Goal: Task Accomplishment & Management: Use online tool/utility

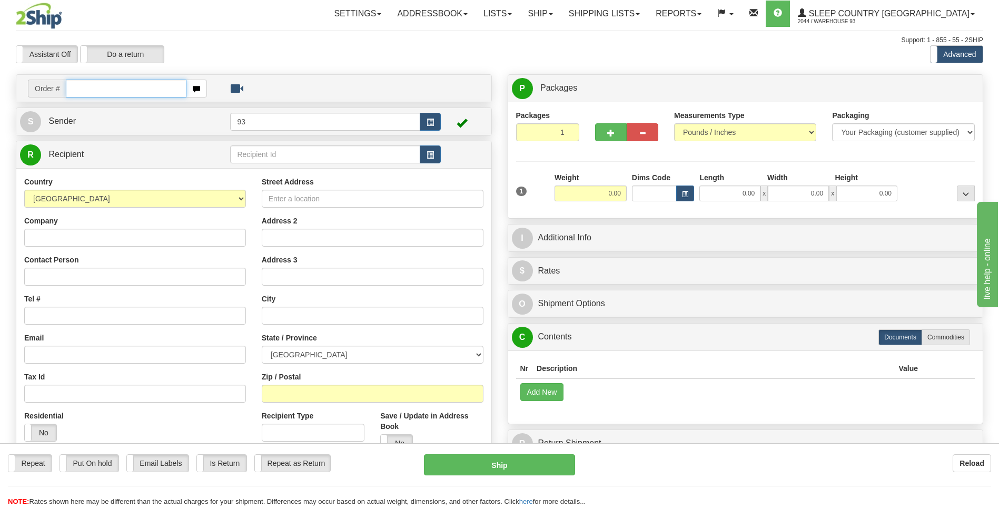
click at [101, 88] on input "text" at bounding box center [126, 89] width 120 height 18
click at [92, 96] on input "text" at bounding box center [126, 89] width 120 height 18
type input "9000I077958"
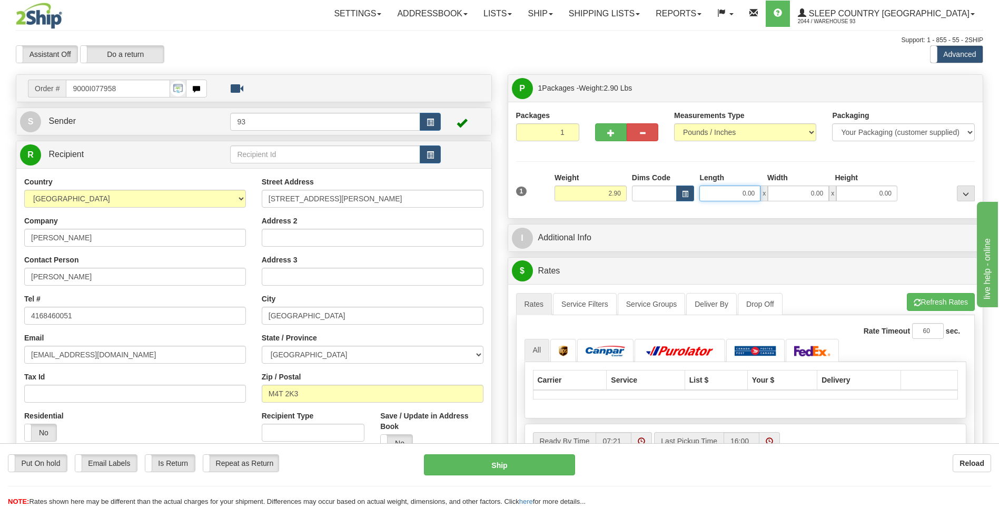
click at [725, 193] on input "0.00" at bounding box center [729, 193] width 61 height 16
type input "4"
type input "14.00"
click at [815, 196] on input "0.00" at bounding box center [798, 193] width 61 height 16
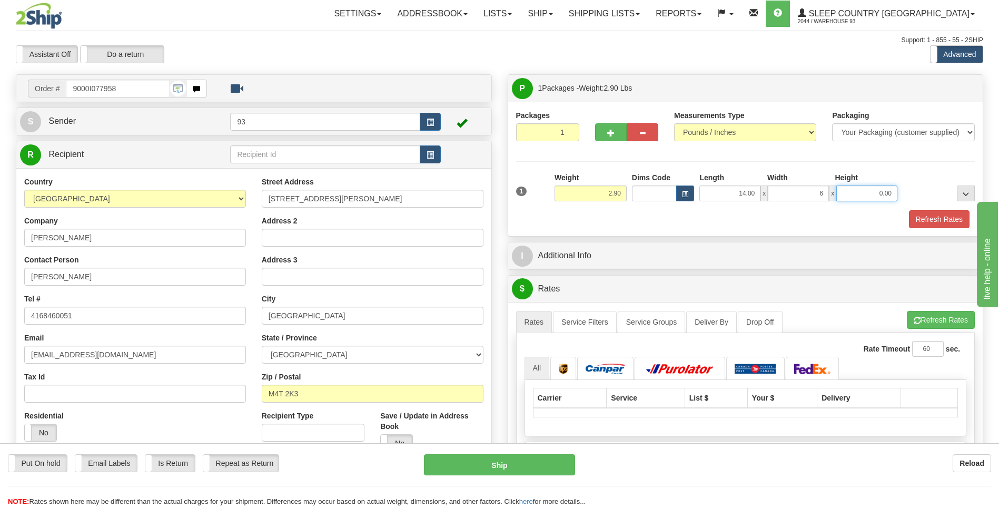
type input "6.00"
click at [874, 196] on input "0.00" at bounding box center [866, 193] width 61 height 16
type input "6.00"
click at [931, 212] on button "Refresh Rates" at bounding box center [939, 219] width 61 height 18
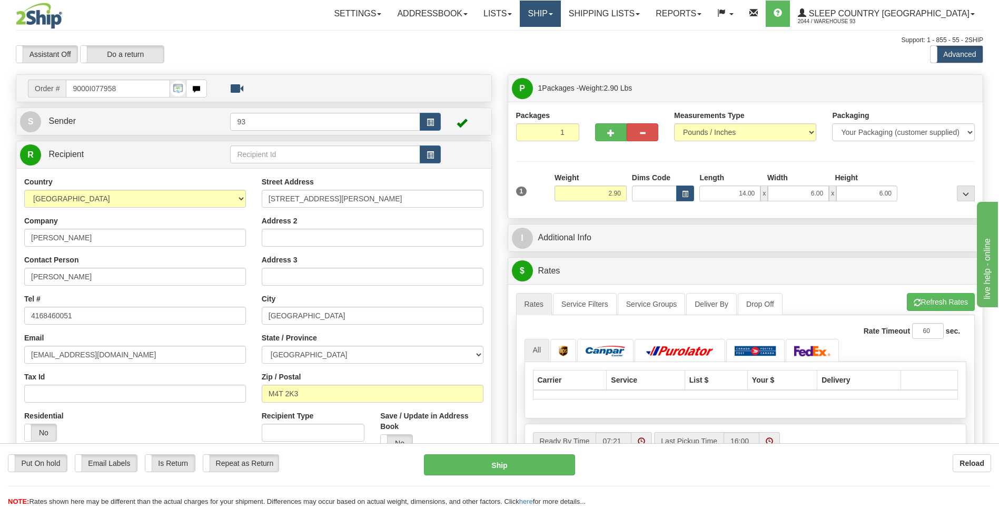
click at [560, 8] on link "Ship" at bounding box center [540, 14] width 41 height 26
click at [560, 37] on link "Ship Screen" at bounding box center [512, 37] width 95 height 14
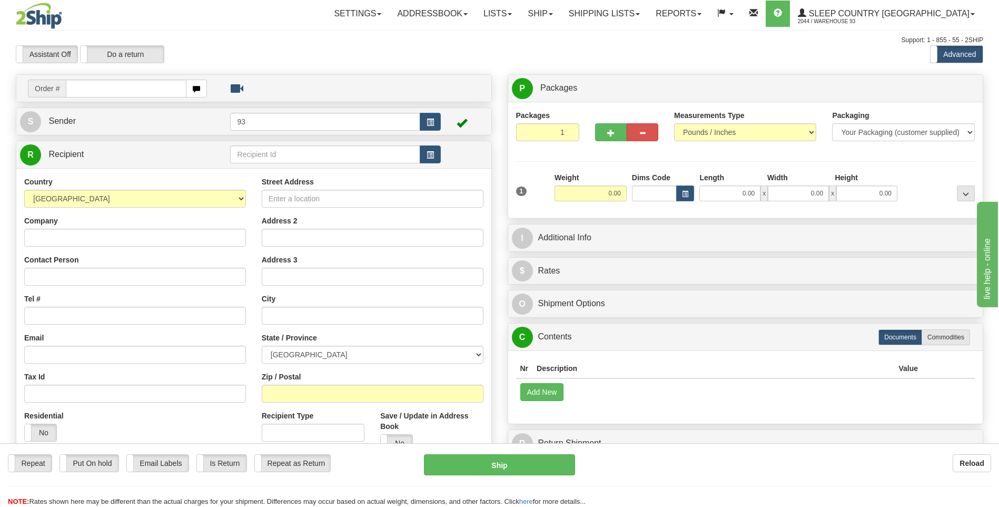
click at [125, 89] on input "text" at bounding box center [126, 89] width 120 height 18
type input "9000I077958"
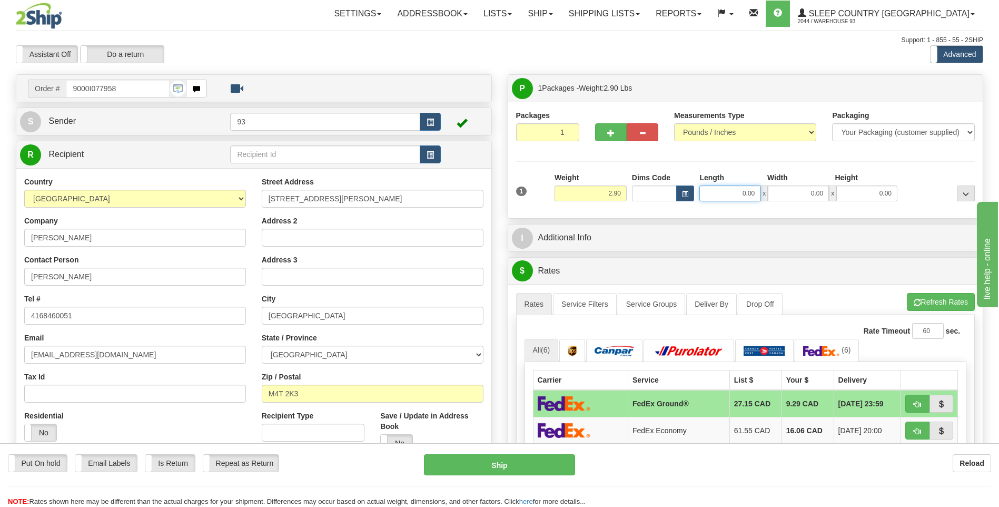
click at [725, 199] on input "0.00" at bounding box center [729, 193] width 61 height 16
type input "14.00"
click at [804, 191] on input "0.00" at bounding box center [798, 193] width 61 height 16
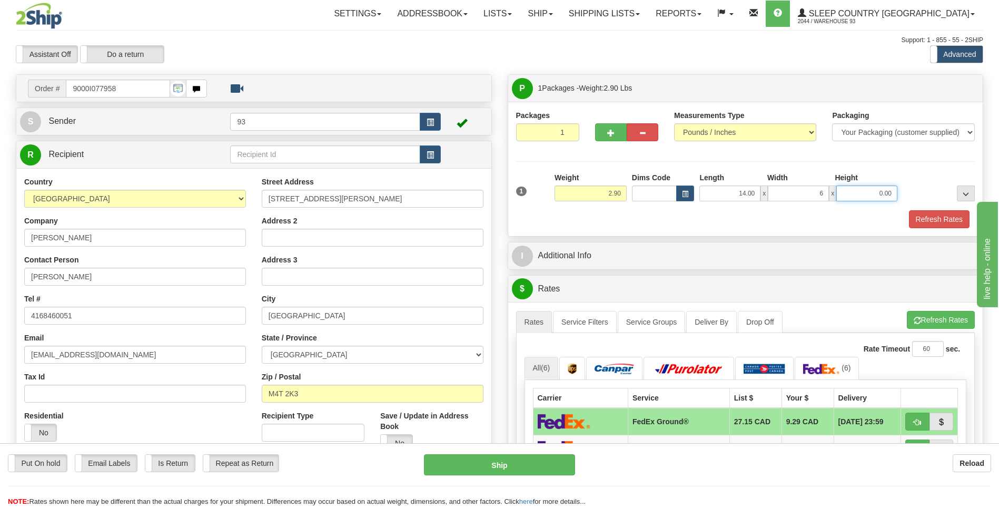
type input "6.00"
click at [883, 196] on input "0.00" at bounding box center [866, 193] width 61 height 16
type input "6.00"
click at [960, 221] on button "Refresh Rates" at bounding box center [939, 219] width 61 height 18
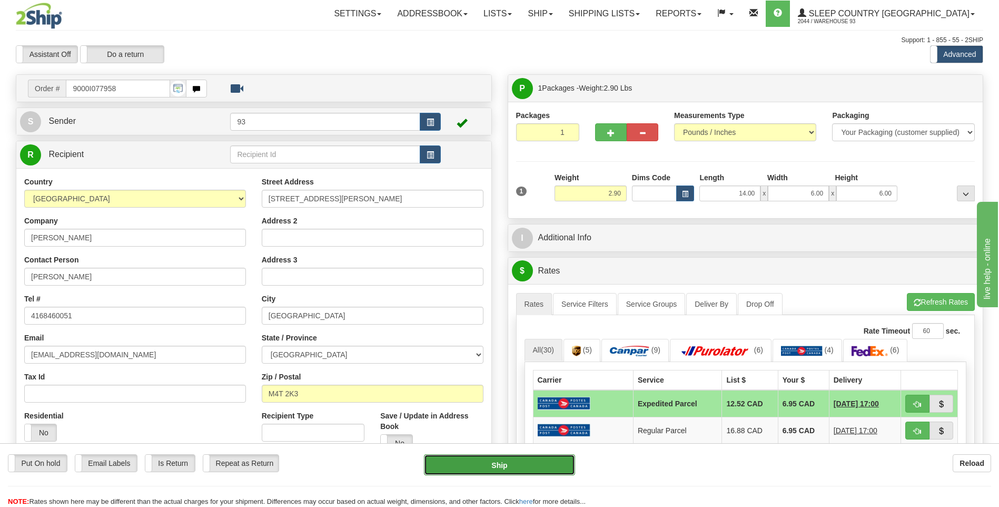
click at [528, 469] on button "Ship" at bounding box center [499, 464] width 151 height 21
type input "DOM.EP"
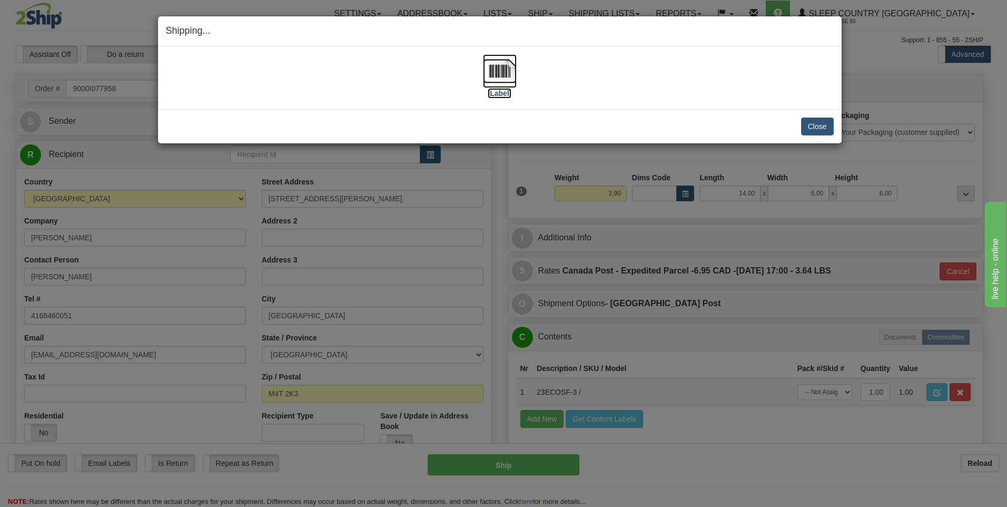
click at [502, 70] on img at bounding box center [500, 71] width 34 height 34
click at [812, 125] on button "Close" at bounding box center [817, 126] width 33 height 18
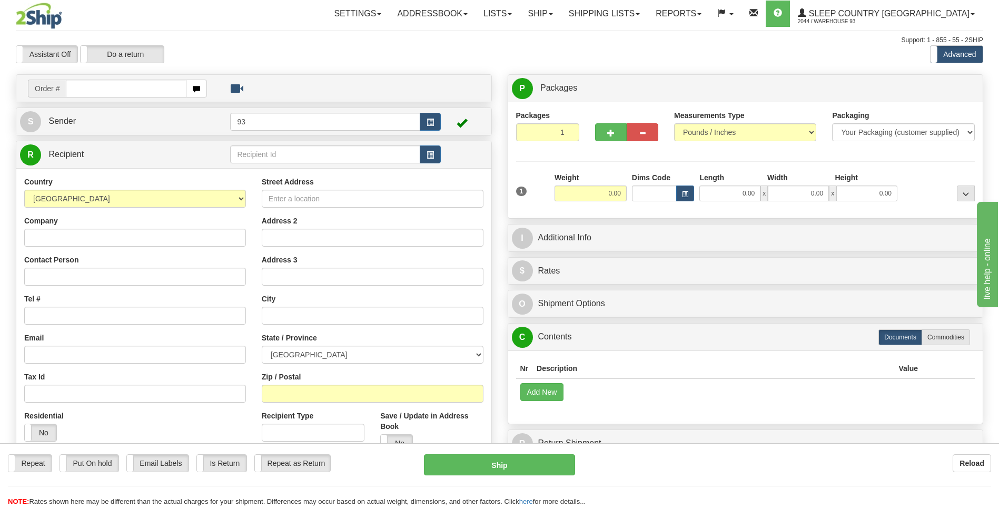
click at [133, 88] on input "text" at bounding box center [126, 89] width 120 height 18
type input "9000I078369"
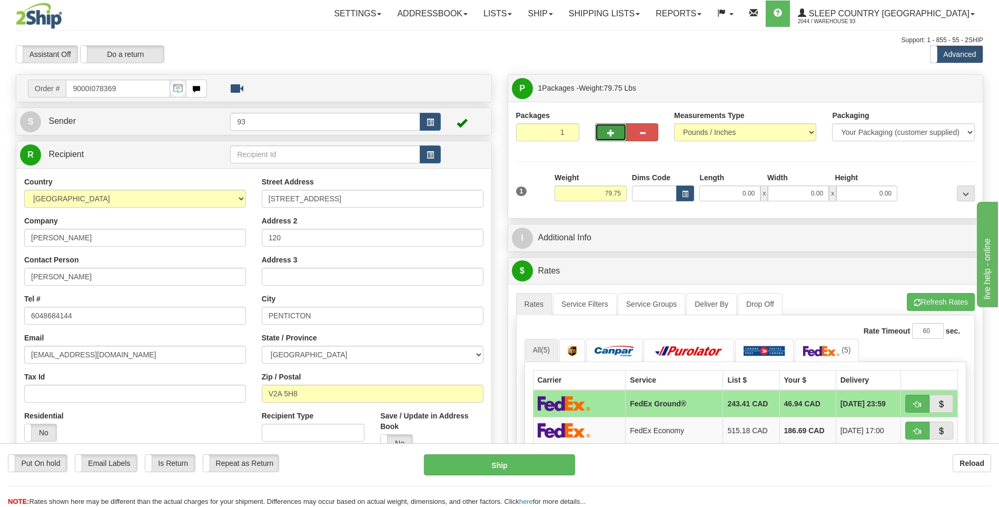
click at [611, 128] on button "button" at bounding box center [611, 132] width 32 height 18
type input "2"
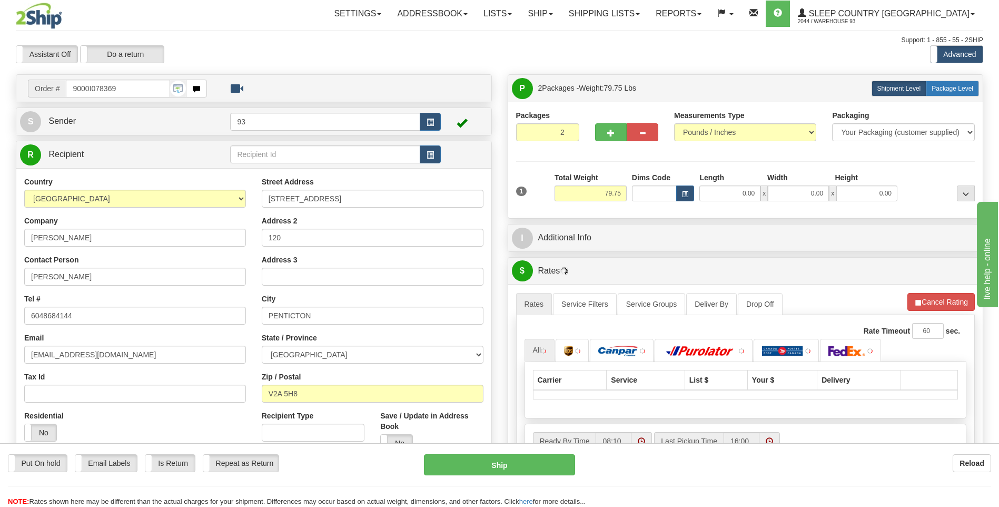
click at [947, 88] on span "Package Level" at bounding box center [953, 88] width 42 height 7
radio input "true"
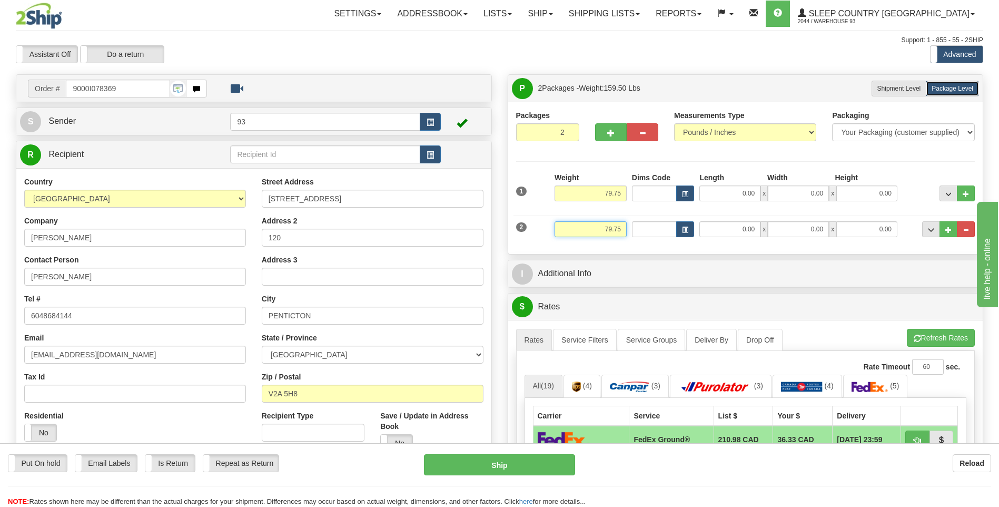
click at [624, 231] on input "79.75" at bounding box center [591, 229] width 72 height 16
type input "7"
type input "3.75"
click at [726, 235] on input "0.00" at bounding box center [729, 229] width 61 height 16
type input "12.00"
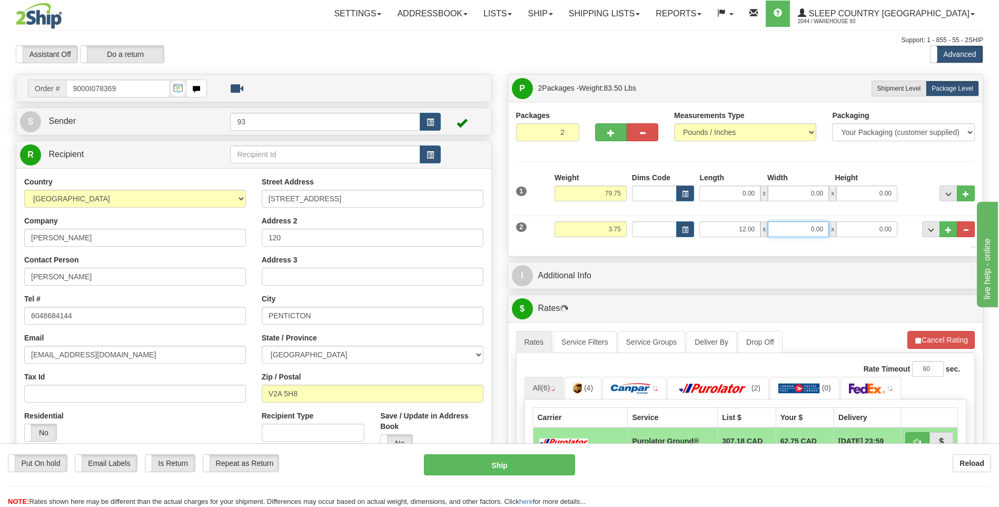
click at [800, 225] on input "0.00" at bounding box center [798, 229] width 61 height 16
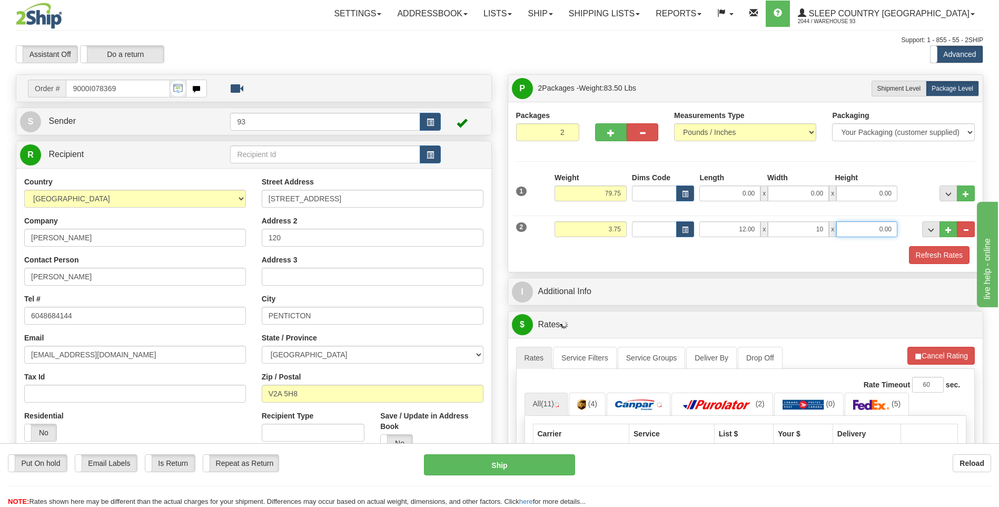
type input "10.00"
click at [888, 230] on input "0.00" at bounding box center [866, 229] width 61 height 16
type input "2.00"
click at [624, 187] on input "79.75" at bounding box center [591, 193] width 72 height 16
type input "7"
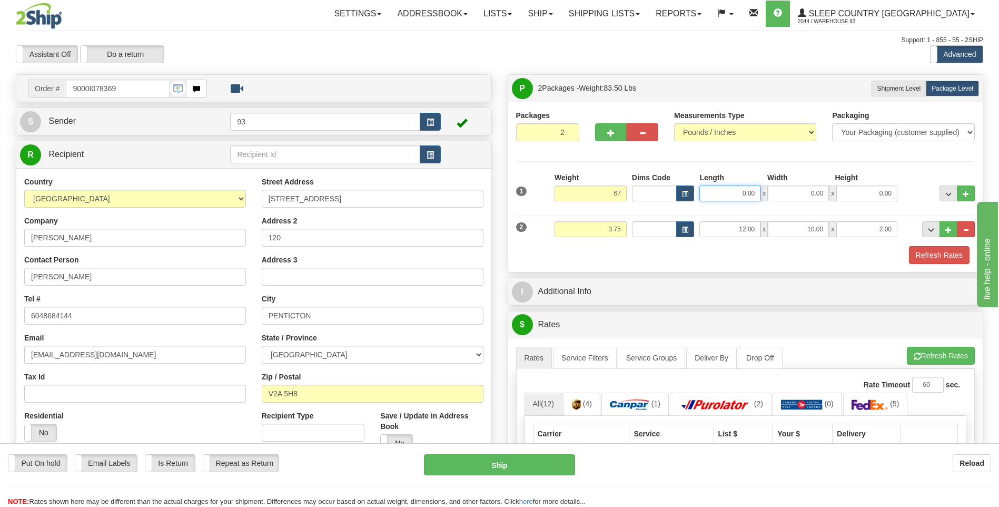
type input "67.00"
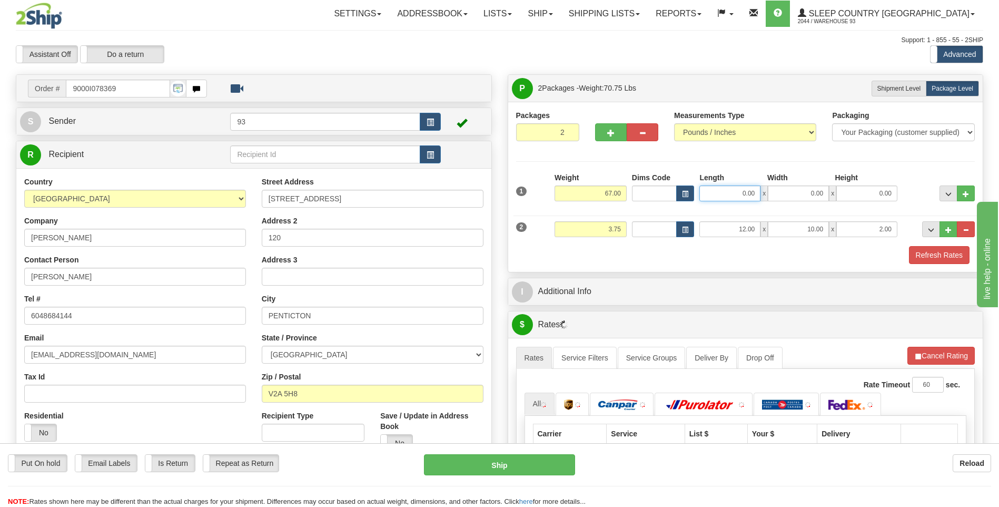
click at [729, 192] on input "0.00" at bounding box center [729, 193] width 61 height 16
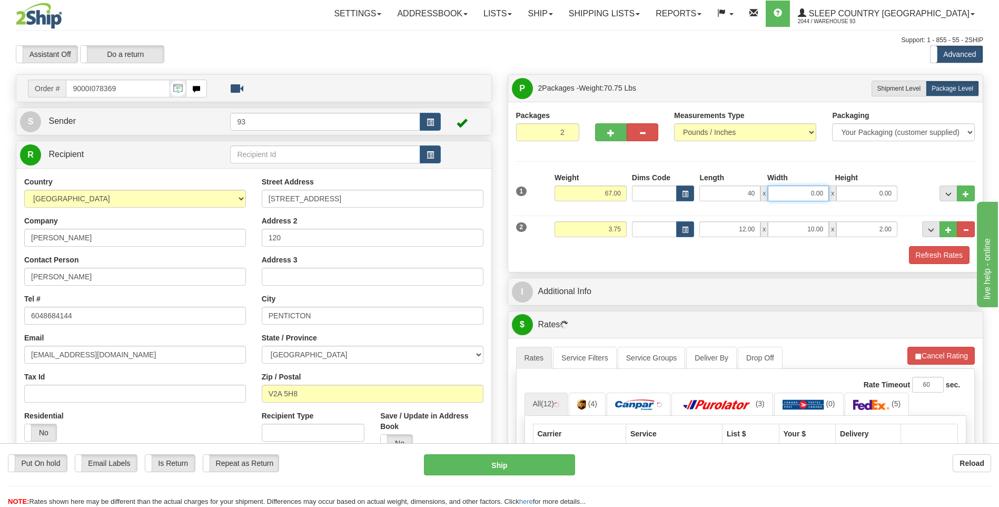
type input "40.00"
click at [812, 190] on input "0.00" at bounding box center [798, 193] width 61 height 16
type input "21.00"
click at [886, 194] on input "0.00" at bounding box center [866, 193] width 61 height 16
type input "21.00"
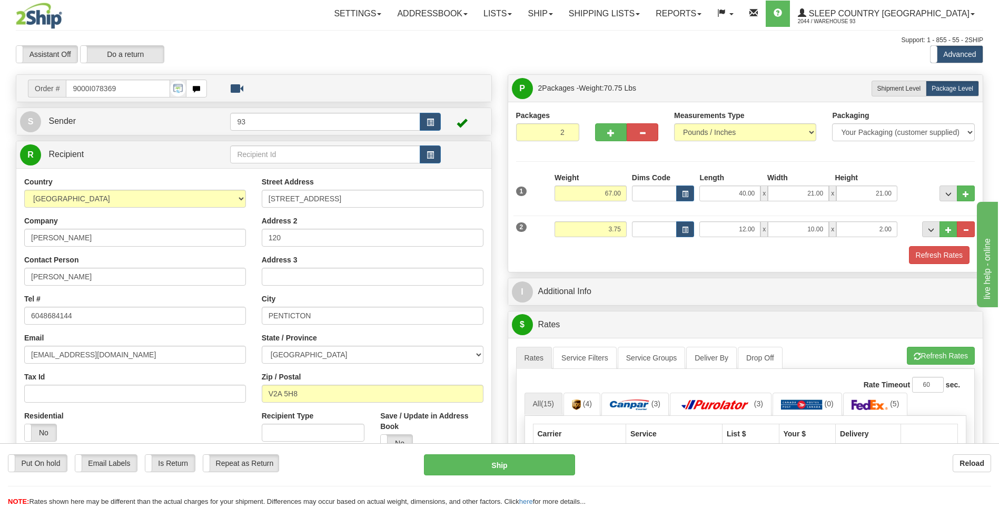
drag, startPoint x: 861, startPoint y: 256, endPoint x: 890, endPoint y: 255, distance: 28.5
click at [861, 256] on div "Refresh Rates" at bounding box center [745, 255] width 465 height 18
click at [935, 252] on button "Refresh Rates" at bounding box center [939, 255] width 61 height 18
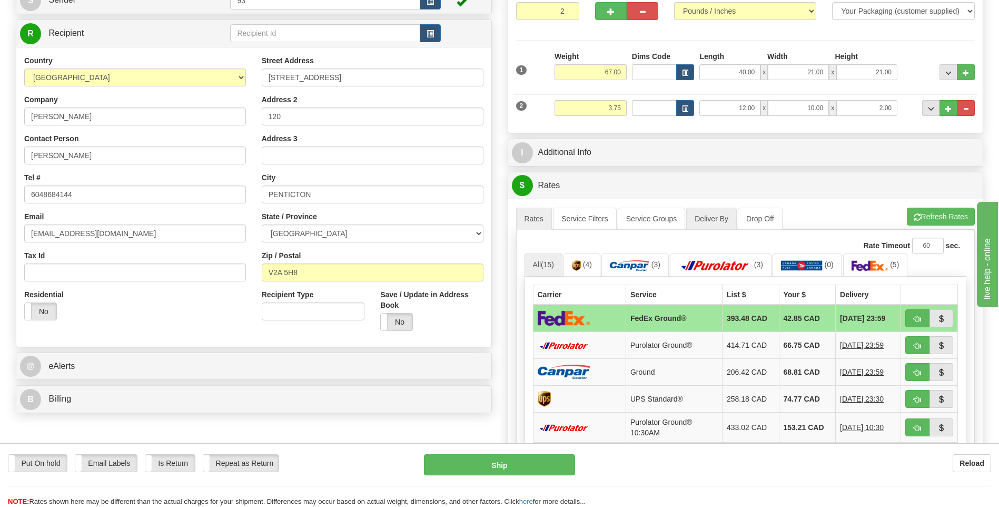
scroll to position [158, 0]
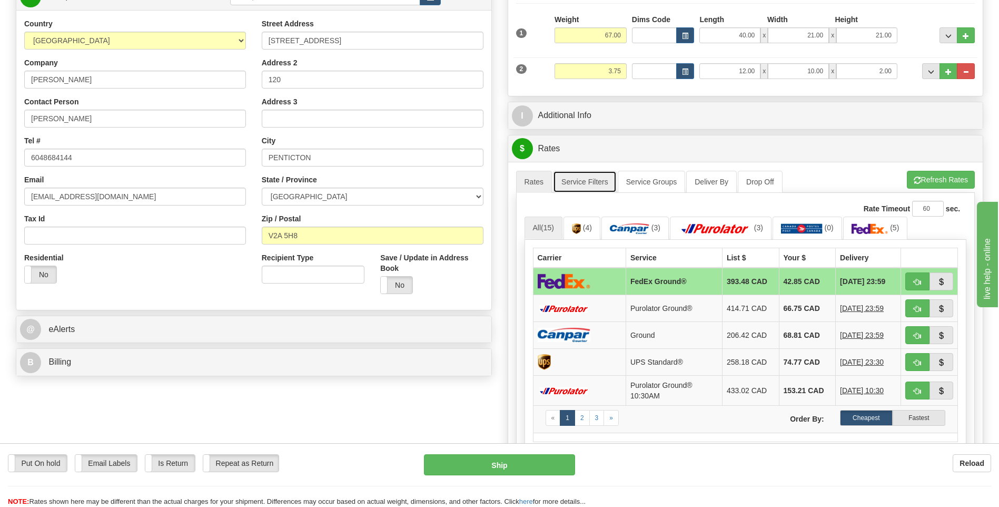
click at [603, 180] on link "Service Filters" at bounding box center [585, 182] width 64 height 22
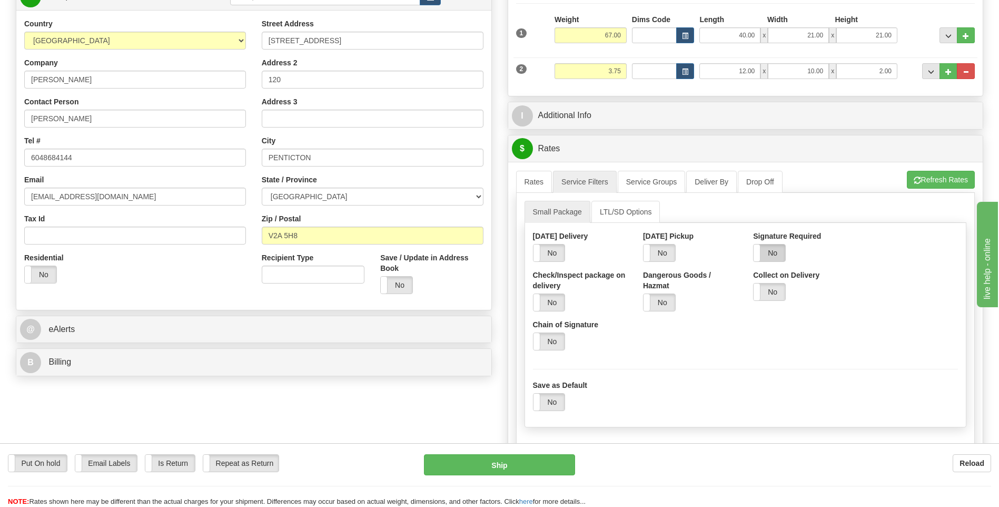
click at [775, 244] on label "No" at bounding box center [770, 252] width 32 height 17
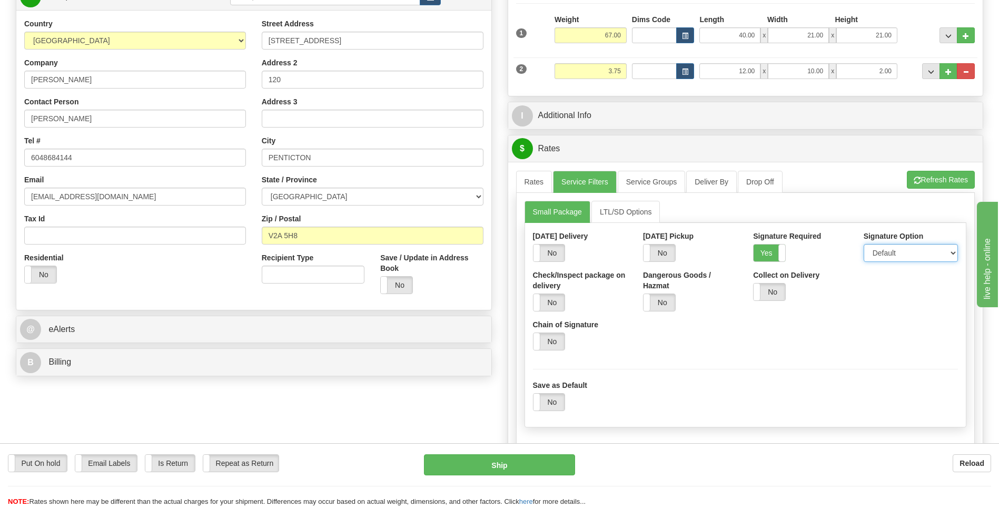
click at [901, 255] on select "Default Adult Direct Indirect No Signature Required" at bounding box center [911, 253] width 94 height 18
select select "1"
click at [864, 244] on select "Default Adult Direct Indirect No Signature Required" at bounding box center [911, 253] width 94 height 18
click at [544, 183] on link "Rates" at bounding box center [534, 182] width 36 height 22
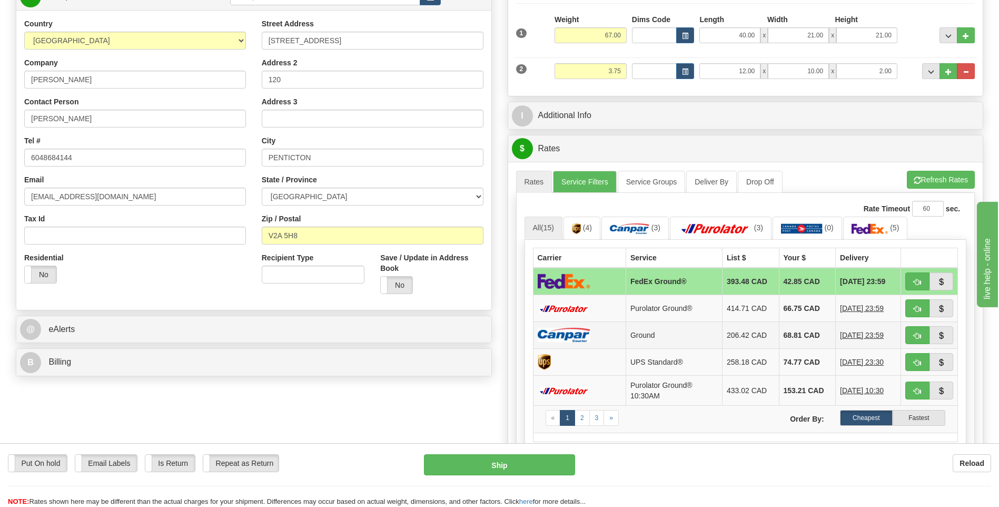
click at [584, 333] on img at bounding box center [564, 335] width 53 height 14
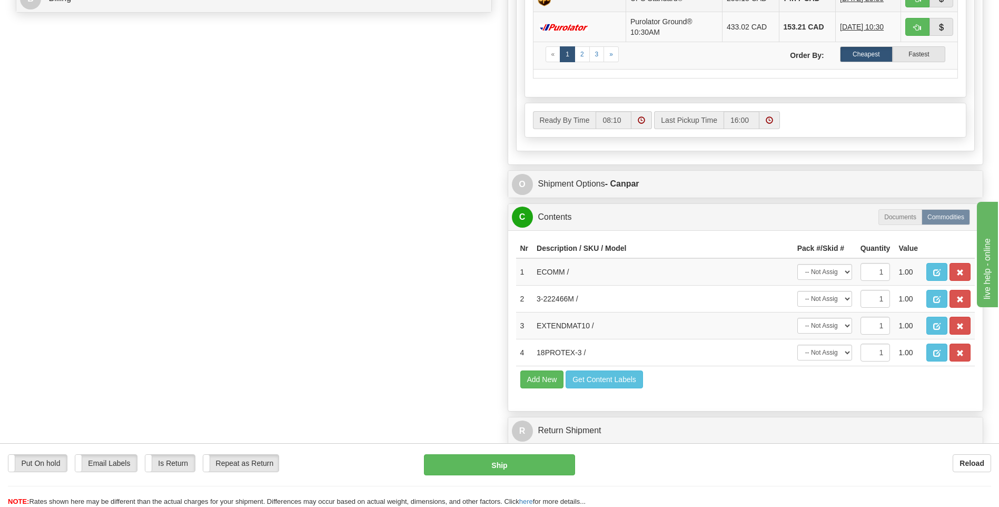
scroll to position [579, 0]
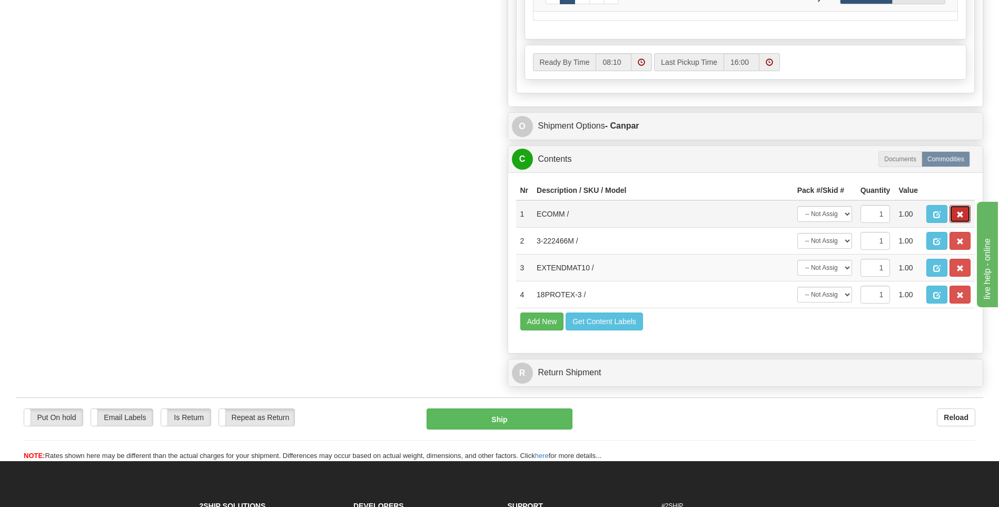
click at [964, 214] on button "button" at bounding box center [960, 214] width 21 height 18
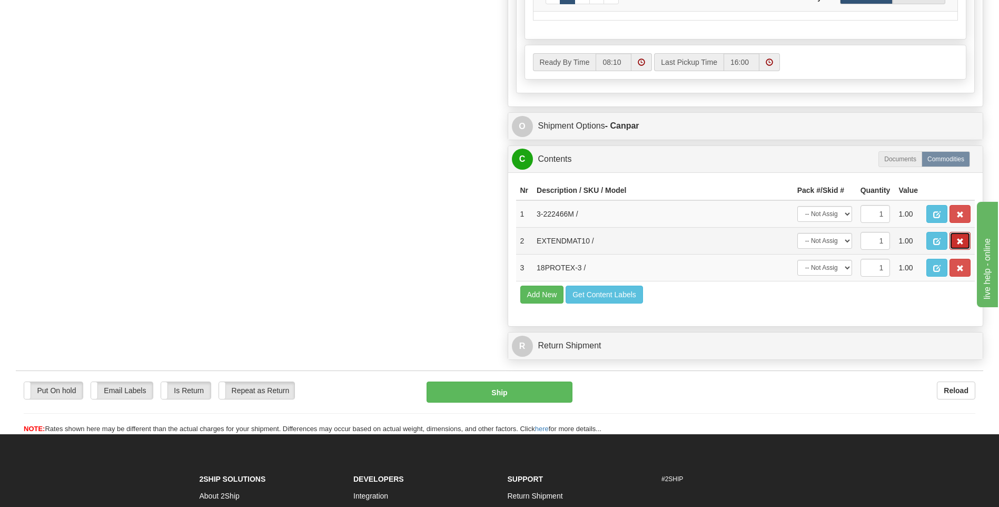
click at [957, 237] on button "button" at bounding box center [960, 241] width 21 height 18
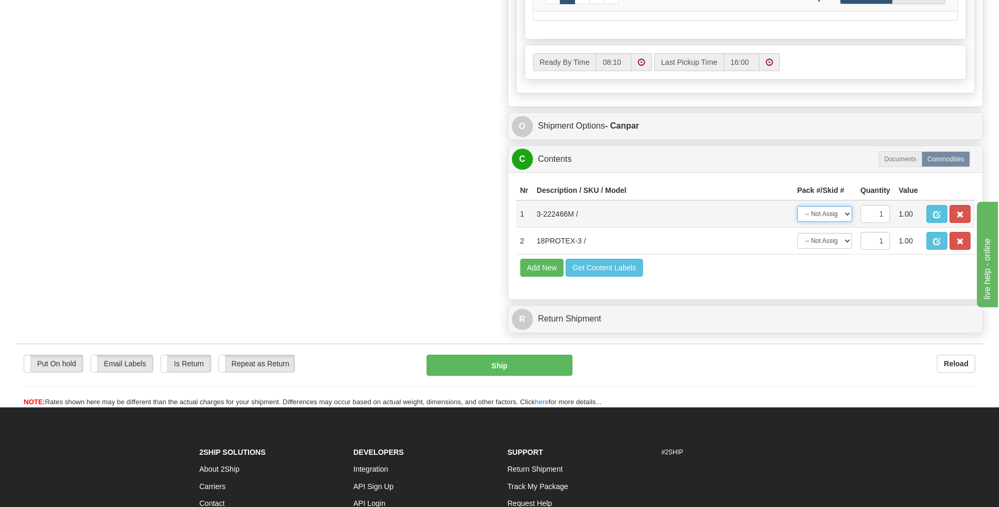
click at [825, 212] on select "-- Not Assigned -- Package 1 Package 2" at bounding box center [824, 214] width 55 height 16
select select "0"
click at [797, 206] on select "-- Not Assigned -- Package 1 Package 2" at bounding box center [824, 214] width 55 height 16
click at [829, 239] on select "-- Not Assigned -- Package 1 Package 2" at bounding box center [824, 241] width 55 height 16
select select "1"
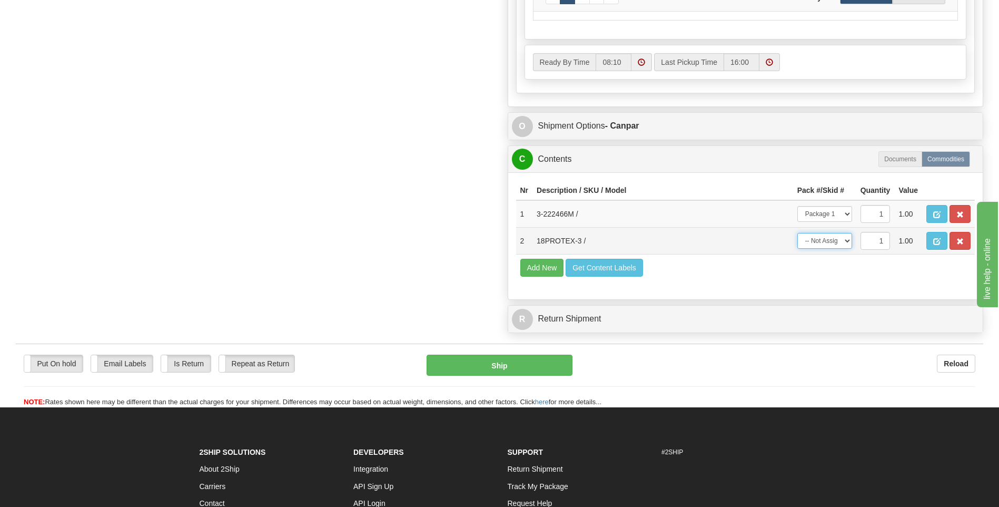
click at [797, 233] on select "-- Not Assigned -- Package 1 Package 2" at bounding box center [824, 241] width 55 height 16
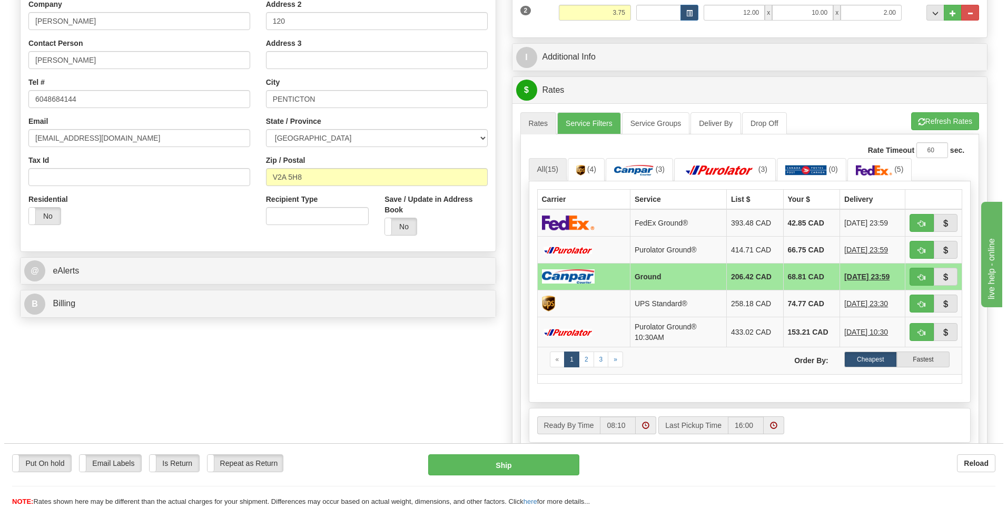
scroll to position [211, 0]
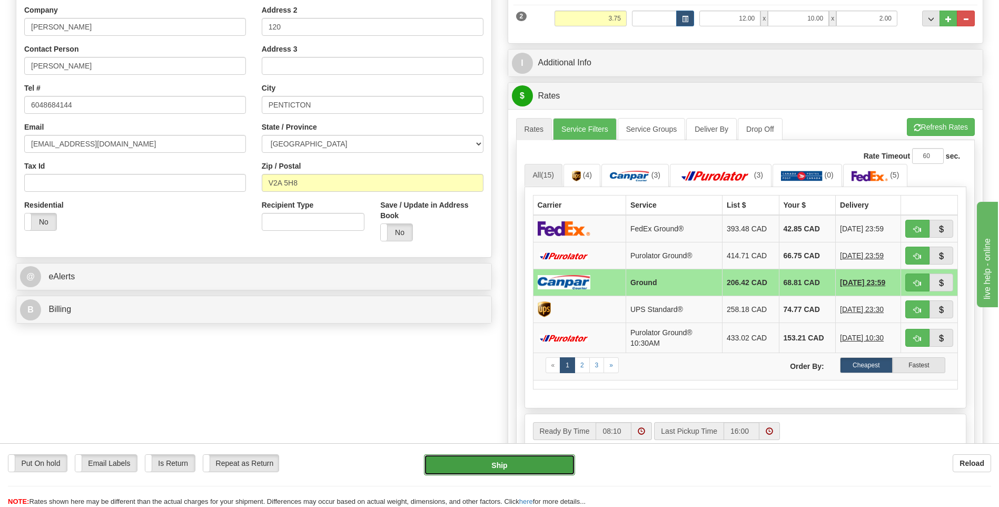
click at [524, 461] on button "Ship" at bounding box center [499, 464] width 151 height 21
type input "1"
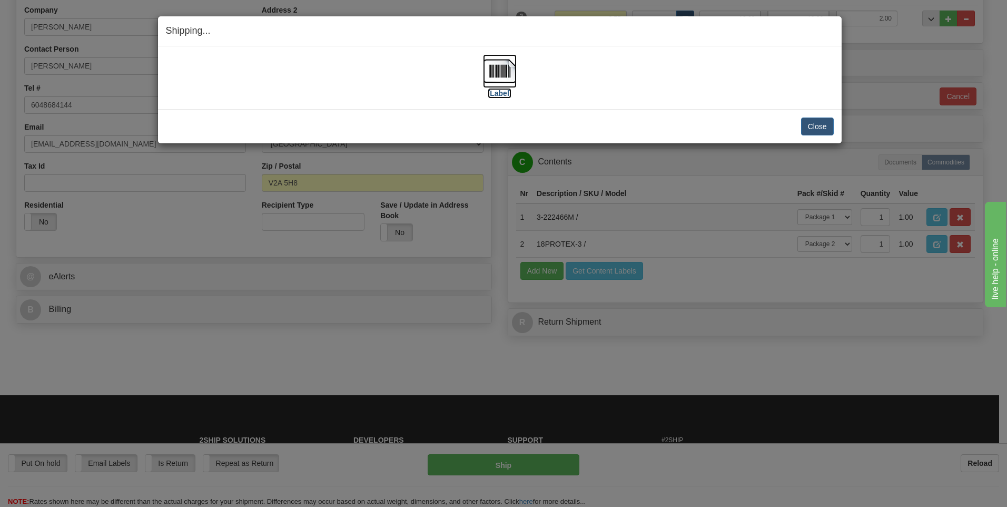
click at [498, 63] on img at bounding box center [500, 71] width 34 height 34
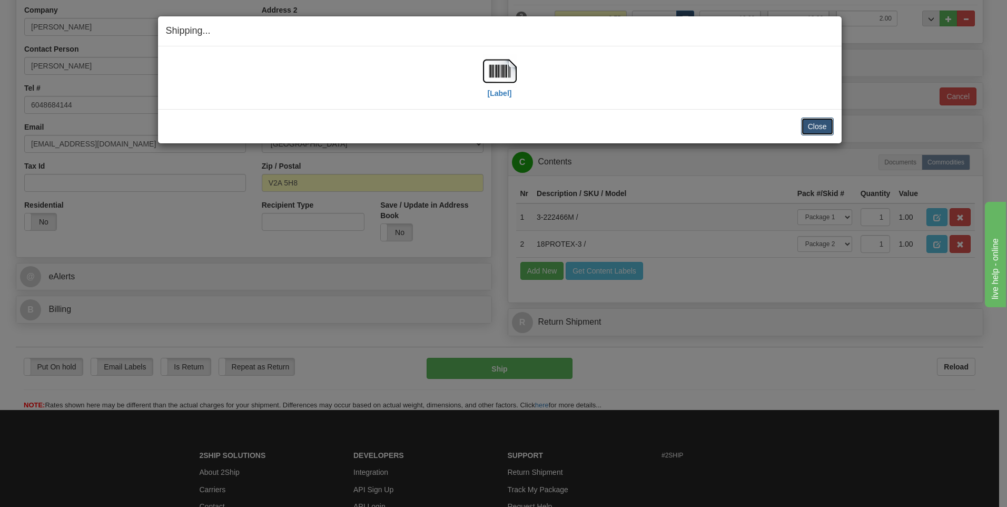
click at [818, 123] on button "Close" at bounding box center [817, 126] width 33 height 18
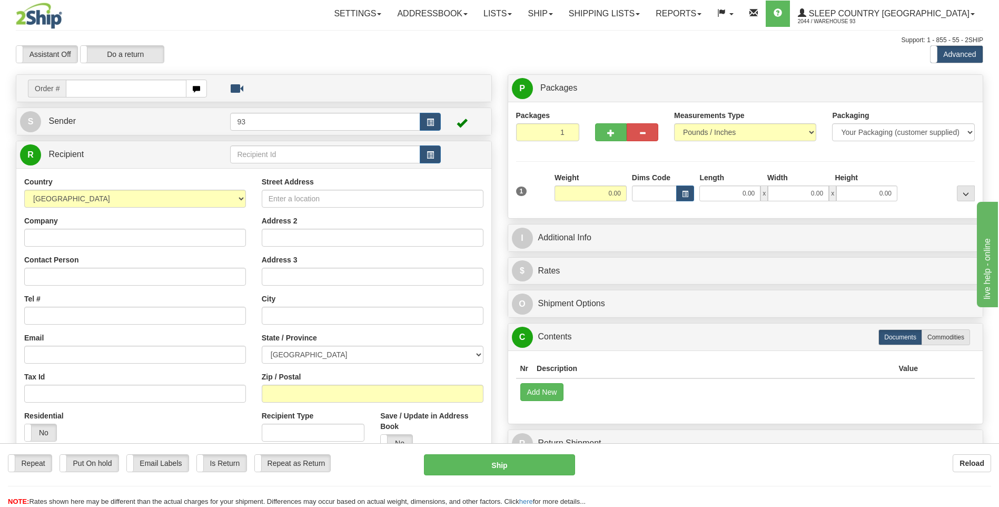
click at [124, 93] on input "text" at bounding box center [126, 89] width 120 height 18
type input "9000I080180"
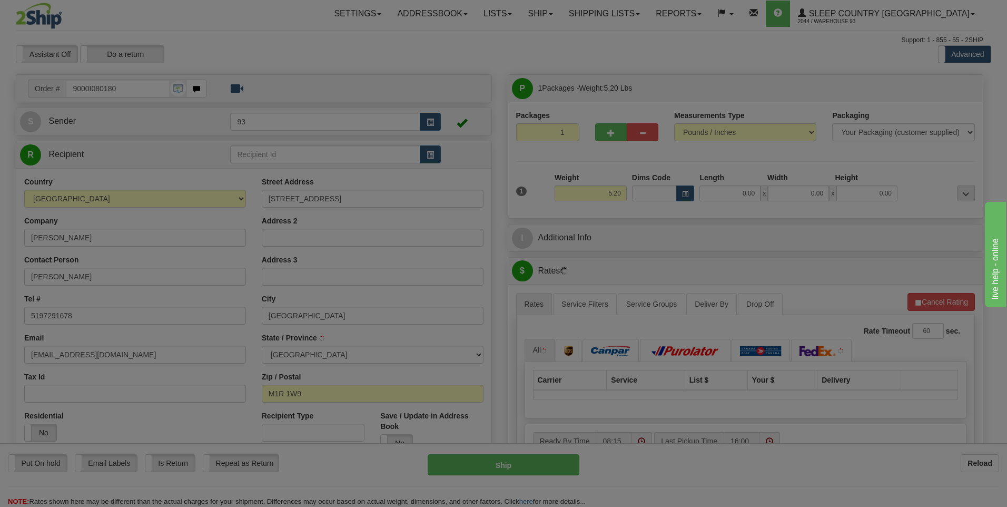
type input "[GEOGRAPHIC_DATA]"
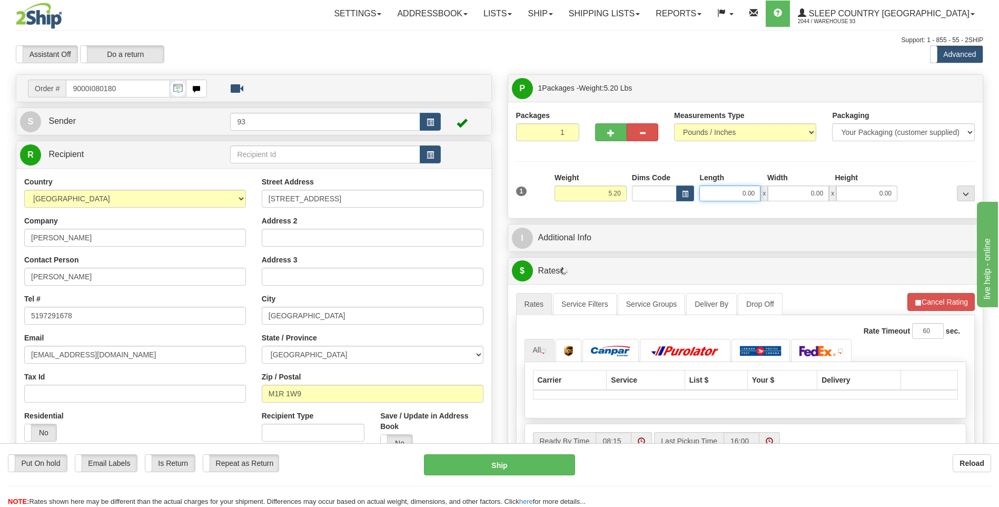
click at [714, 194] on input "0.00" at bounding box center [729, 193] width 61 height 16
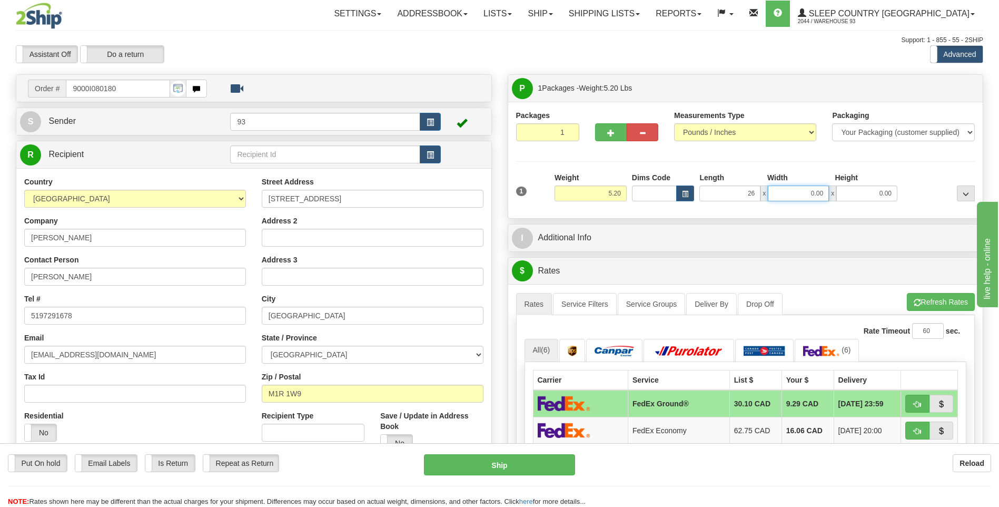
type input "26.00"
click at [800, 191] on input "0.00" at bounding box center [798, 193] width 61 height 16
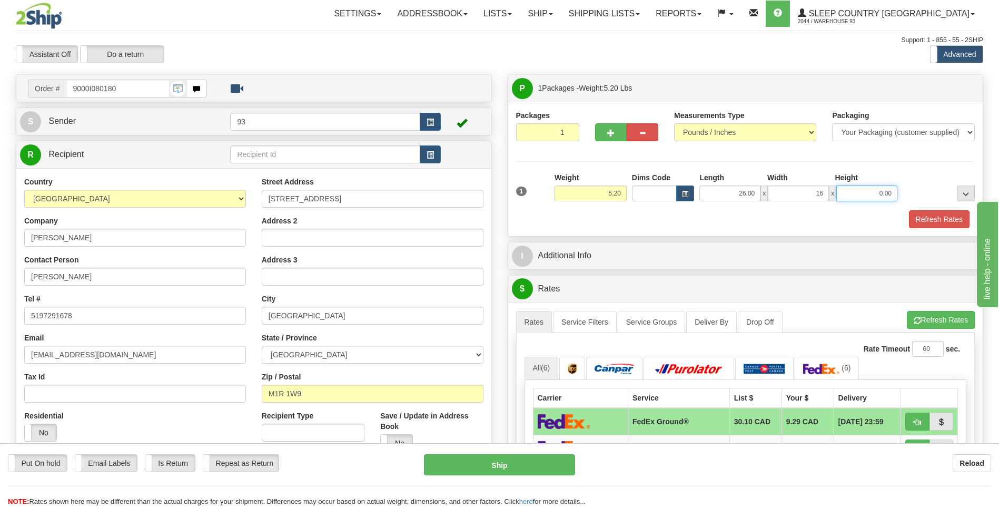
type input "16.00"
click at [873, 191] on input "0.00" at bounding box center [866, 193] width 61 height 16
type input "6.00"
click at [922, 216] on button "Refresh Rates" at bounding box center [939, 219] width 61 height 18
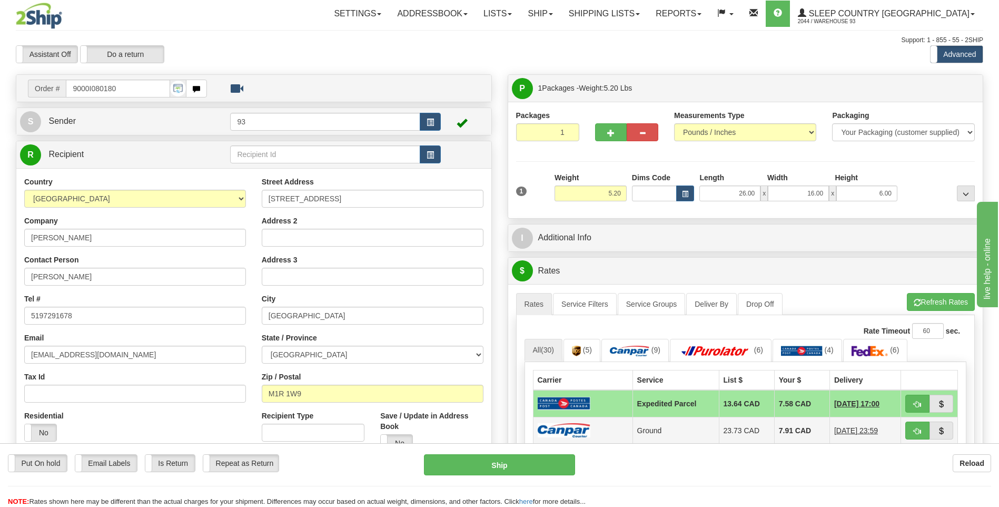
click at [585, 431] on img at bounding box center [564, 430] width 53 height 14
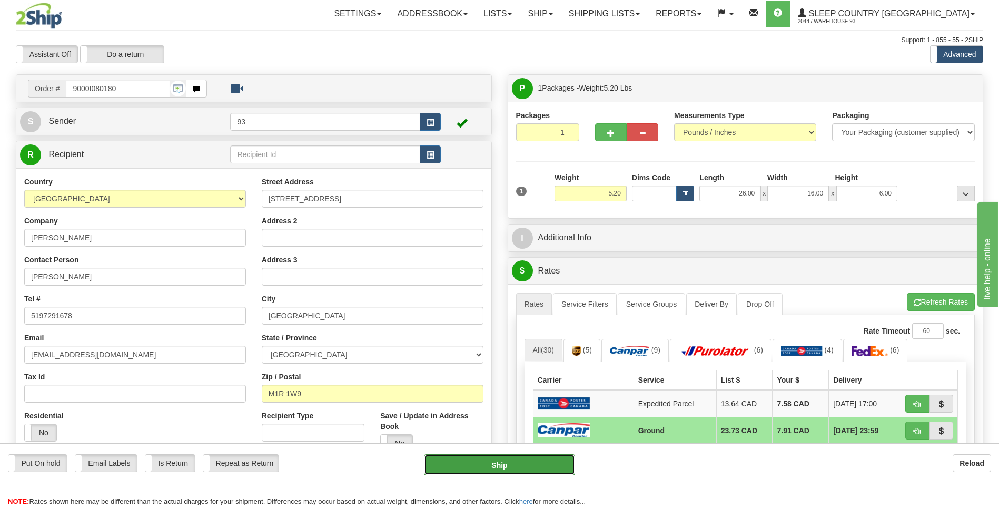
click at [538, 465] on button "Ship" at bounding box center [499, 464] width 151 height 21
type input "1"
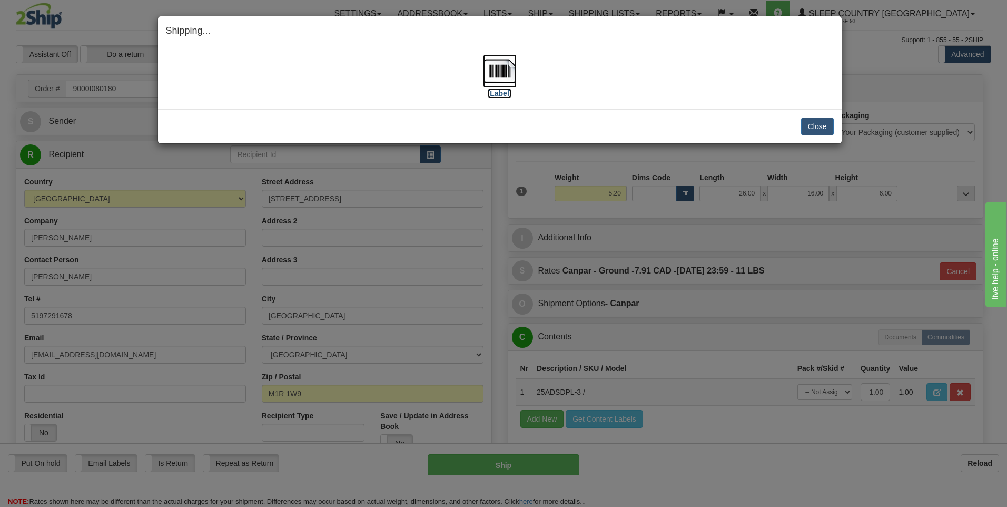
click at [507, 73] on img at bounding box center [500, 71] width 34 height 34
click at [826, 125] on button "Close" at bounding box center [817, 126] width 33 height 18
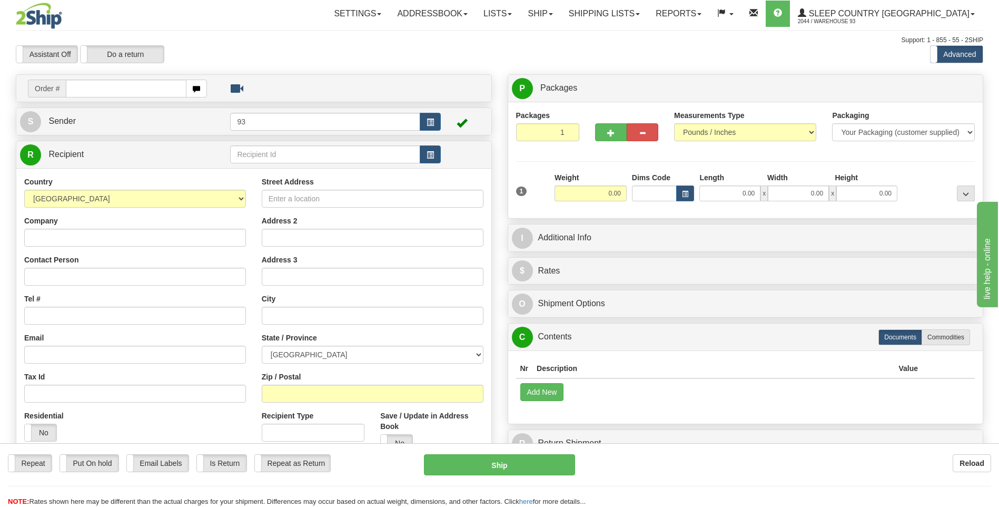
click at [119, 86] on input "text" at bounding box center [126, 89] width 120 height 18
type input "9000I080205"
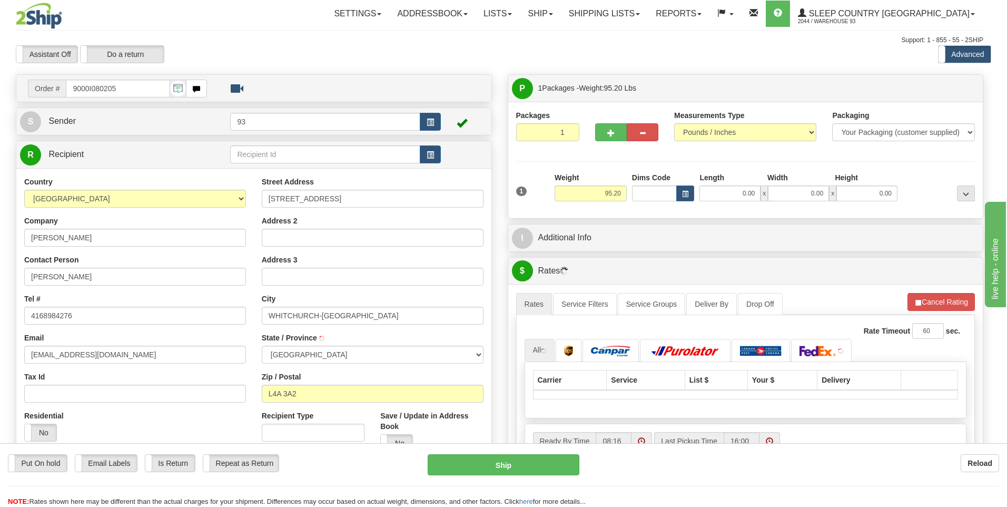
type input "STOUFFVILLE"
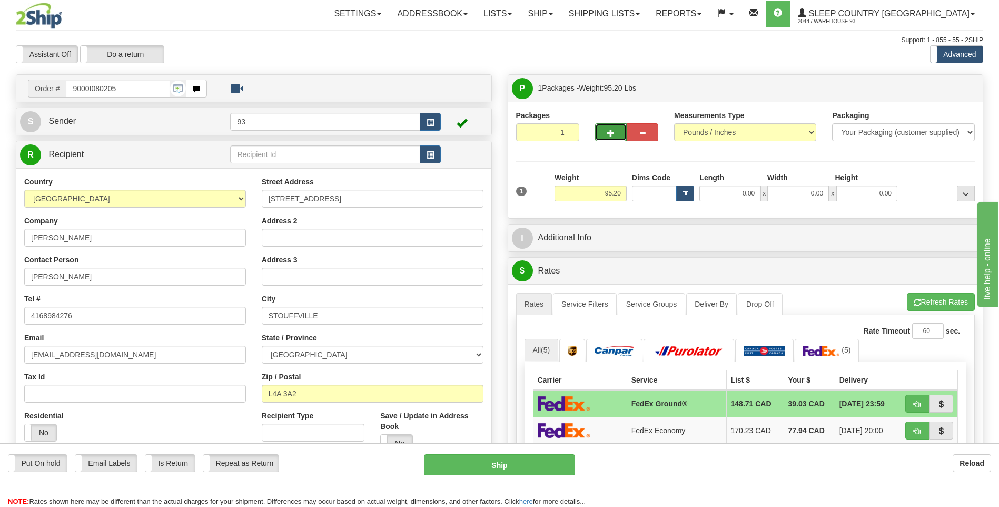
click at [608, 135] on span "button" at bounding box center [610, 133] width 7 height 7
type input "2"
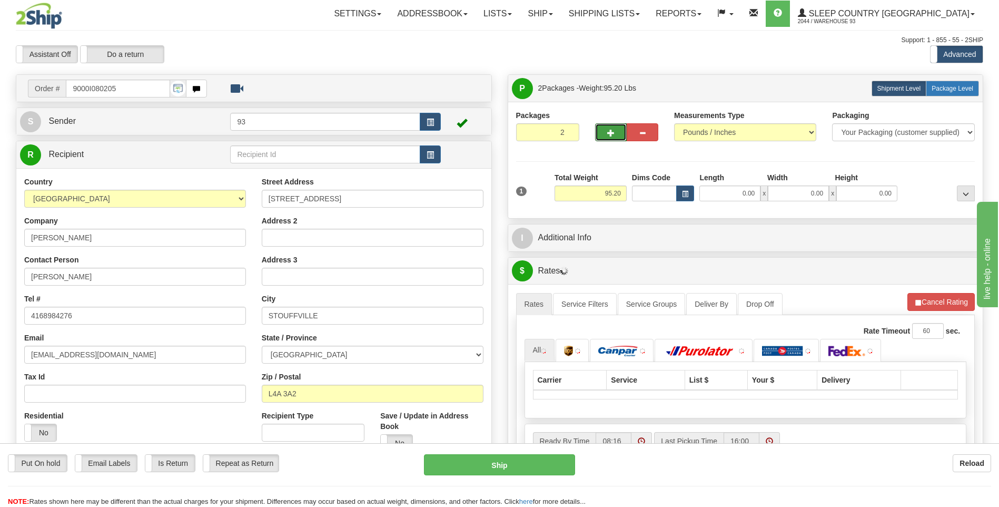
click at [961, 91] on span "Package Level" at bounding box center [953, 88] width 42 height 7
radio input "true"
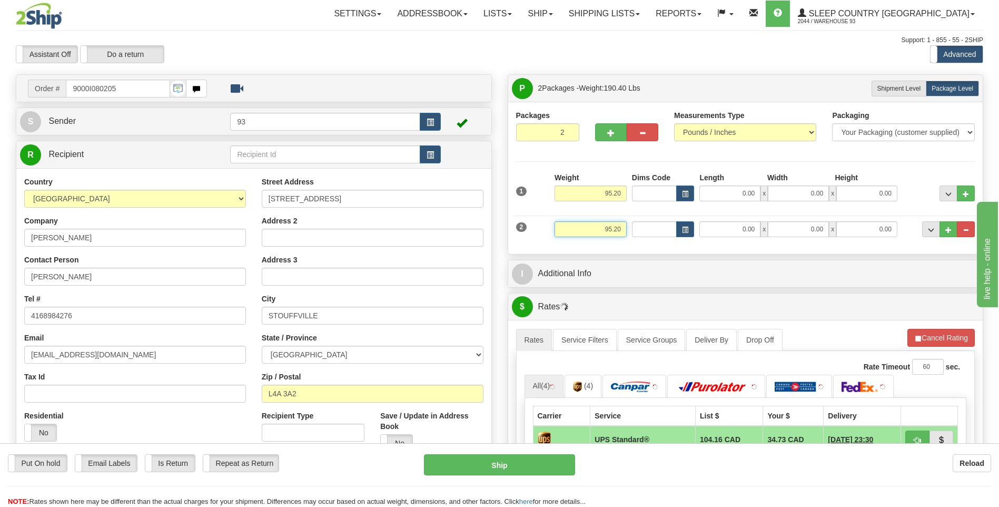
click at [624, 225] on input "95.20" at bounding box center [591, 229] width 72 height 16
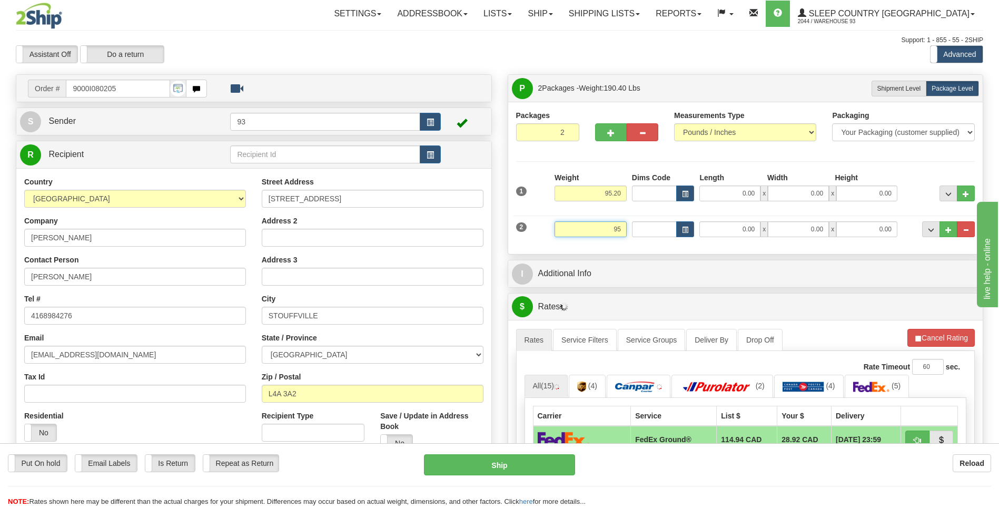
type input "9"
type input "3.20"
click at [726, 231] on input "0.00" at bounding box center [729, 229] width 61 height 16
type input "12.00"
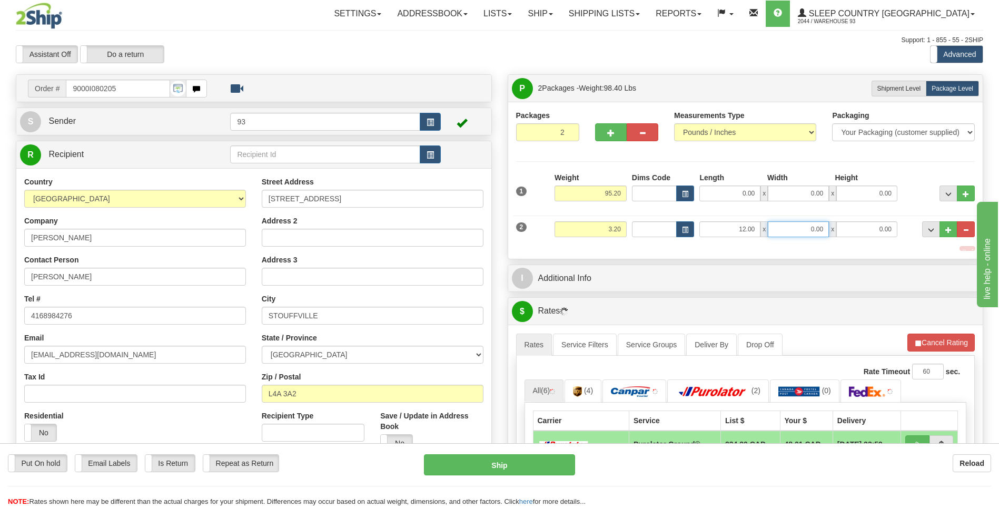
click at [787, 225] on input "0.00" at bounding box center [798, 229] width 61 height 16
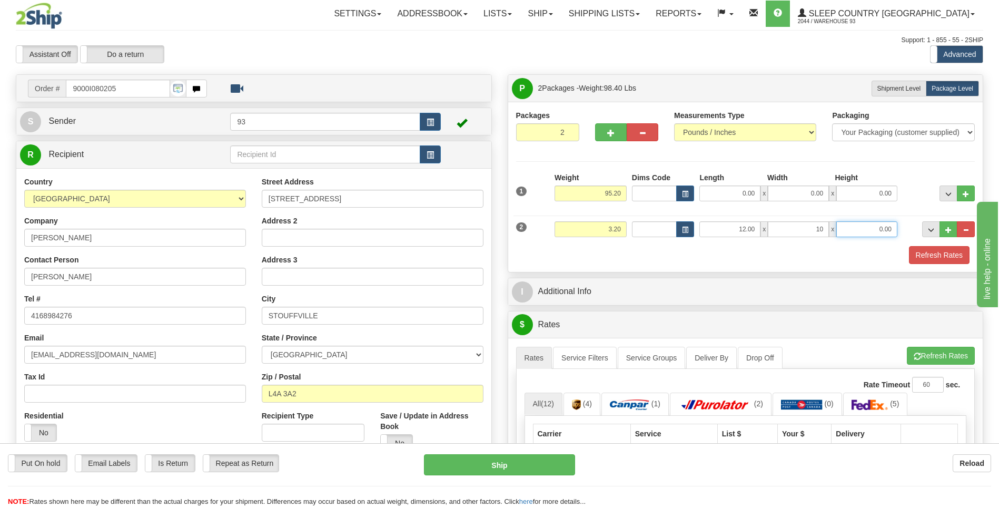
type input "10.00"
click at [851, 234] on input "0.00" at bounding box center [866, 229] width 61 height 16
type input "3.00"
click at [623, 190] on input "95.20" at bounding box center [591, 193] width 72 height 16
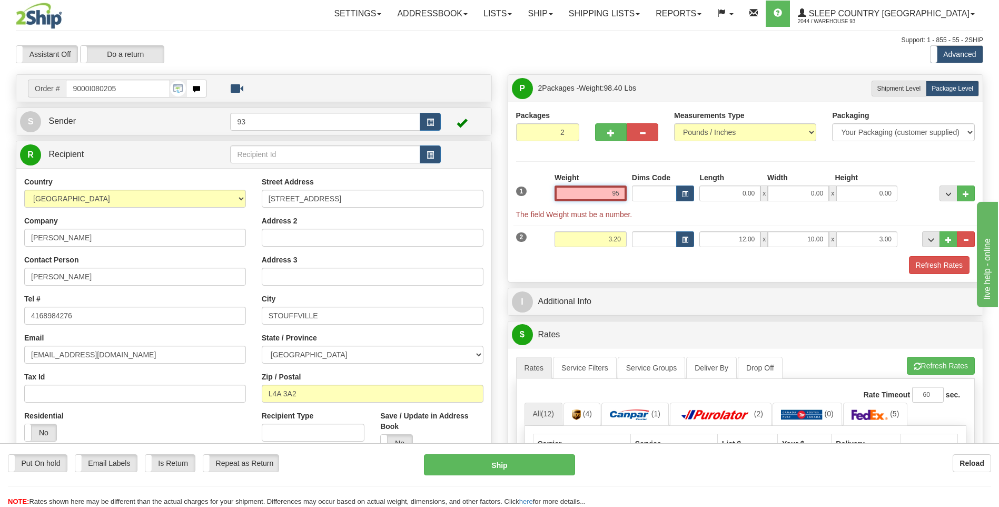
type input "9"
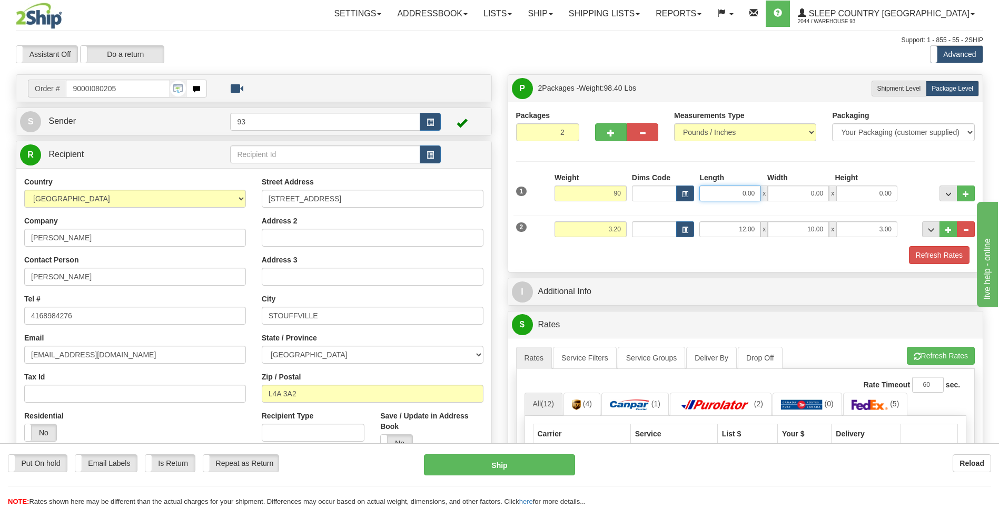
click at [737, 190] on input "0.00" at bounding box center [729, 193] width 61 height 16
type input "90.00"
type input "40.00"
click at [803, 195] on input "0.00" at bounding box center [798, 193] width 61 height 16
type input "21.00"
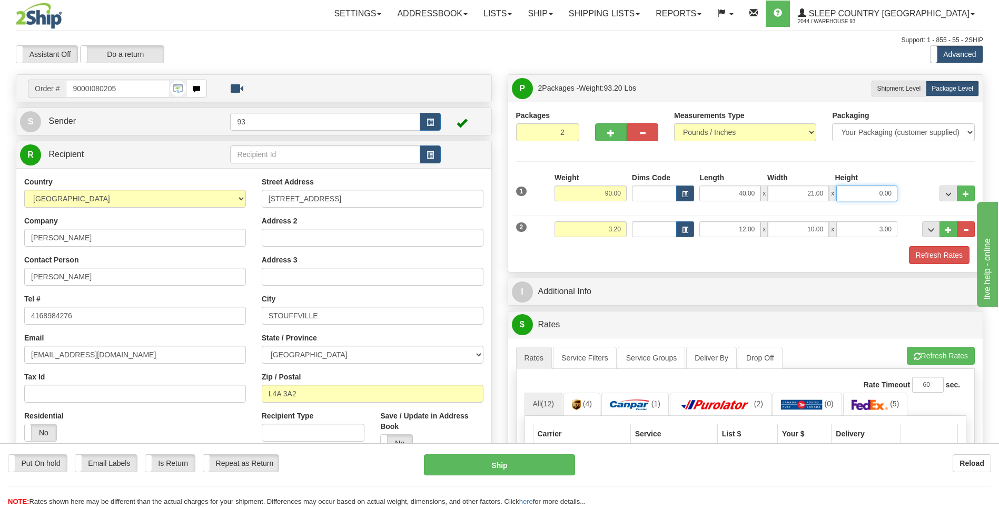
click at [867, 195] on input "0.00" at bounding box center [866, 193] width 61 height 16
type input "21.00"
click at [943, 254] on button "Refresh Rates" at bounding box center [939, 255] width 61 height 18
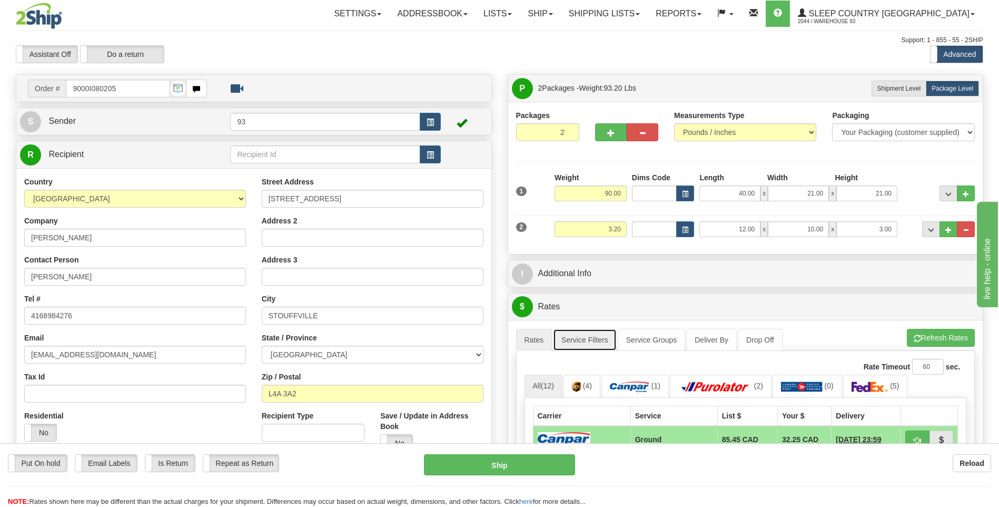
click at [582, 345] on link "Service Filters" at bounding box center [585, 340] width 64 height 22
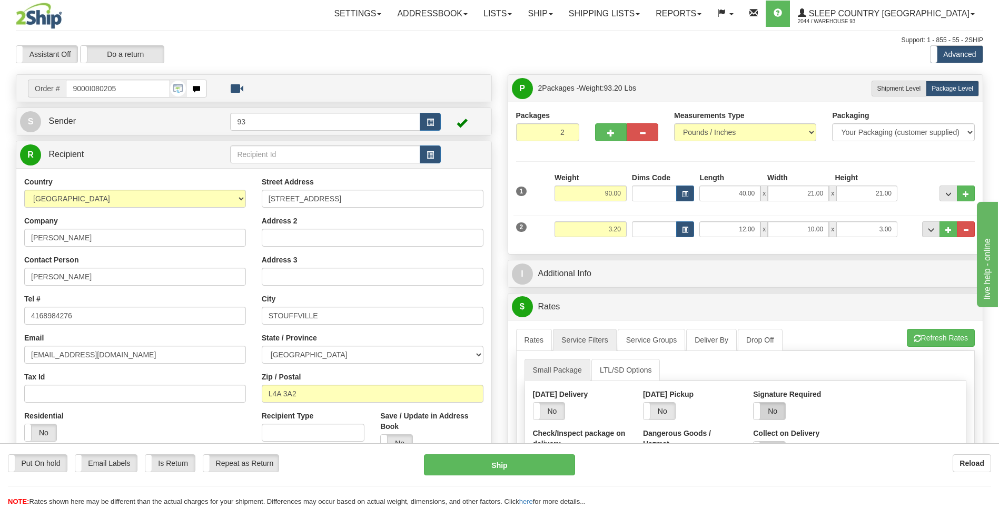
click at [775, 410] on label "No" at bounding box center [770, 410] width 32 height 17
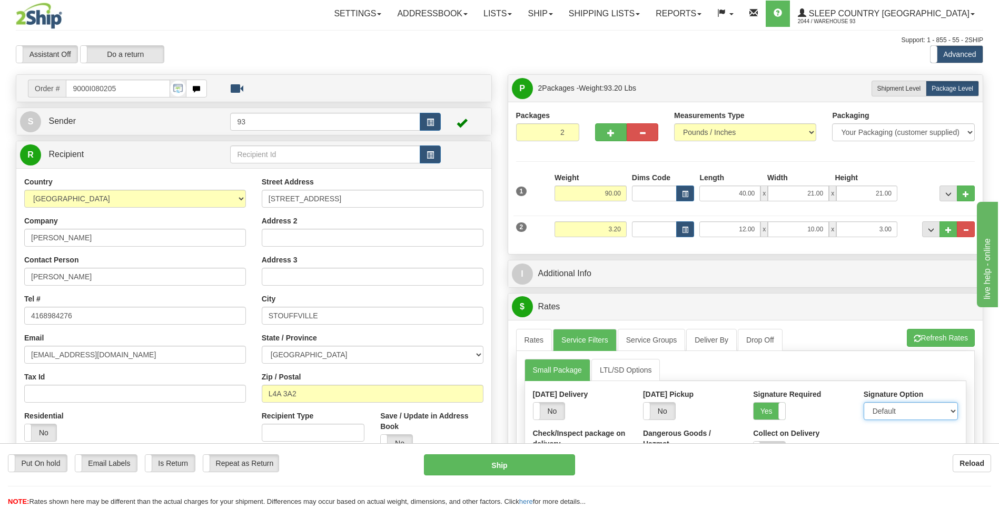
click at [881, 409] on select "Default Adult Direct Indirect No Signature Required" at bounding box center [911, 411] width 94 height 18
select select "1"
click at [864, 402] on select "Default Adult Direct Indirect No Signature Required" at bounding box center [911, 411] width 94 height 18
click at [542, 343] on link "Rates" at bounding box center [534, 340] width 36 height 22
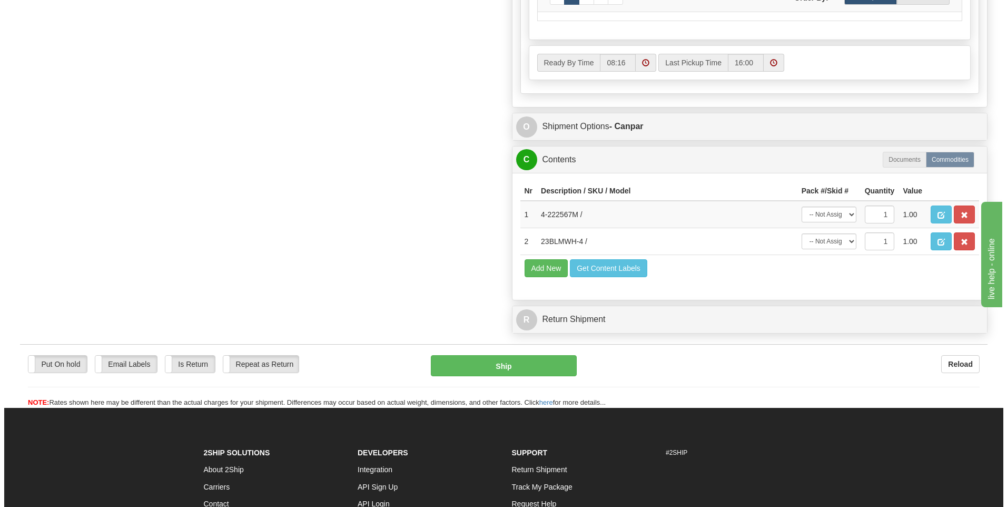
scroll to position [579, 0]
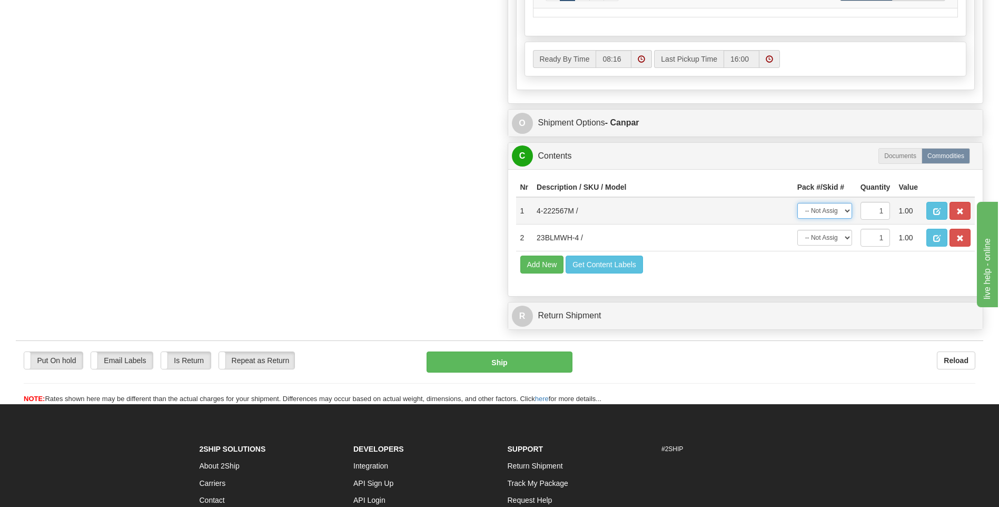
click at [846, 210] on select "-- Not Assigned -- Package 1 Package 2" at bounding box center [824, 211] width 55 height 16
select select "0"
click at [797, 203] on select "-- Not Assigned -- Package 1 Package 2" at bounding box center [824, 211] width 55 height 16
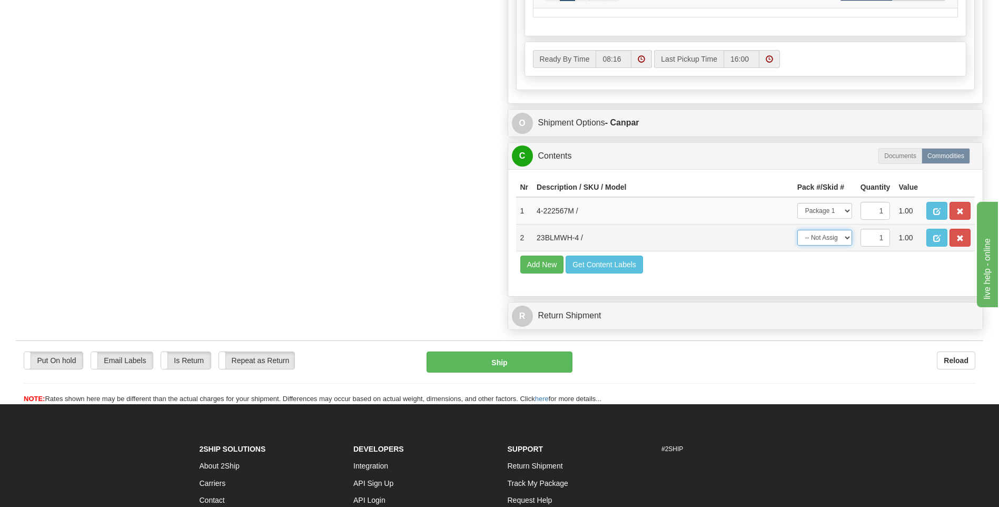
click at [836, 237] on select "-- Not Assigned -- Package 1 Package 2" at bounding box center [824, 238] width 55 height 16
select select "1"
click at [797, 230] on select "-- Not Assigned -- Package 1 Package 2" at bounding box center [824, 238] width 55 height 16
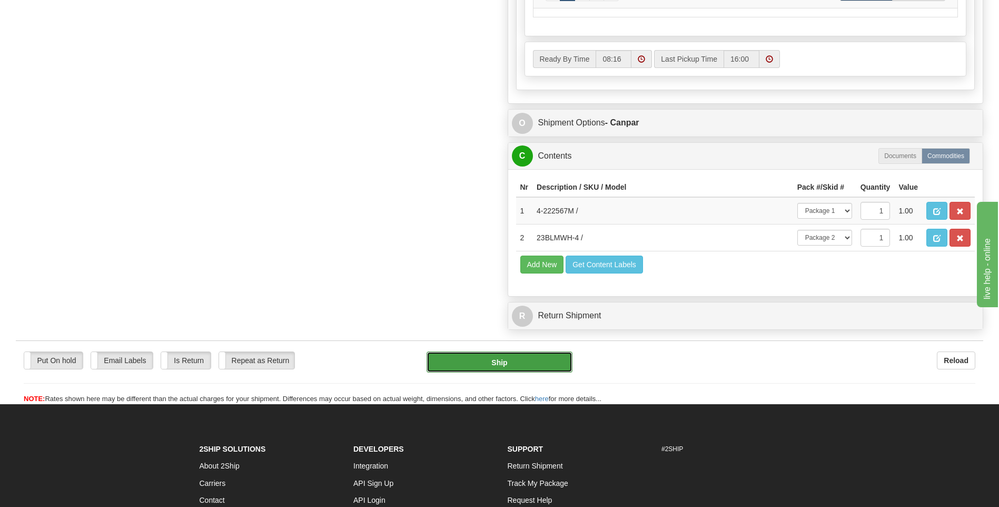
click at [551, 362] on button "Ship" at bounding box center [499, 361] width 145 height 21
type input "1"
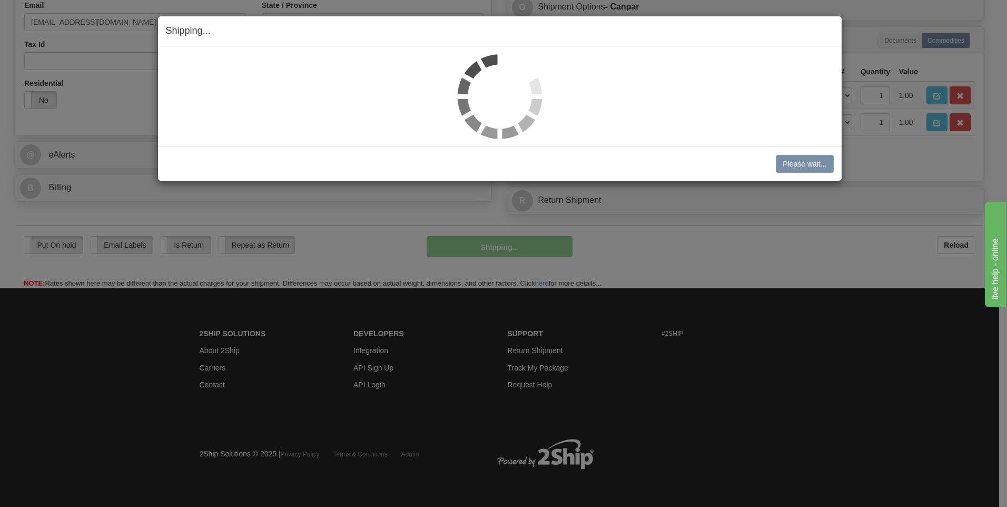
scroll to position [332, 0]
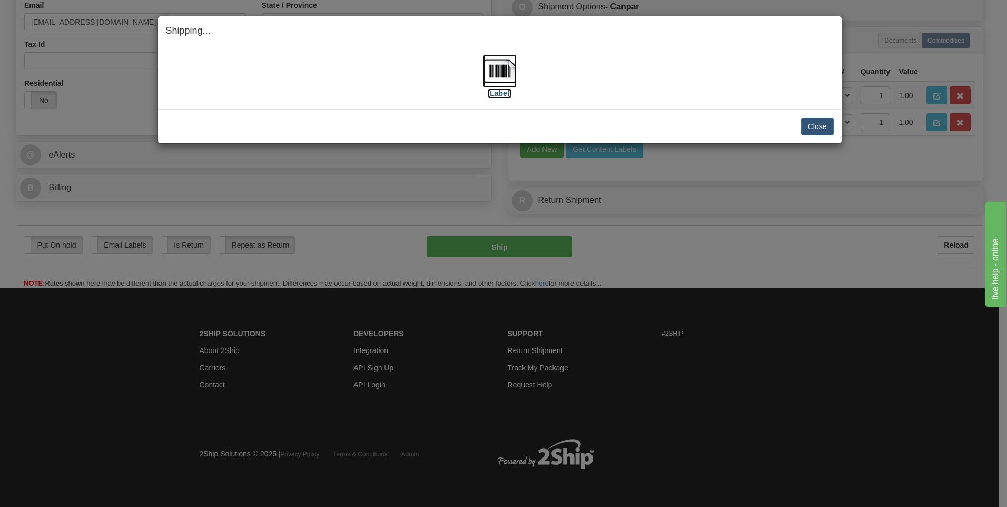
click at [498, 66] on img at bounding box center [500, 71] width 34 height 34
click at [813, 127] on button "Close" at bounding box center [817, 126] width 33 height 18
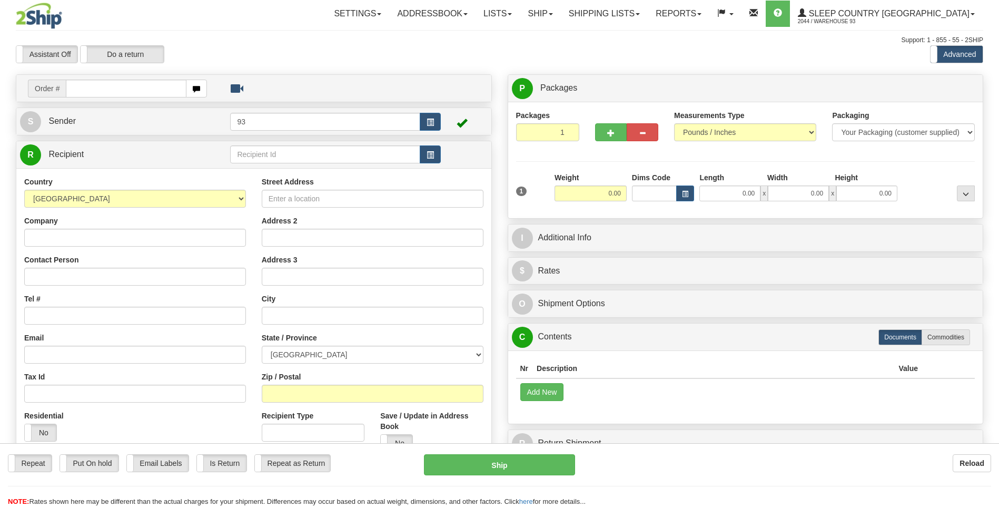
click at [122, 90] on input "text" at bounding box center [126, 89] width 120 height 18
type input "9000I080240"
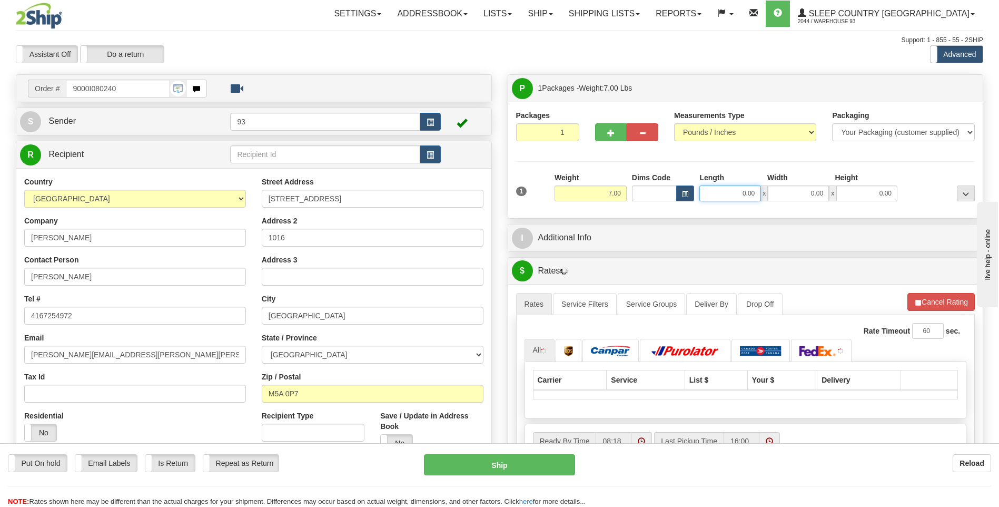
click at [714, 192] on input "0.00" at bounding box center [729, 193] width 61 height 16
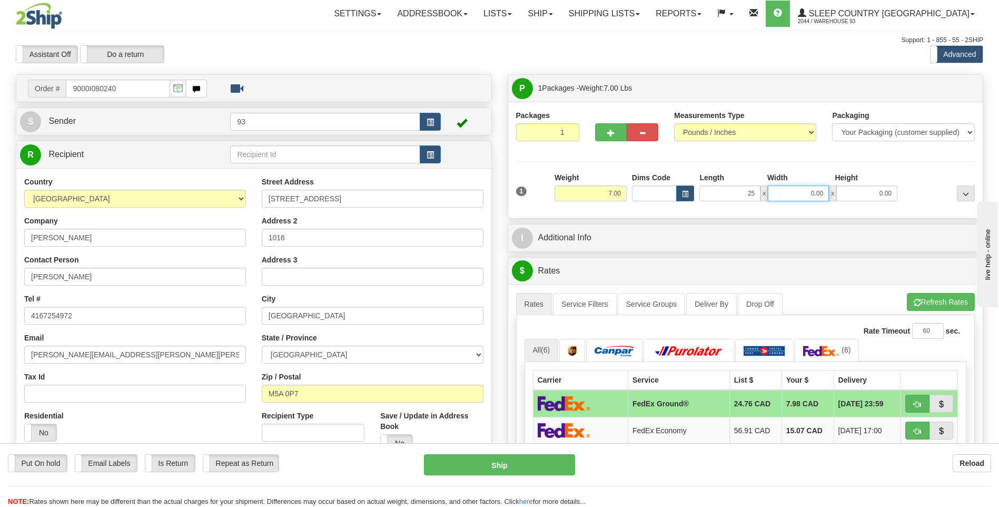
type input "25.00"
click at [802, 200] on input "0.00" at bounding box center [798, 193] width 61 height 16
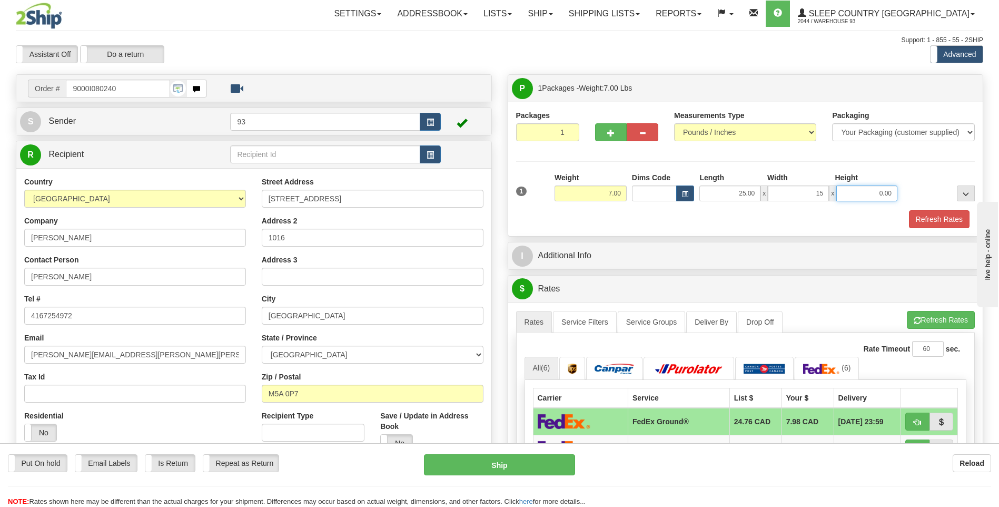
type input "15.00"
click at [857, 199] on input "0.00" at bounding box center [866, 193] width 61 height 16
type input "8.00"
click at [942, 218] on button "Refresh Rates" at bounding box center [939, 219] width 61 height 18
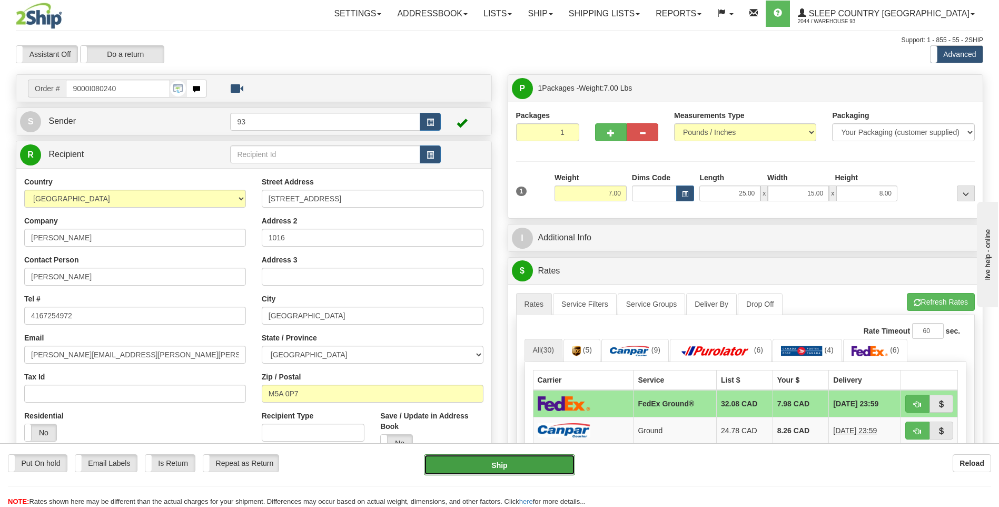
click at [556, 467] on button "Ship" at bounding box center [499, 464] width 151 height 21
type input "92"
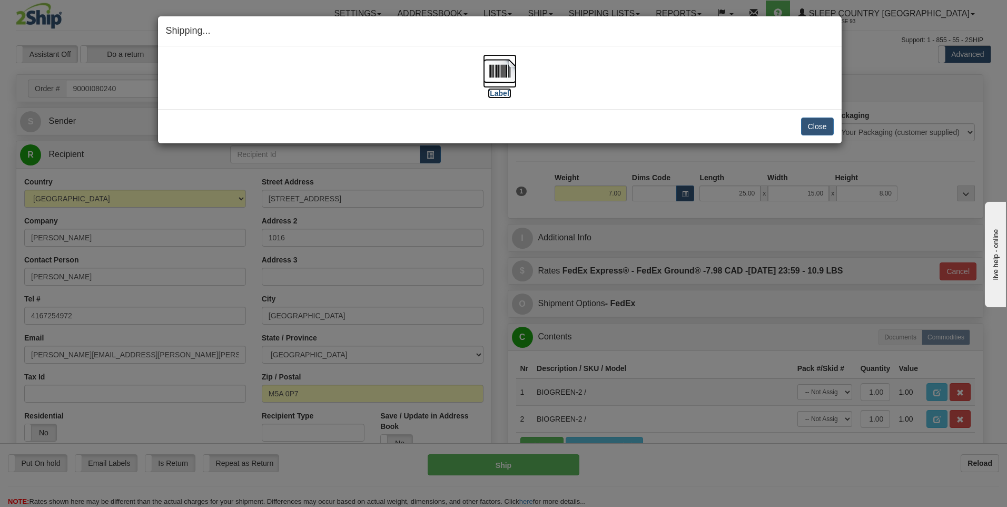
click at [491, 75] on img at bounding box center [500, 71] width 34 height 34
click at [821, 126] on button "Close" at bounding box center [817, 126] width 33 height 18
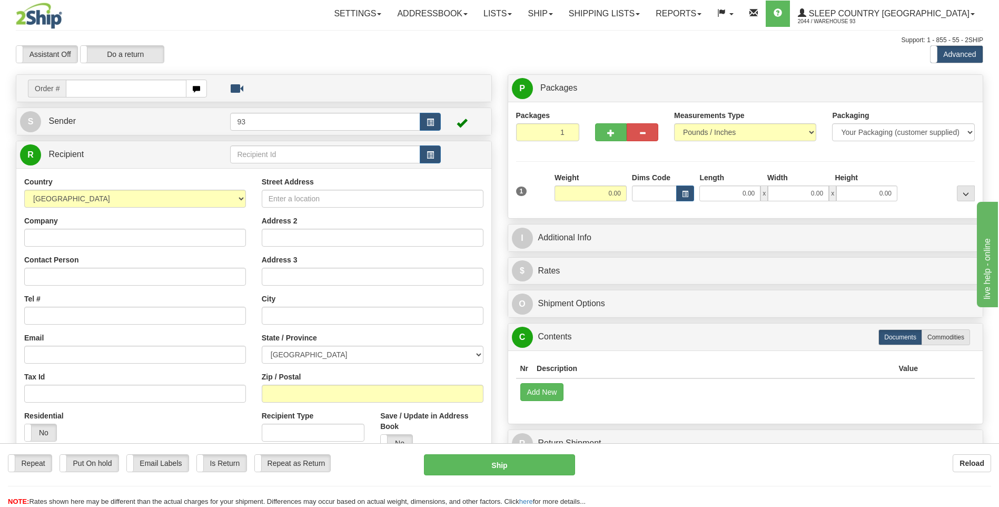
click at [133, 88] on input "text" at bounding box center [126, 89] width 120 height 18
type input "9000I080244"
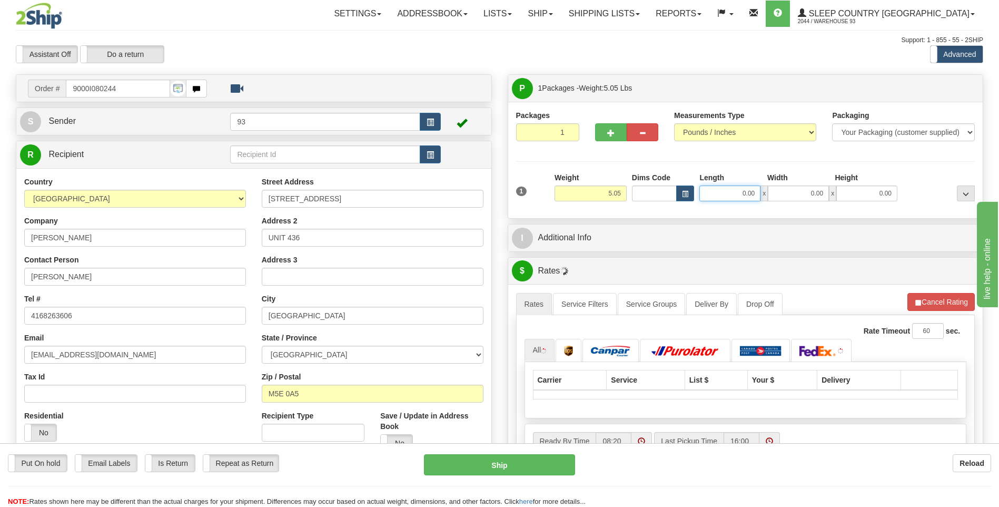
click at [728, 193] on input "0.00" at bounding box center [729, 193] width 61 height 16
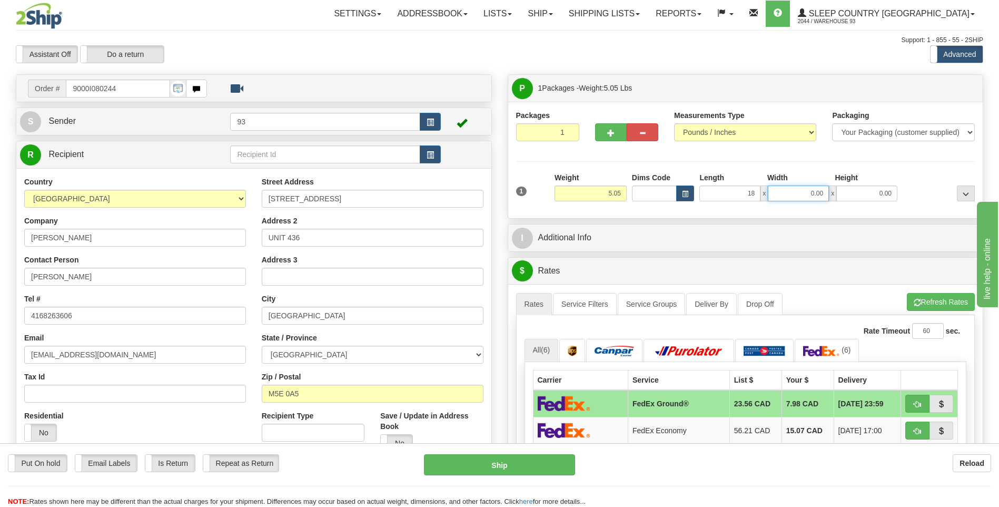
type input "18.00"
click at [775, 189] on input "0.00" at bounding box center [798, 193] width 61 height 16
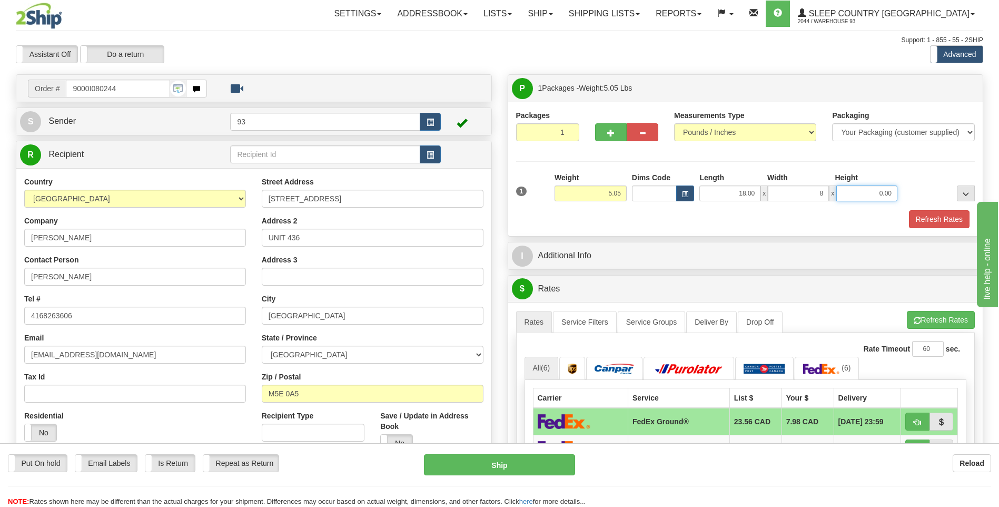
type input "8.00"
click at [866, 200] on input "0.00" at bounding box center [866, 193] width 61 height 16
type input "8.00"
click at [943, 216] on button "Refresh Rates" at bounding box center [939, 219] width 61 height 18
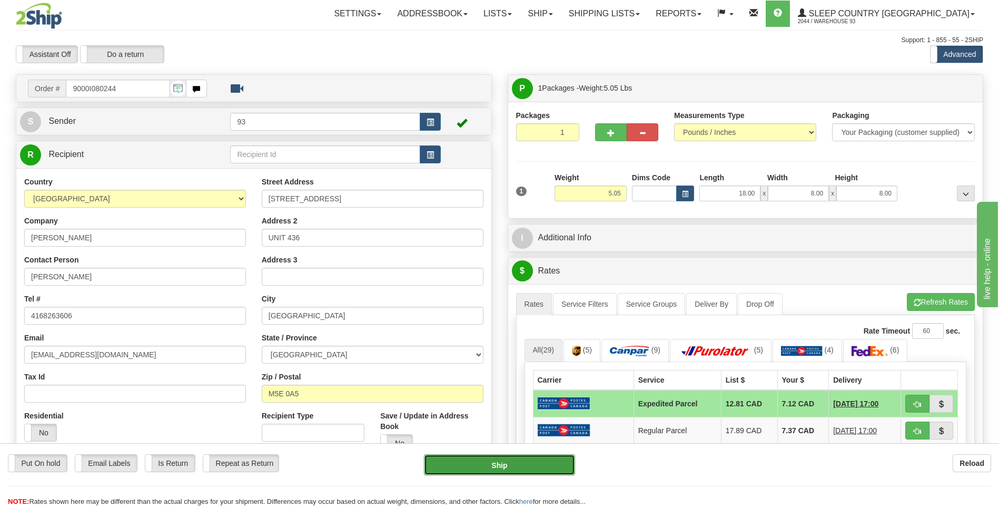
click at [518, 467] on button "Ship" at bounding box center [499, 464] width 151 height 21
type input "DOM.EP"
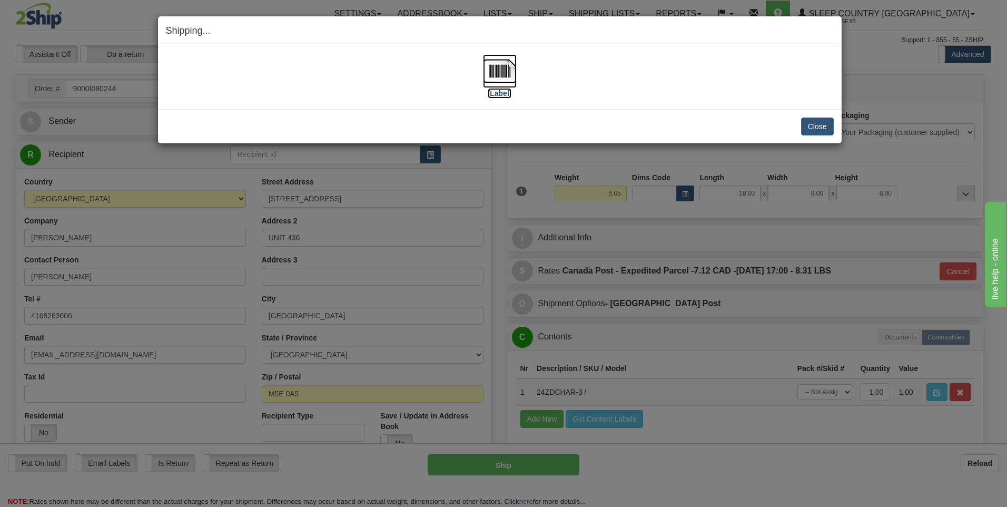
click at [499, 74] on img at bounding box center [500, 71] width 34 height 34
click at [820, 126] on button "Close" at bounding box center [817, 126] width 33 height 18
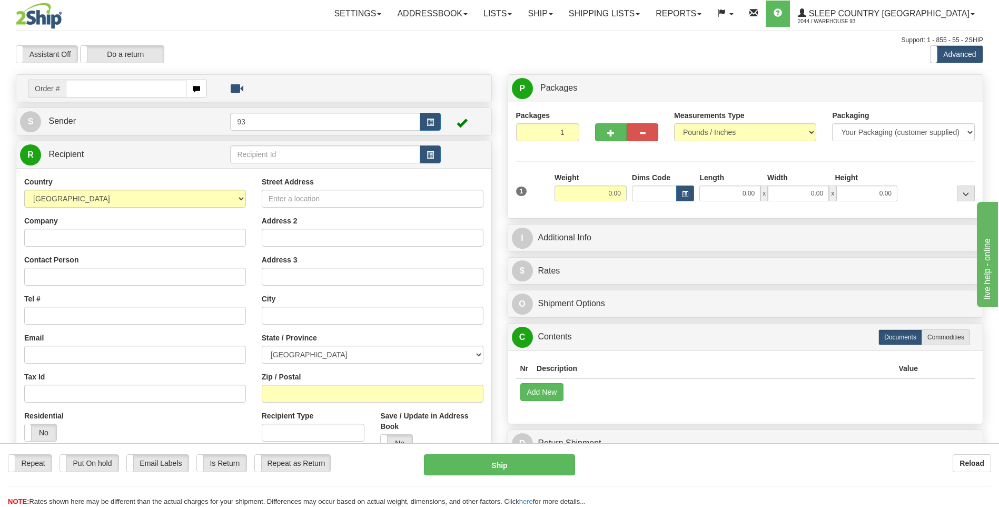
click at [85, 90] on input "text" at bounding box center [126, 89] width 120 height 18
type input "9000I080267"
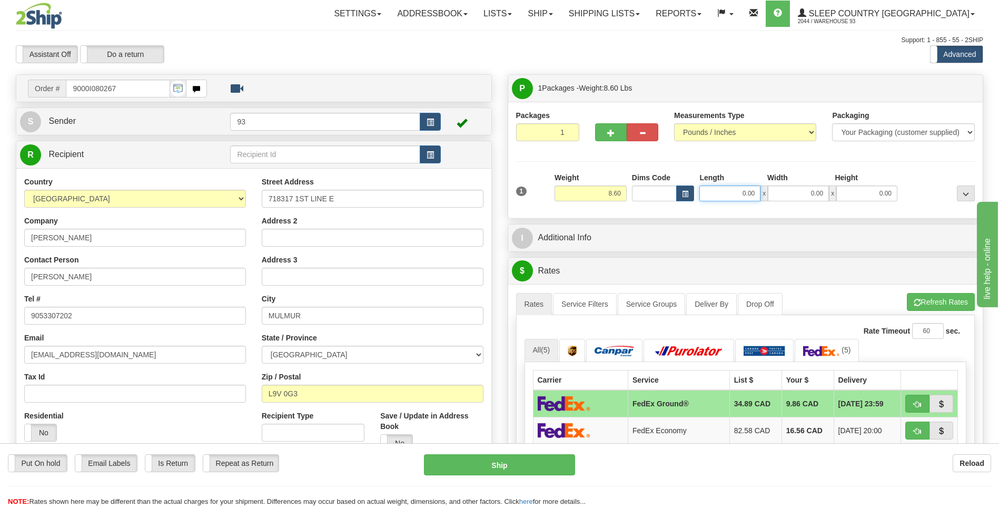
click at [728, 193] on input "0.00" at bounding box center [729, 193] width 61 height 16
type input "12.00"
click at [808, 197] on input "0.00" at bounding box center [798, 193] width 61 height 16
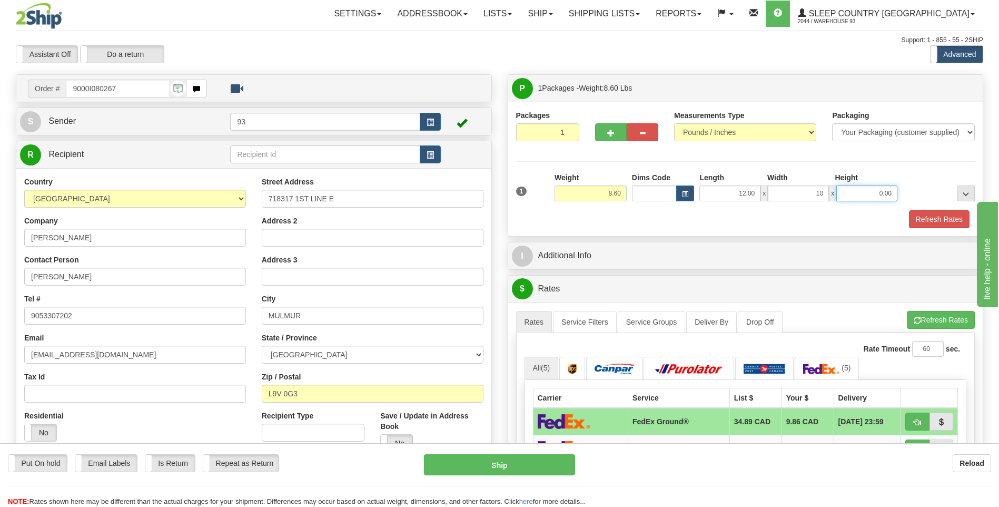
type input "10.00"
click at [853, 191] on input "0.00" at bounding box center [866, 193] width 61 height 16
type input "3.00"
click at [915, 211] on button "Refresh Rates" at bounding box center [939, 219] width 61 height 18
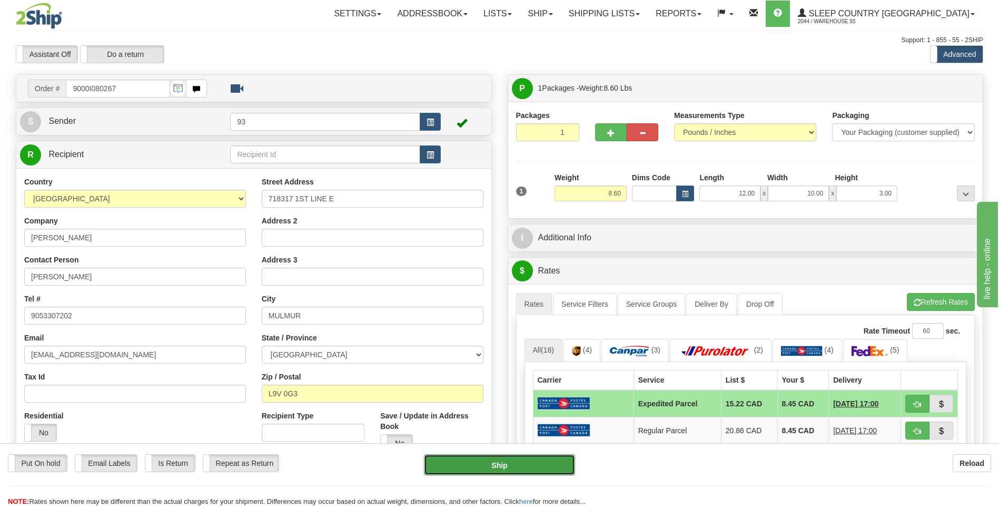
click at [536, 464] on button "Ship" at bounding box center [499, 464] width 151 height 21
type input "DOM.EP"
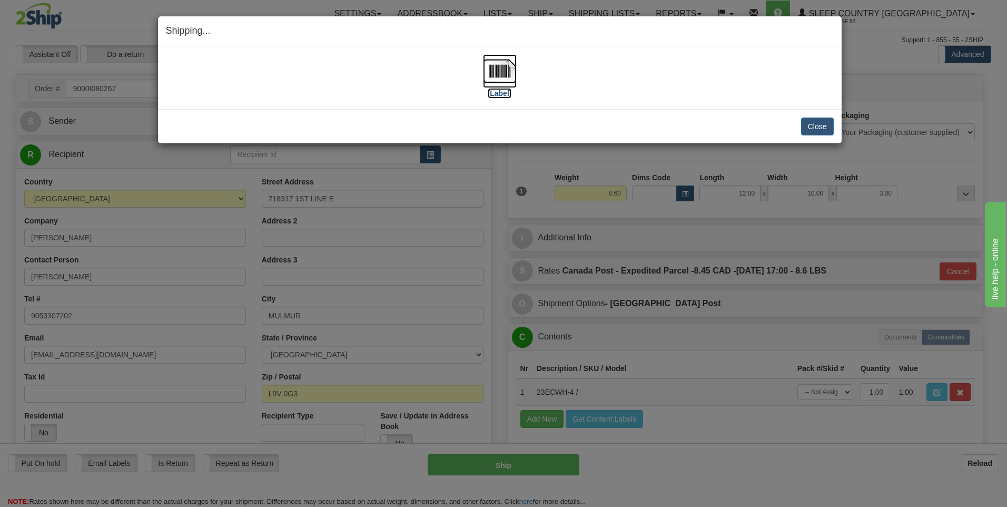
click at [490, 66] on img at bounding box center [500, 71] width 34 height 34
click at [806, 127] on button "Close" at bounding box center [817, 126] width 33 height 18
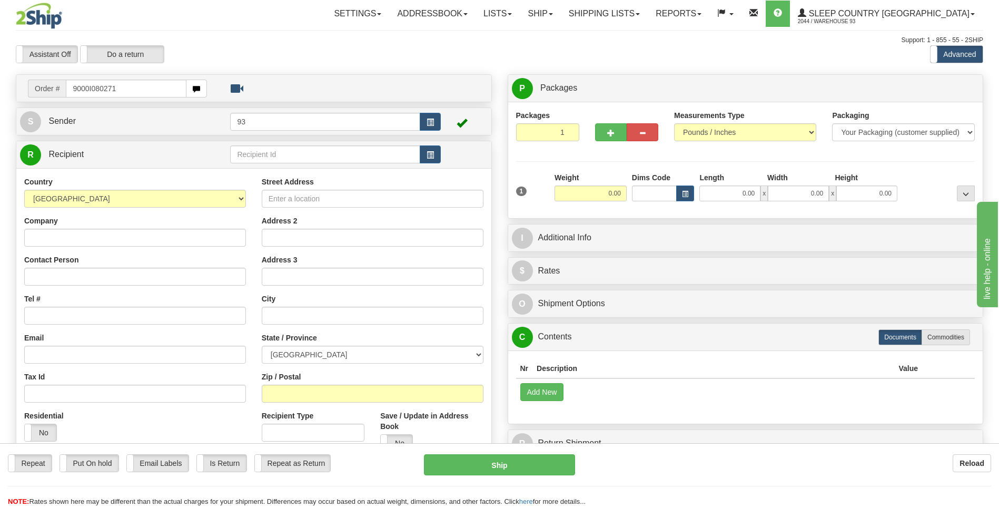
type input "9000I080271"
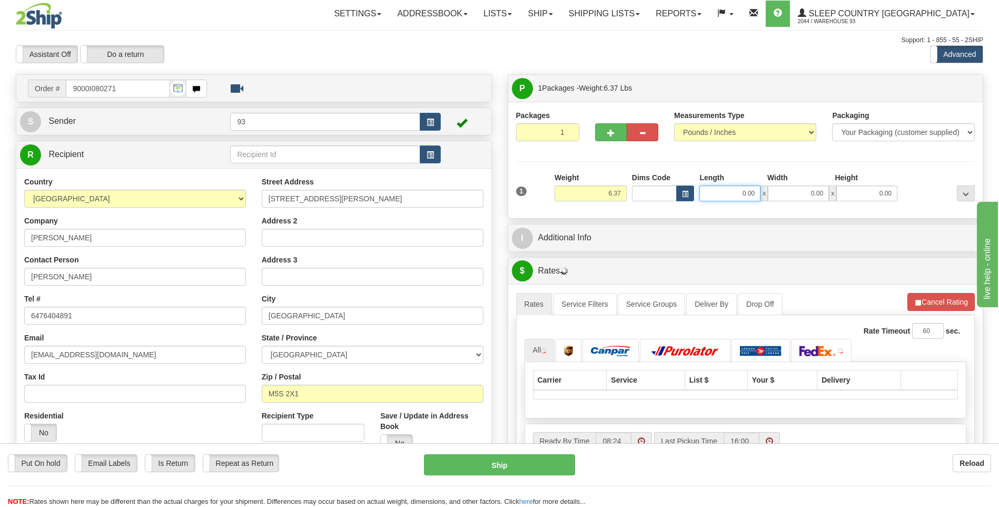
click at [734, 193] on input "0.00" at bounding box center [729, 193] width 61 height 16
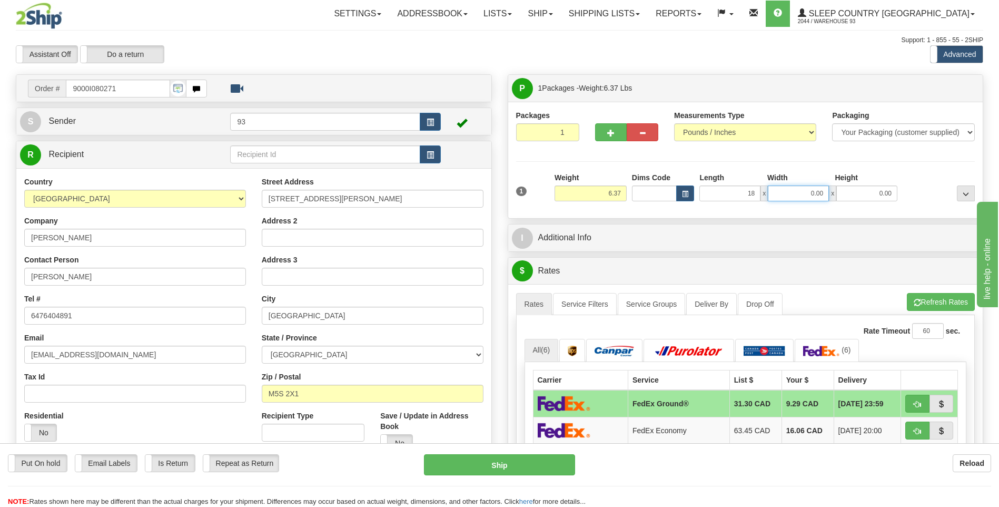
type input "18.00"
click at [813, 191] on input "0.00" at bounding box center [798, 193] width 61 height 16
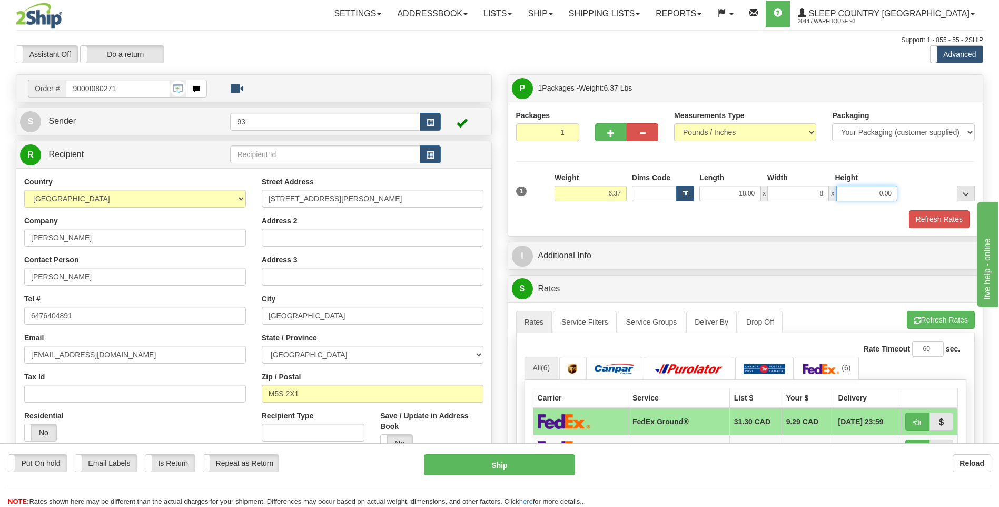
type input "8.00"
click at [871, 193] on input "0.00" at bounding box center [866, 193] width 61 height 16
type input "8.00"
click at [945, 218] on button "Refresh Rates" at bounding box center [939, 219] width 61 height 18
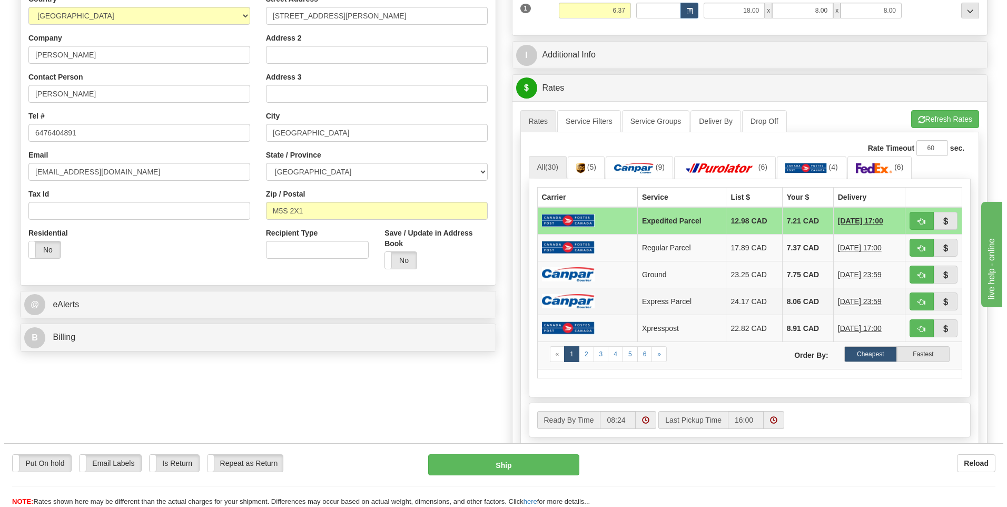
scroll to position [211, 0]
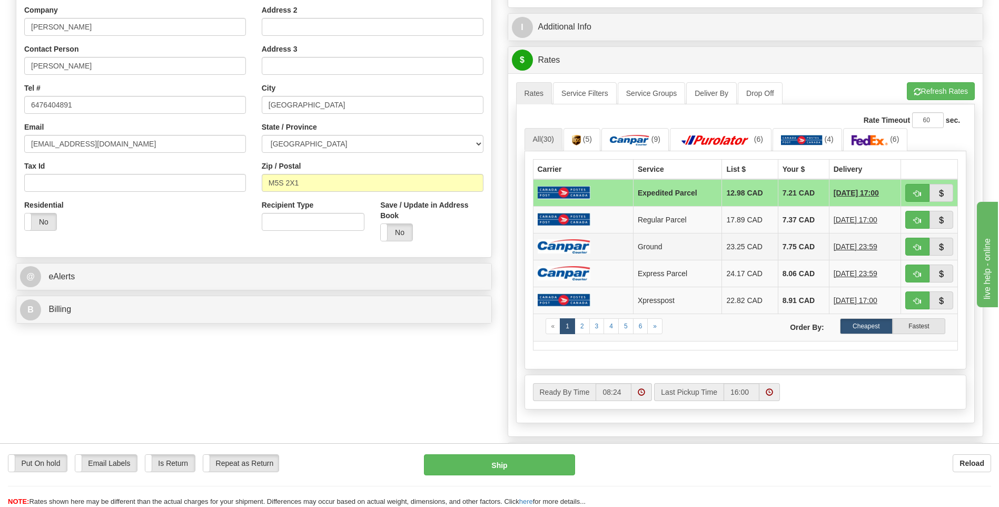
click at [571, 243] on img at bounding box center [564, 246] width 53 height 14
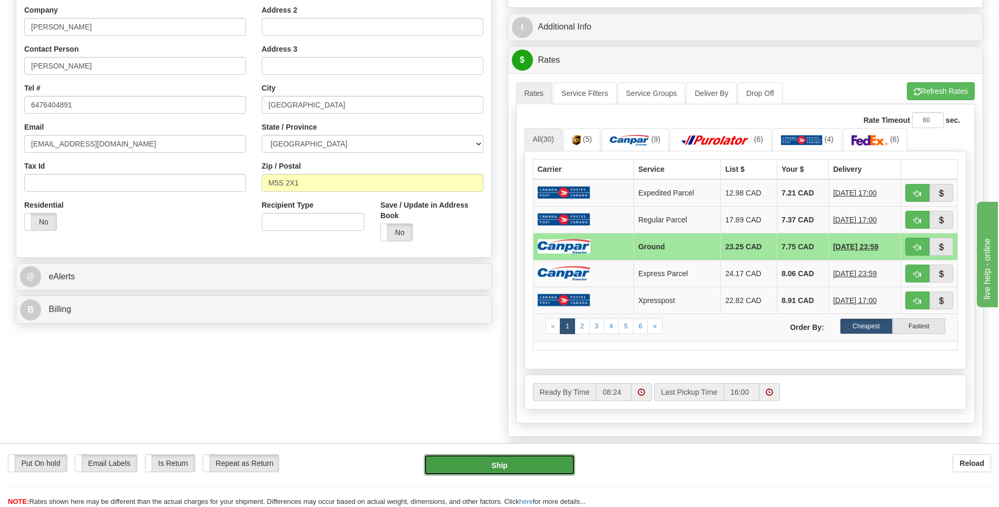
click at [557, 468] on button "Ship" at bounding box center [499, 464] width 151 height 21
type input "1"
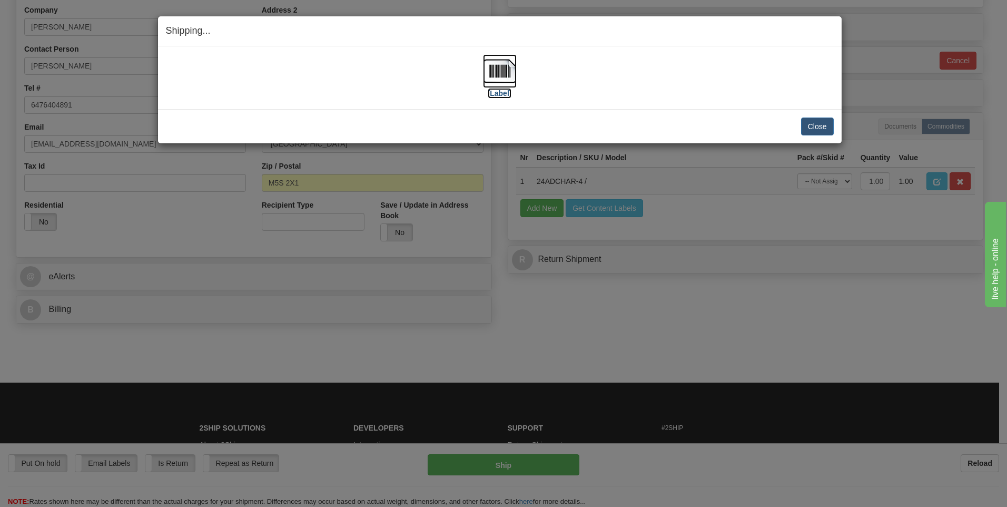
click at [501, 70] on img at bounding box center [500, 71] width 34 height 34
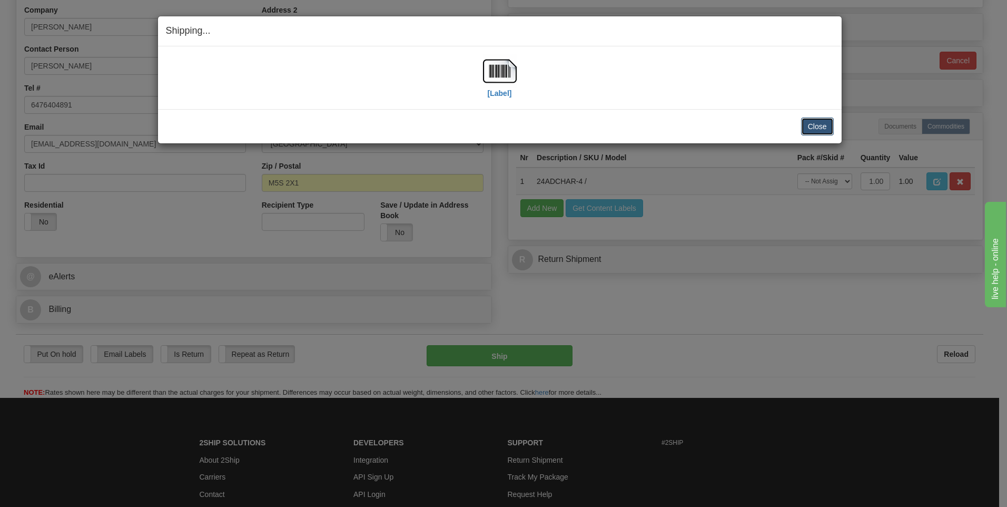
click at [825, 123] on button "Close" at bounding box center [817, 126] width 33 height 18
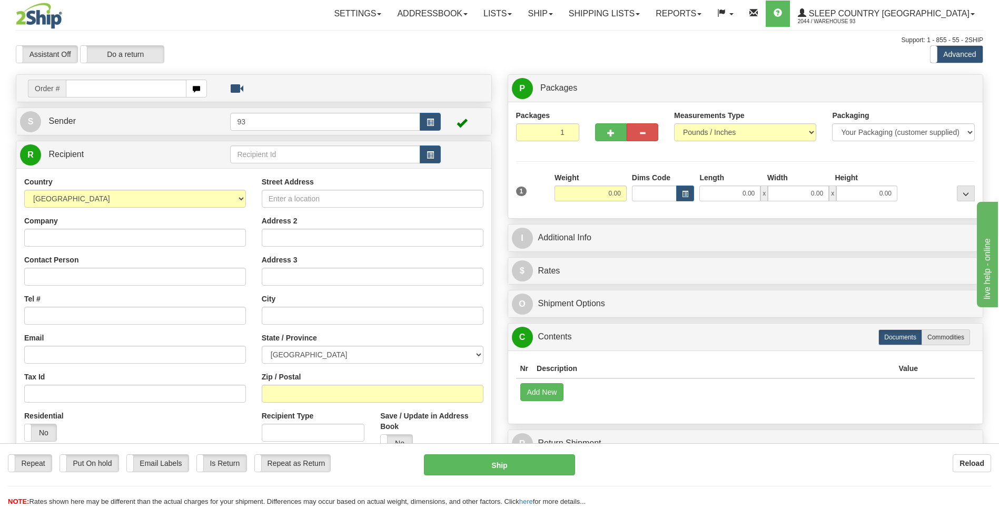
click at [131, 91] on input "text" at bounding box center [126, 89] width 120 height 18
type input "9000I080426"
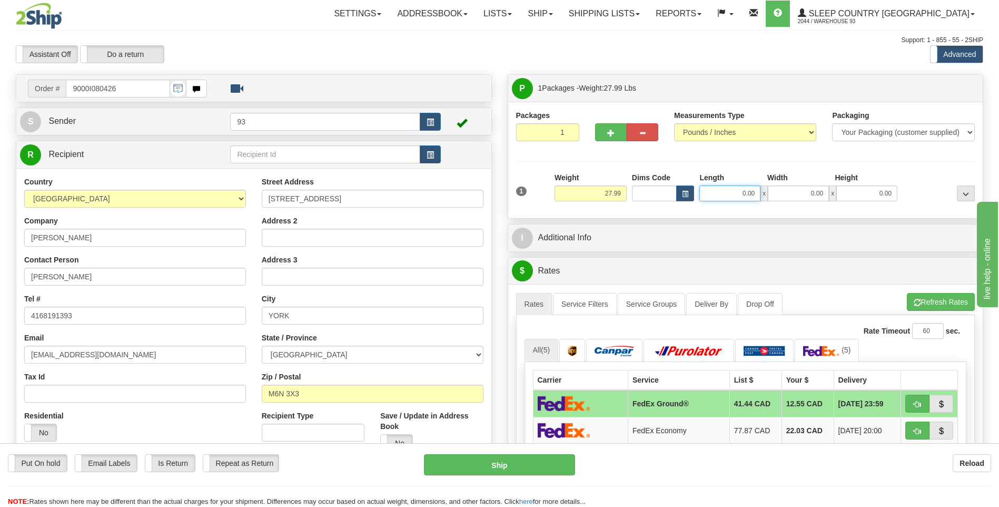
click at [738, 191] on input "0.00" at bounding box center [729, 193] width 61 height 16
type input "40.00"
click at [799, 192] on input "0.00" at bounding box center [798, 193] width 61 height 16
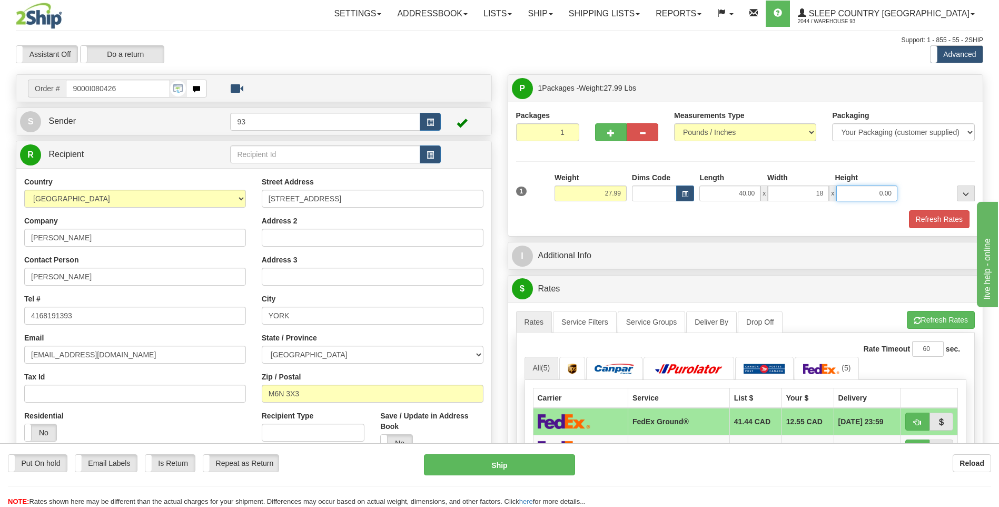
type input "18.00"
click at [854, 189] on input "0.00" at bounding box center [866, 193] width 61 height 16
type input "18.00"
click at [925, 215] on button "Refresh Rates" at bounding box center [939, 219] width 61 height 18
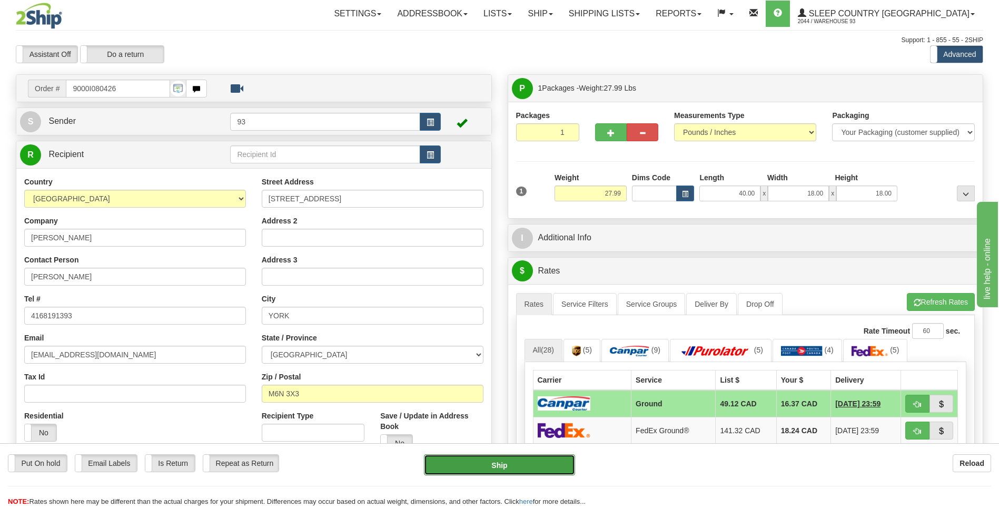
click at [547, 466] on button "Ship" at bounding box center [499, 464] width 151 height 21
type input "1"
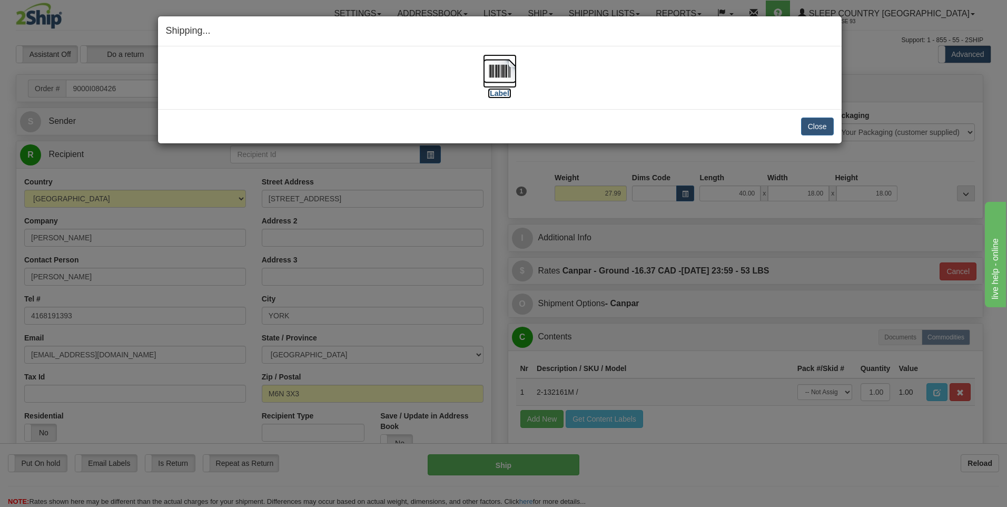
click at [506, 72] on img at bounding box center [500, 71] width 34 height 34
click at [821, 127] on button "Close" at bounding box center [817, 126] width 33 height 18
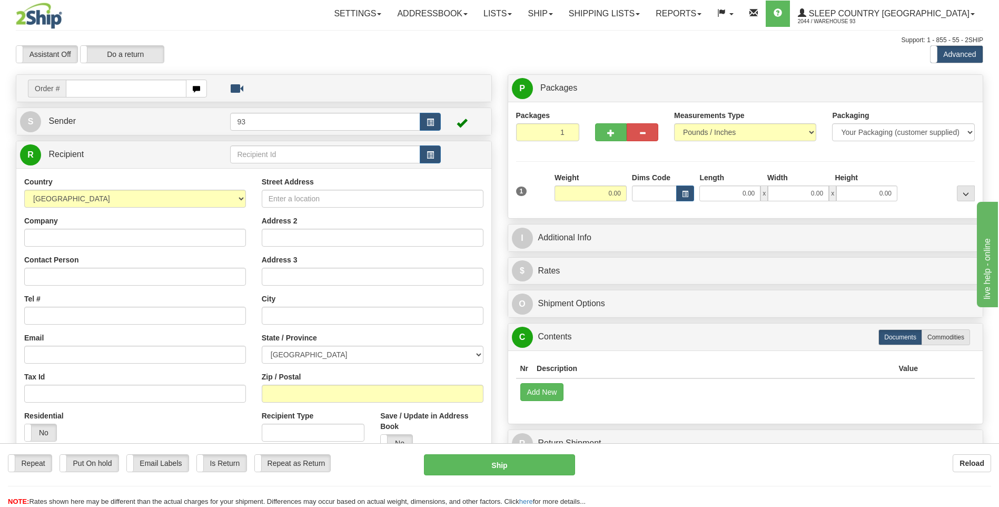
click at [151, 91] on input "text" at bounding box center [126, 89] width 120 height 18
type input "9000I080450"
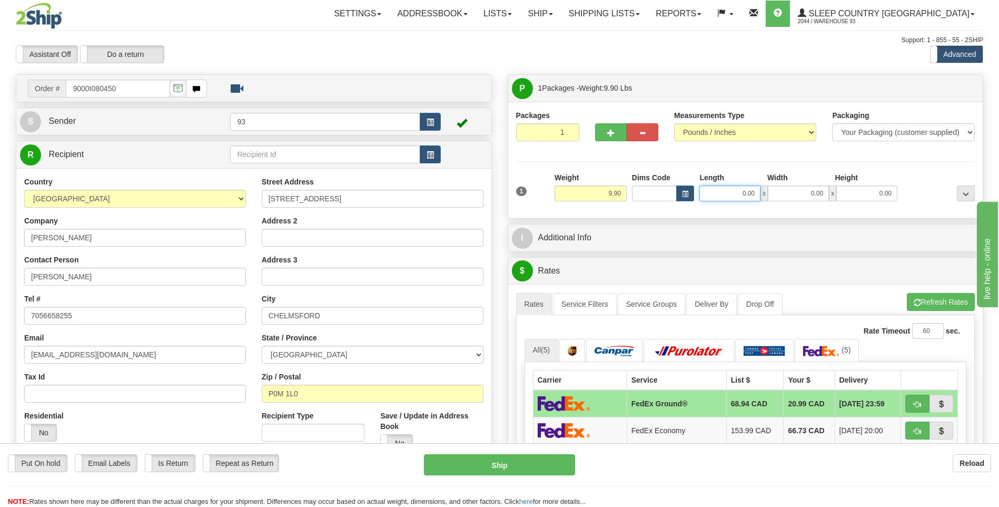
click at [716, 196] on input "0.00" at bounding box center [729, 193] width 61 height 16
type input "22.00"
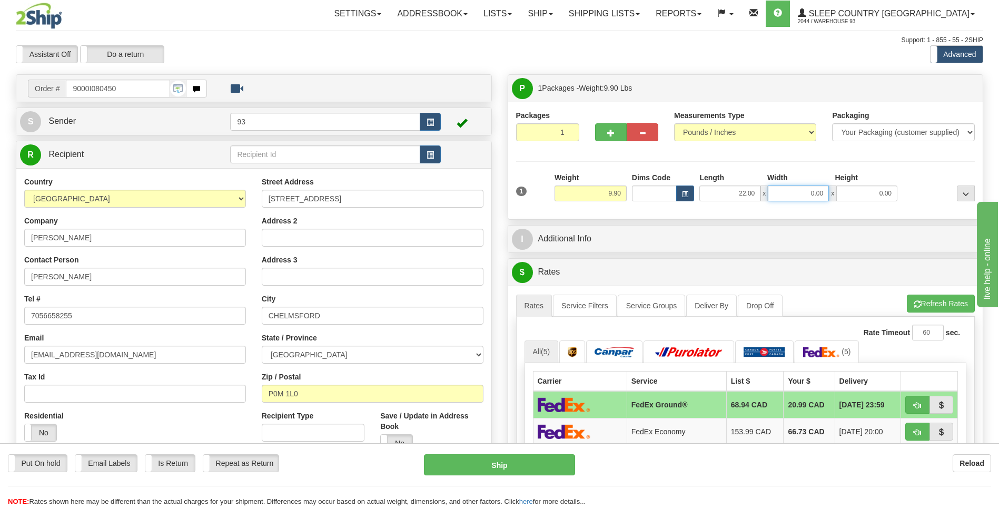
click at [789, 197] on input "0.00" at bounding box center [798, 193] width 61 height 16
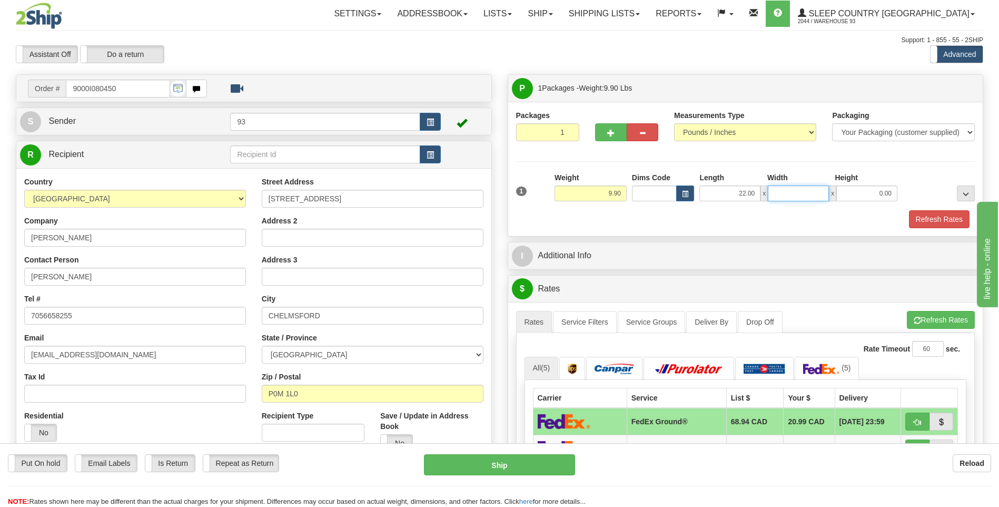
type input "1"
type input "20.00"
click at [862, 197] on input "0.00" at bounding box center [866, 193] width 61 height 16
type input "10.00"
click at [930, 222] on button "Refresh Rates" at bounding box center [939, 219] width 61 height 18
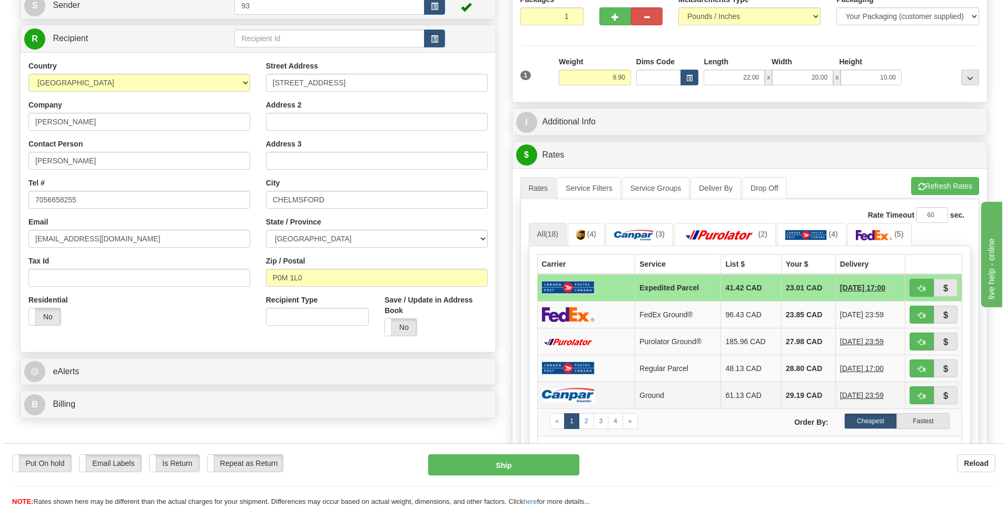
scroll to position [158, 0]
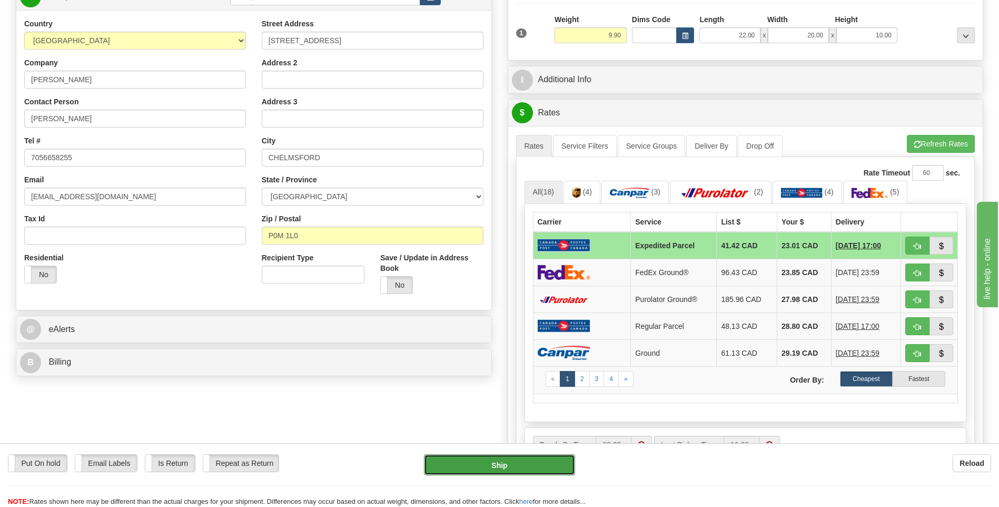
click at [546, 465] on button "Ship" at bounding box center [499, 464] width 151 height 21
type input "DOM.EP"
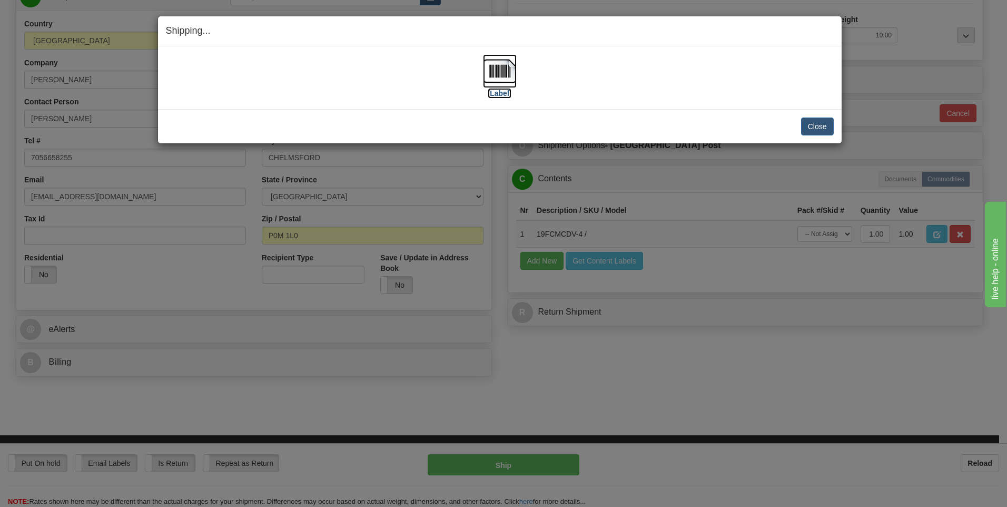
click at [488, 71] on img at bounding box center [500, 71] width 34 height 34
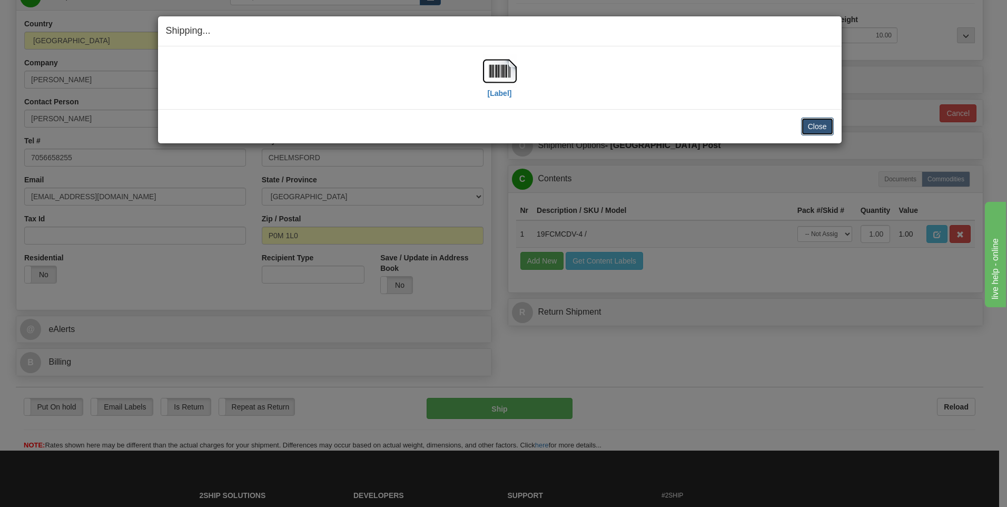
click at [825, 128] on button "Close" at bounding box center [817, 126] width 33 height 18
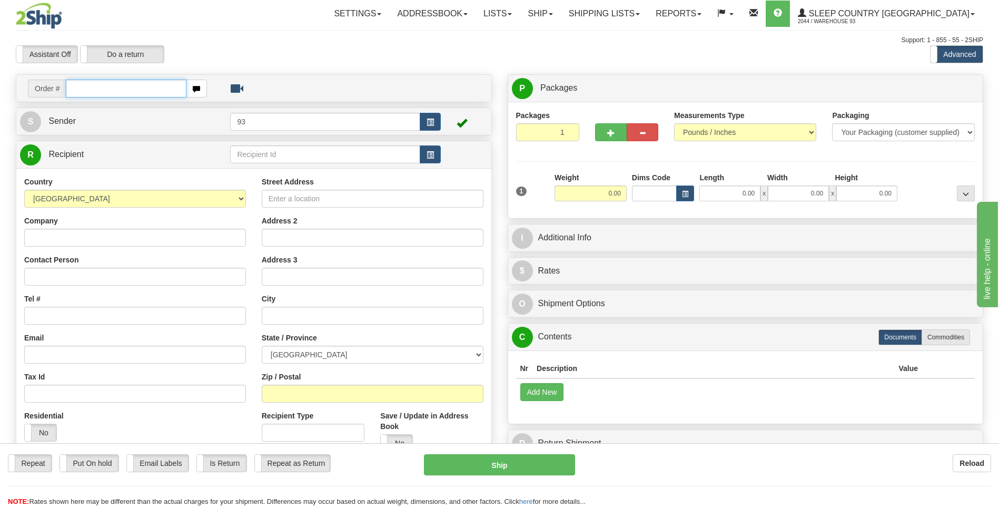
click at [152, 95] on input "text" at bounding box center [126, 89] width 120 height 18
type input "9000I080450"
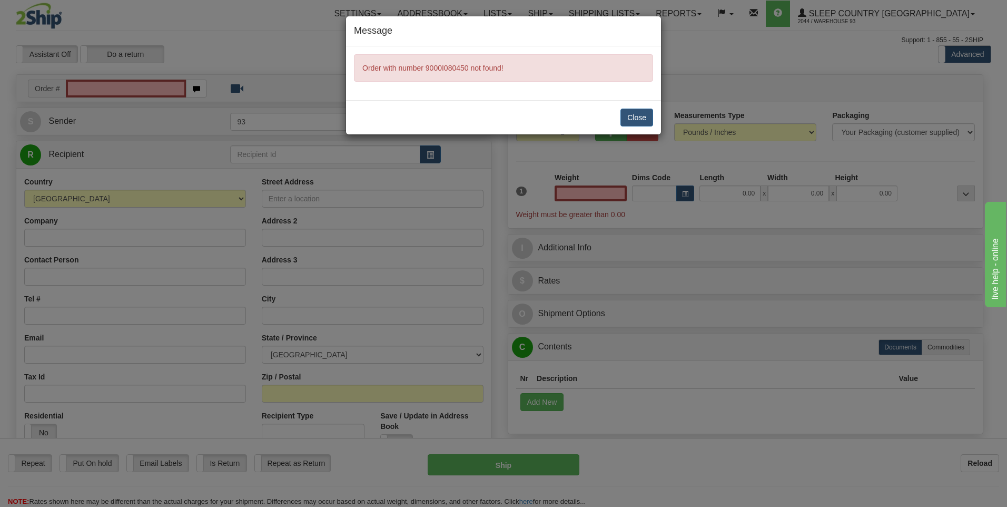
type input "0.00"
click at [640, 113] on button "Close" at bounding box center [636, 117] width 33 height 18
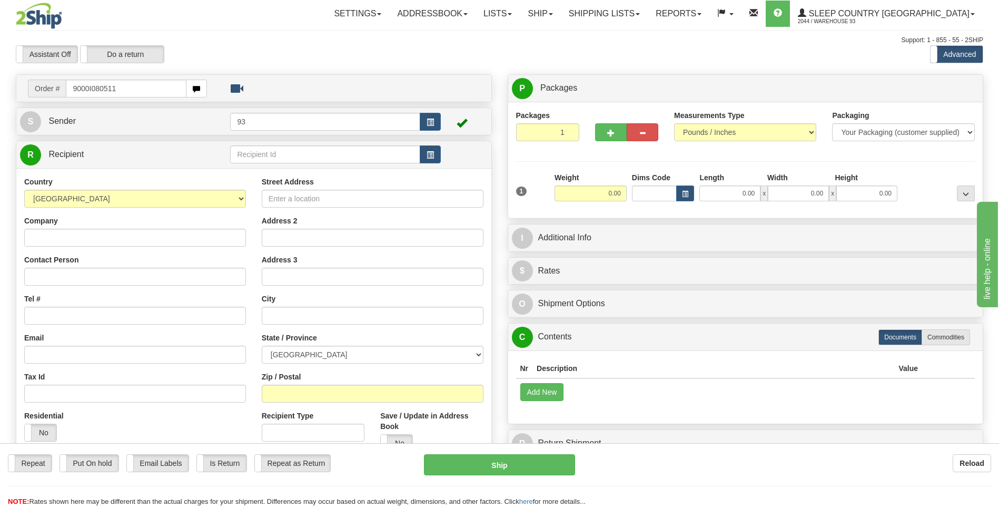
type input "9000I080511"
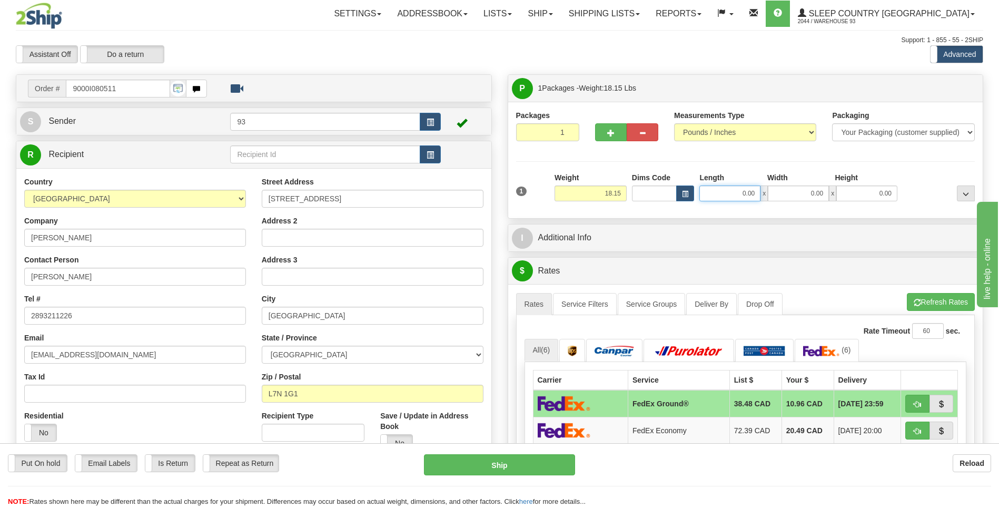
click at [747, 199] on input "0.00" at bounding box center [729, 193] width 61 height 16
type input "20.00"
click at [821, 194] on input "0.00" at bounding box center [798, 193] width 61 height 16
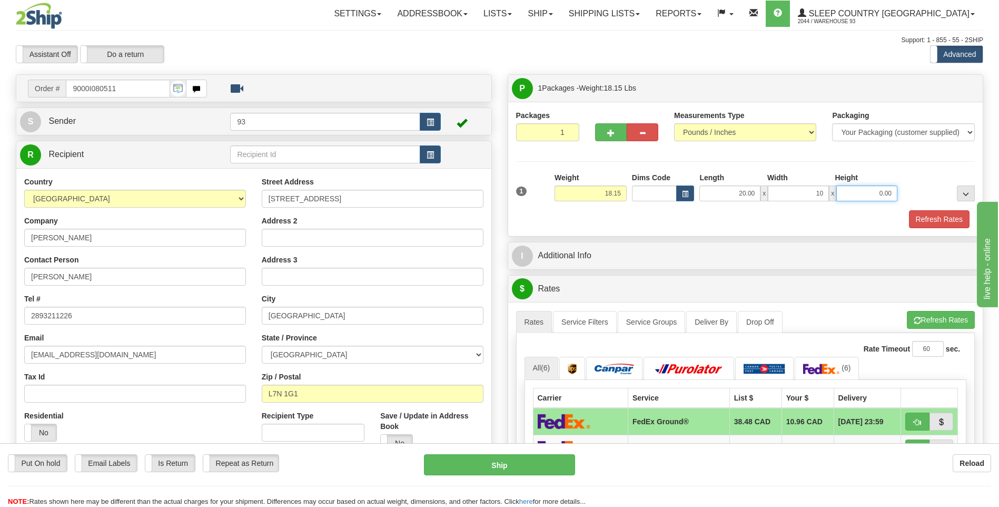
type input "10.00"
click at [863, 194] on input "0.00" at bounding box center [866, 193] width 61 height 16
type input "10.00"
click at [945, 214] on button "Refresh Rates" at bounding box center [939, 219] width 61 height 18
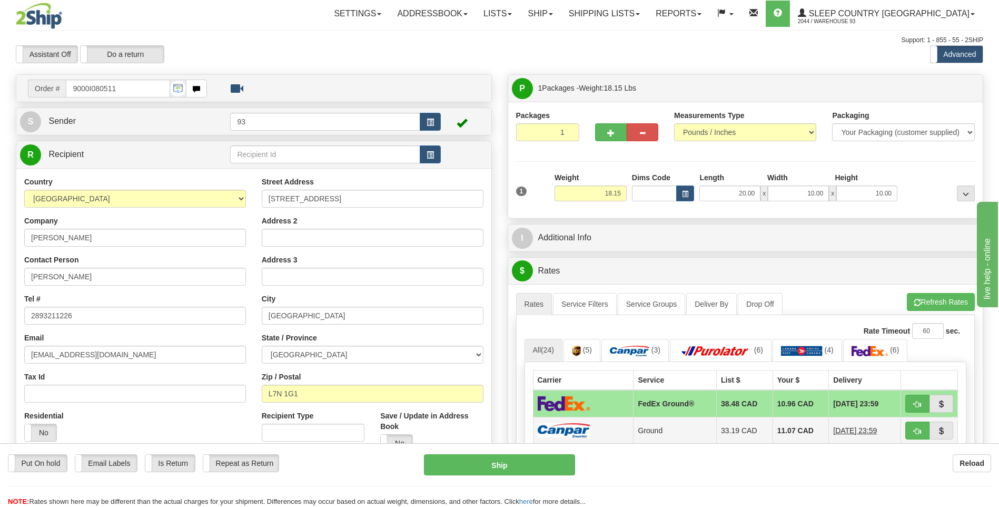
click at [588, 425] on img at bounding box center [564, 430] width 53 height 14
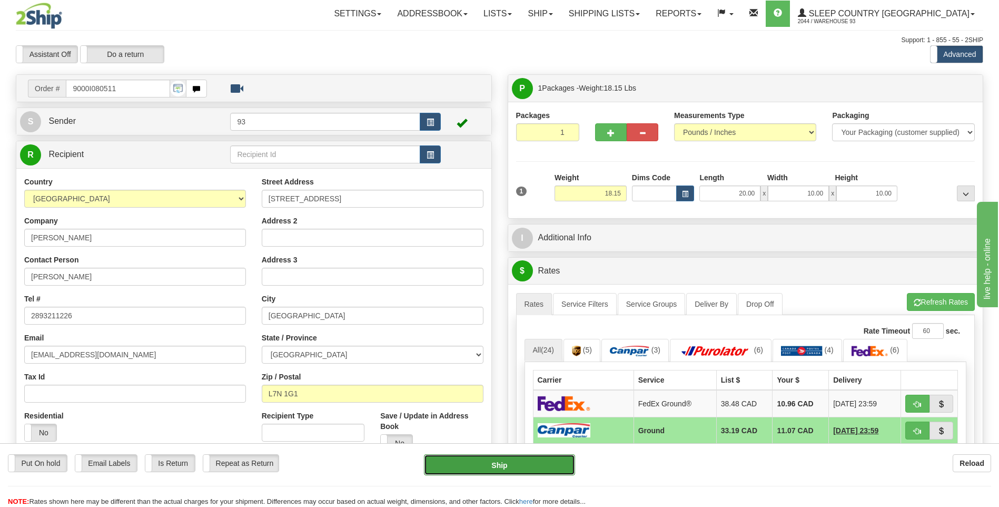
click at [525, 462] on button "Ship" at bounding box center [499, 464] width 151 height 21
type input "1"
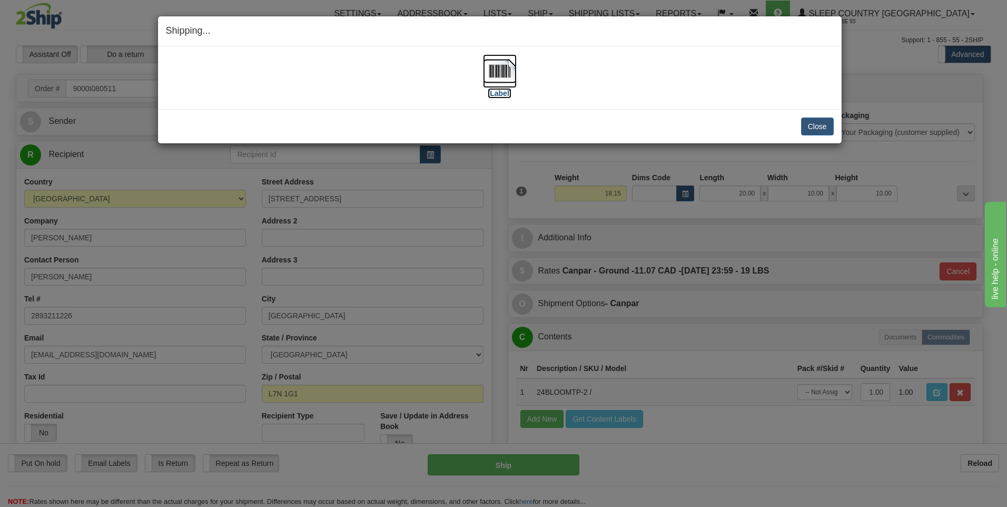
click at [503, 67] on img at bounding box center [500, 71] width 34 height 34
click at [813, 119] on button "Close" at bounding box center [817, 126] width 33 height 18
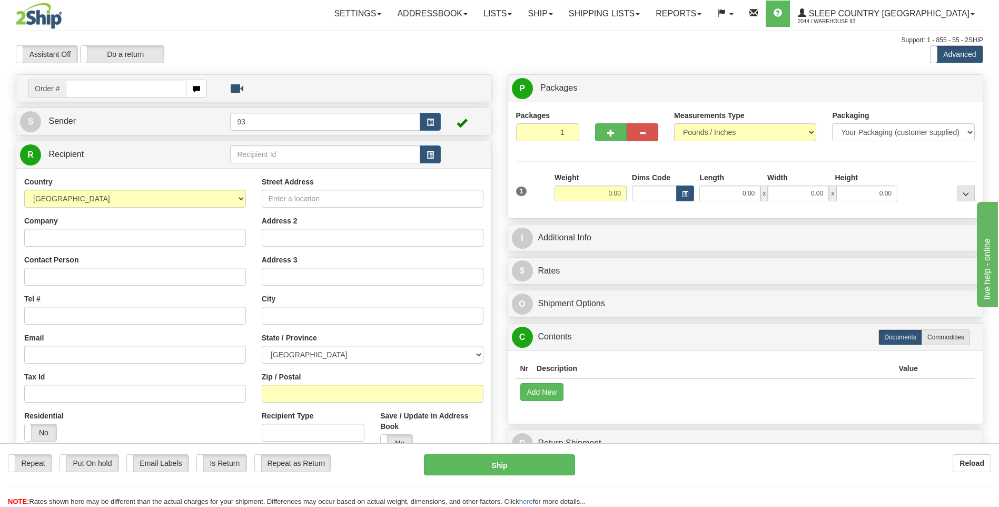
click at [121, 85] on input "text" at bounding box center [126, 89] width 120 height 18
type input "9000I080624"
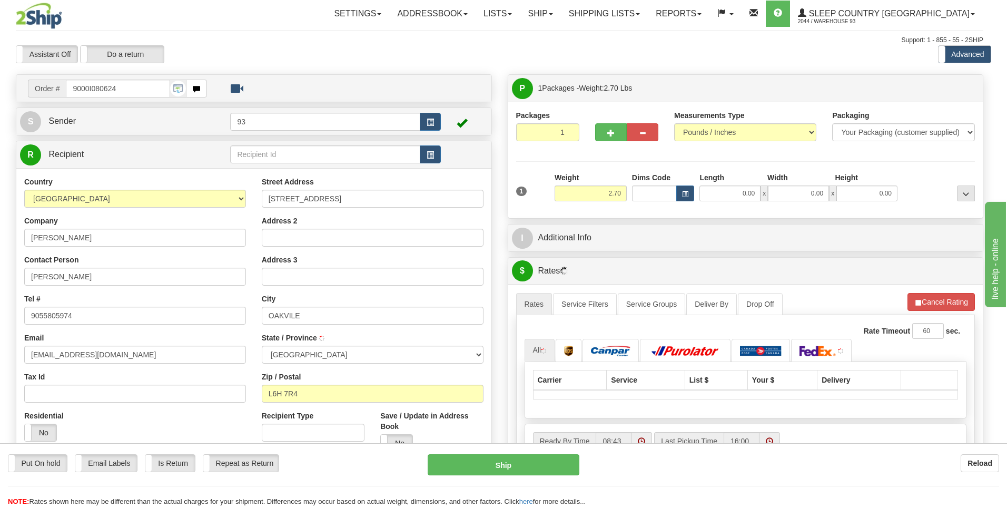
type input "OAKVILLE"
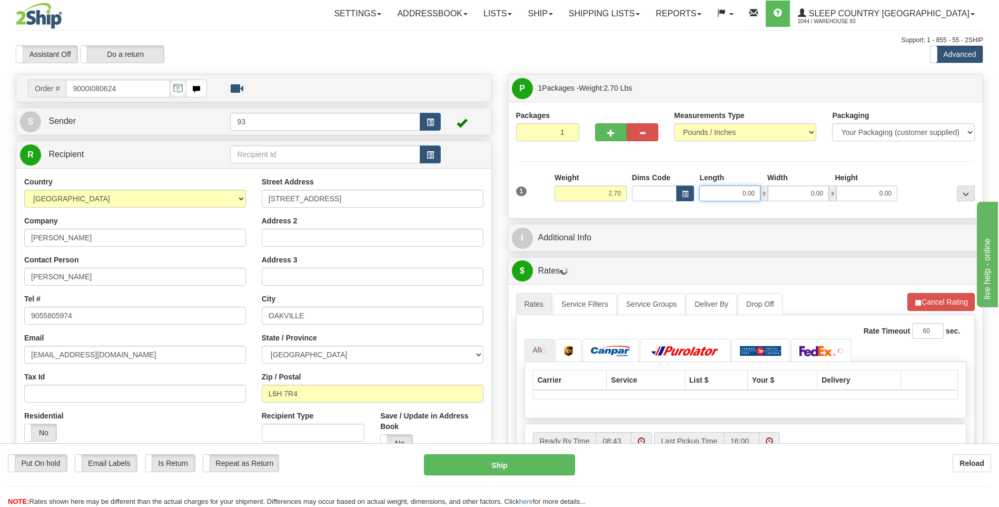
click at [714, 193] on input "0.00" at bounding box center [729, 193] width 61 height 16
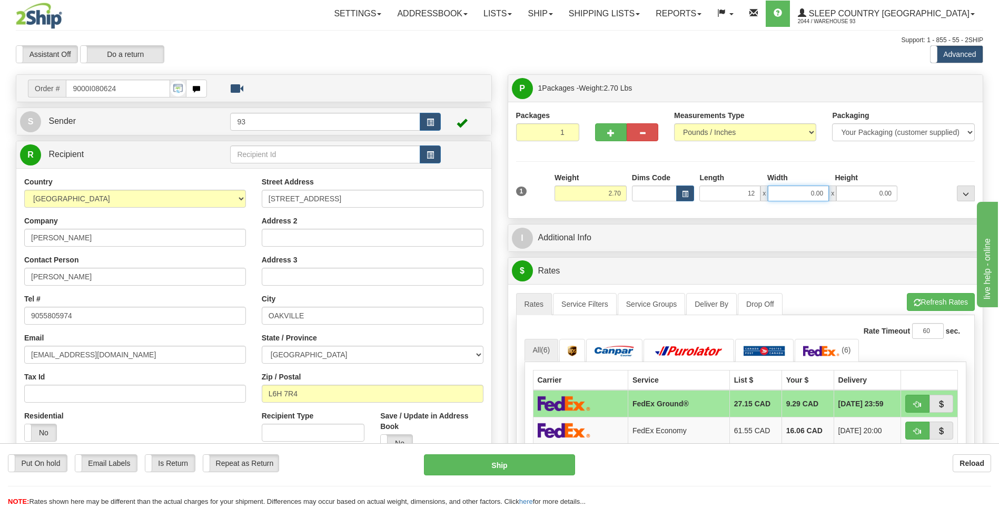
type input "12.00"
click at [788, 192] on input "0.00" at bounding box center [798, 193] width 61 height 16
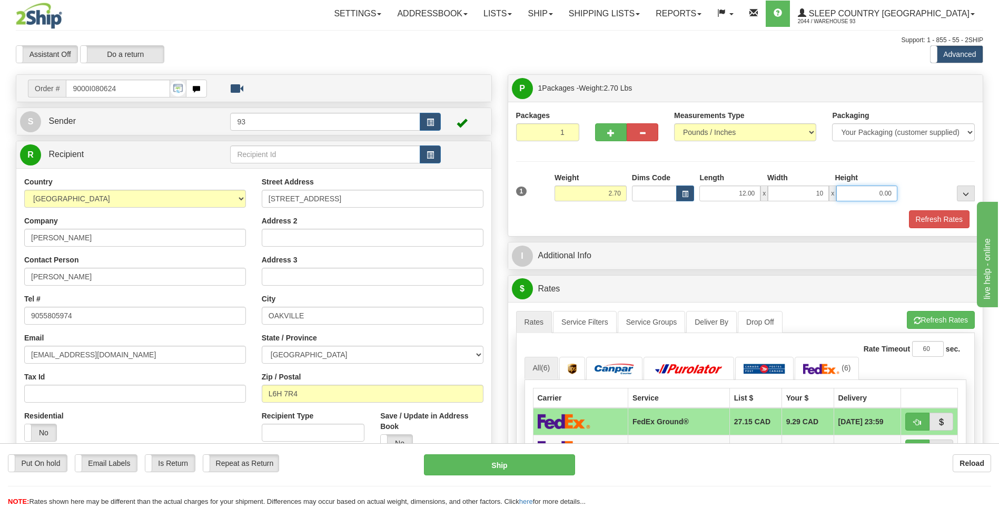
type input "10.00"
click at [858, 188] on input "0.00" at bounding box center [866, 193] width 61 height 16
type input "3.00"
click at [925, 218] on button "Refresh Rates" at bounding box center [939, 219] width 61 height 18
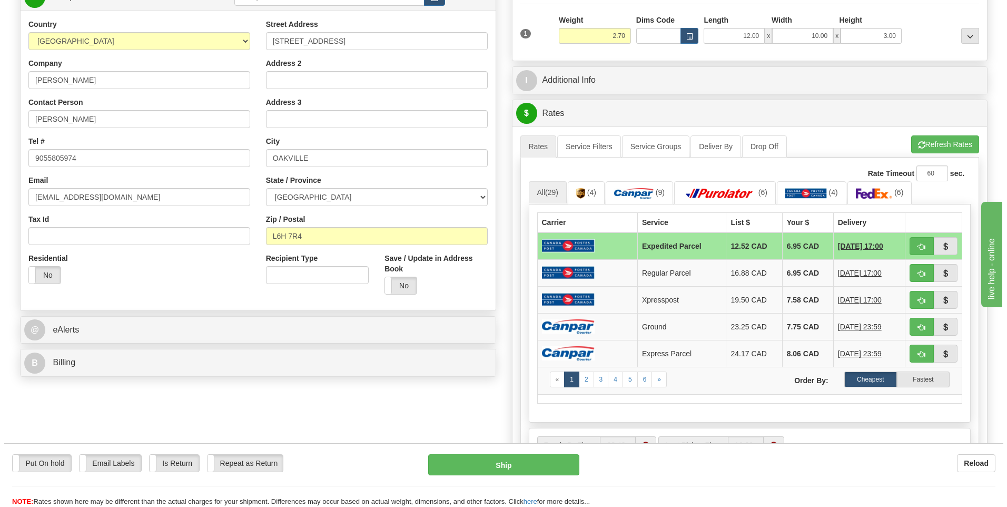
scroll to position [158, 0]
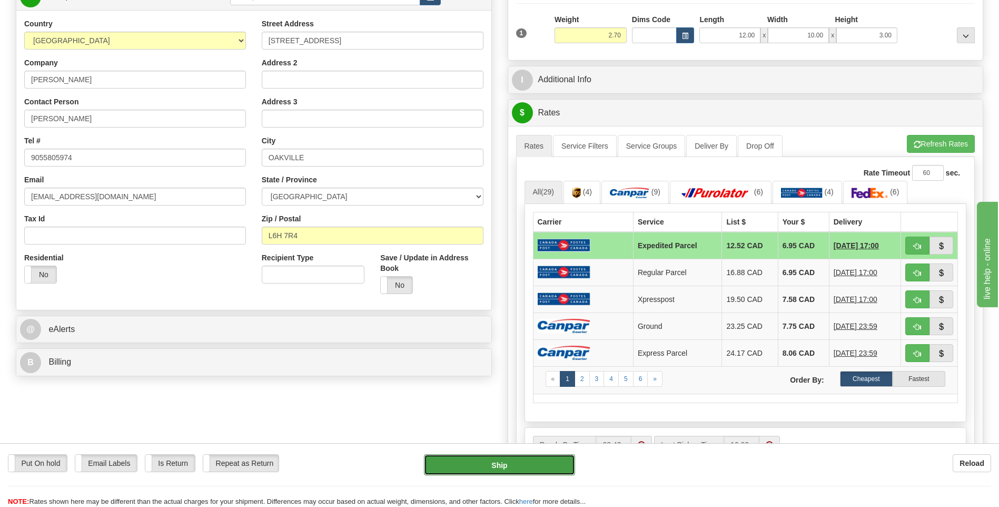
click at [522, 462] on button "Ship" at bounding box center [499, 464] width 151 height 21
type input "DOM.EP"
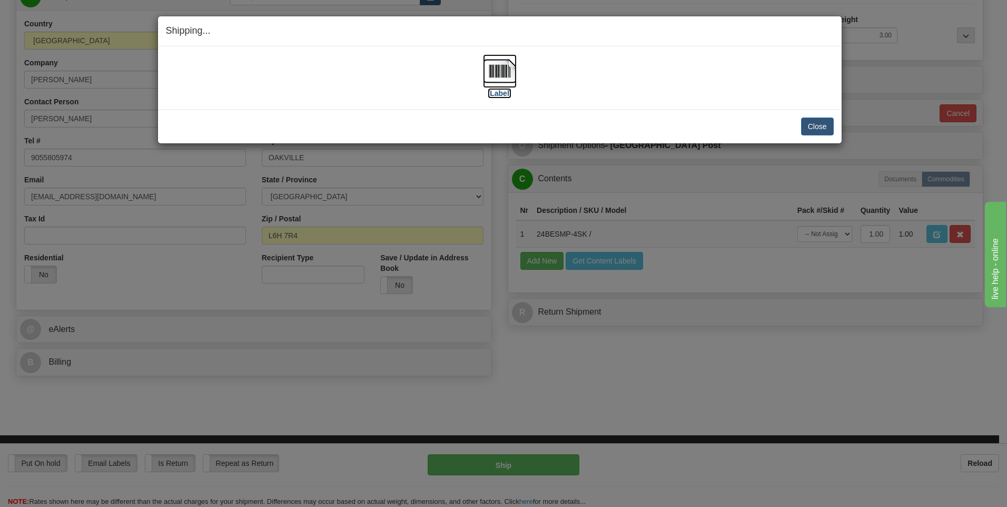
click at [495, 70] on img at bounding box center [500, 71] width 34 height 34
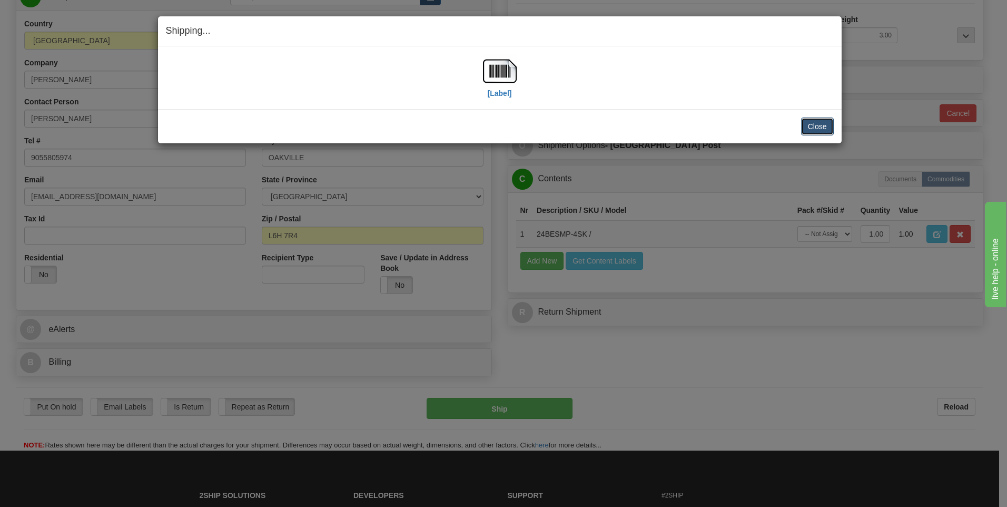
click at [811, 122] on button "Close" at bounding box center [817, 126] width 33 height 18
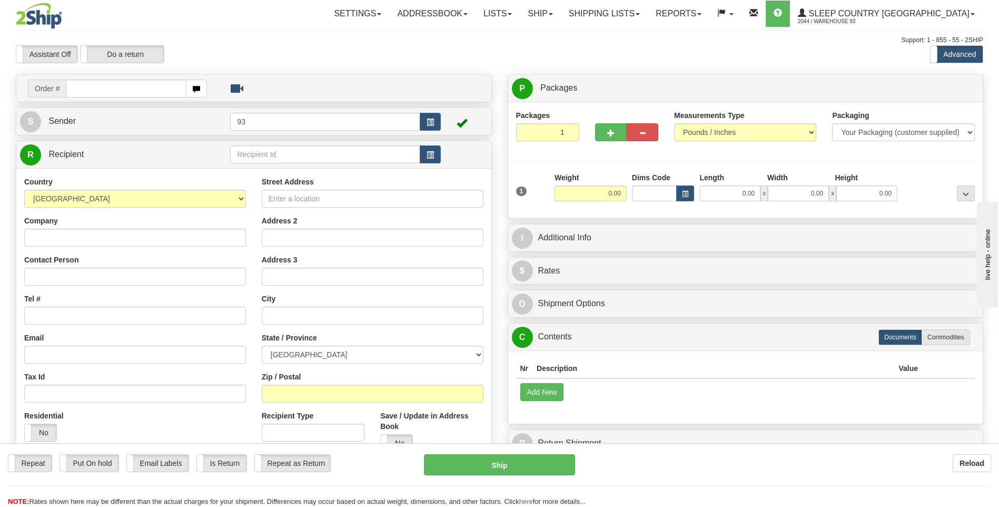
click at [124, 91] on input "text" at bounding box center [126, 89] width 120 height 18
type input "9000I080827"
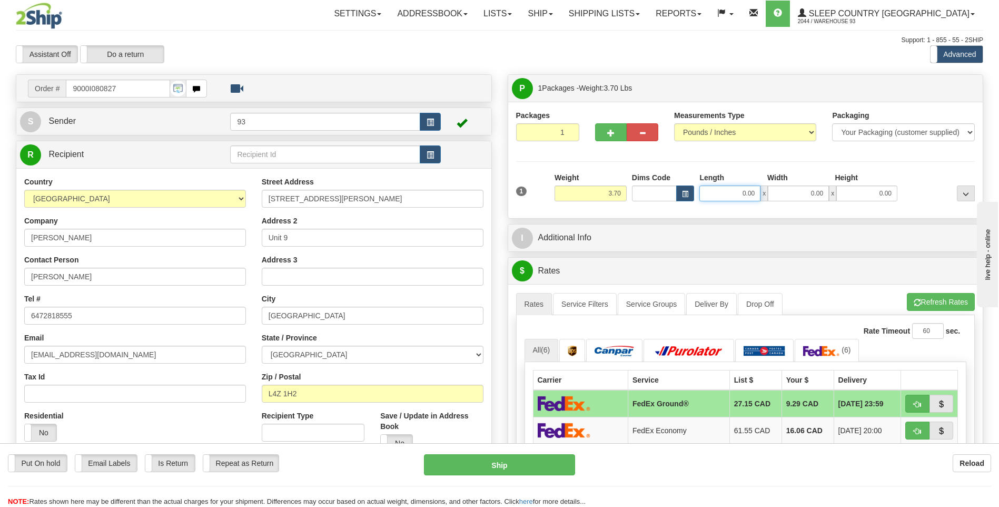
click at [742, 192] on input "0.00" at bounding box center [729, 193] width 61 height 16
type input "22.00"
click at [814, 191] on input "0.00" at bounding box center [798, 193] width 61 height 16
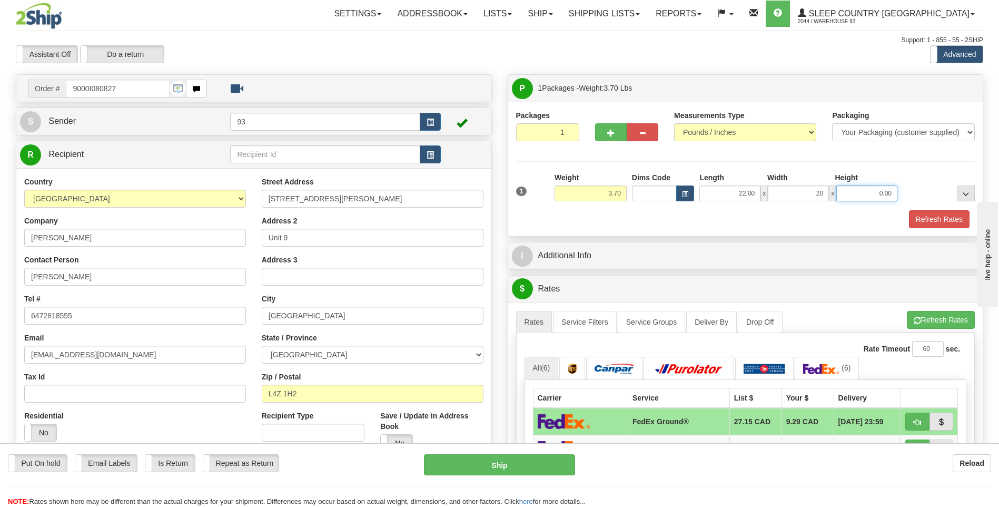
type input "20.00"
click at [851, 187] on input "0.00" at bounding box center [866, 193] width 61 height 16
type input "10.00"
click at [920, 215] on button "Refresh Rates" at bounding box center [939, 219] width 61 height 18
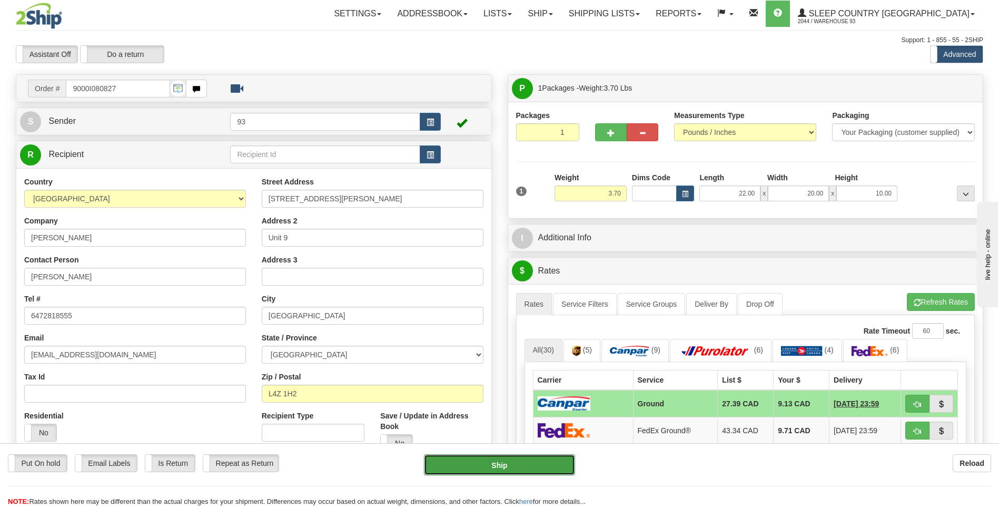
click at [511, 459] on button "Ship" at bounding box center [499, 464] width 151 height 21
type input "1"
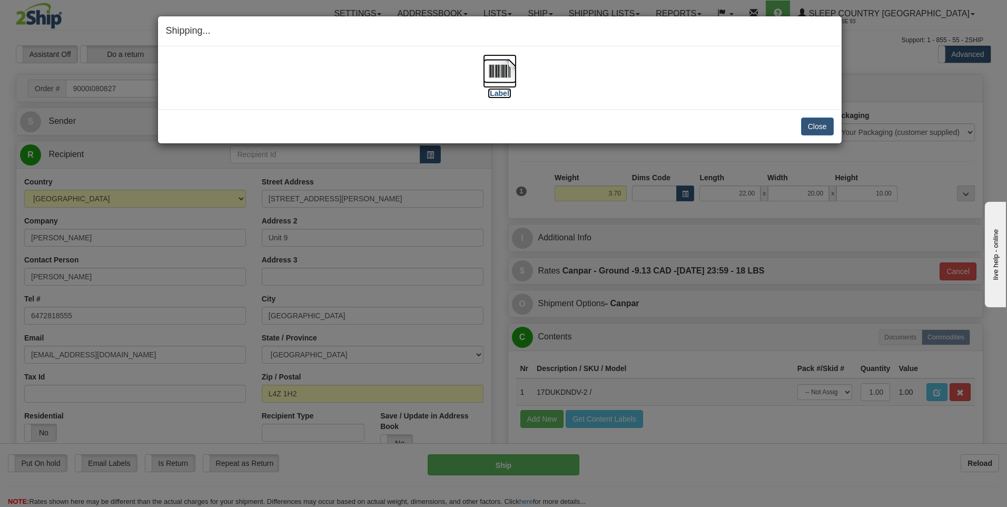
click at [493, 68] on img at bounding box center [500, 71] width 34 height 34
click at [818, 132] on button "Close" at bounding box center [817, 126] width 33 height 18
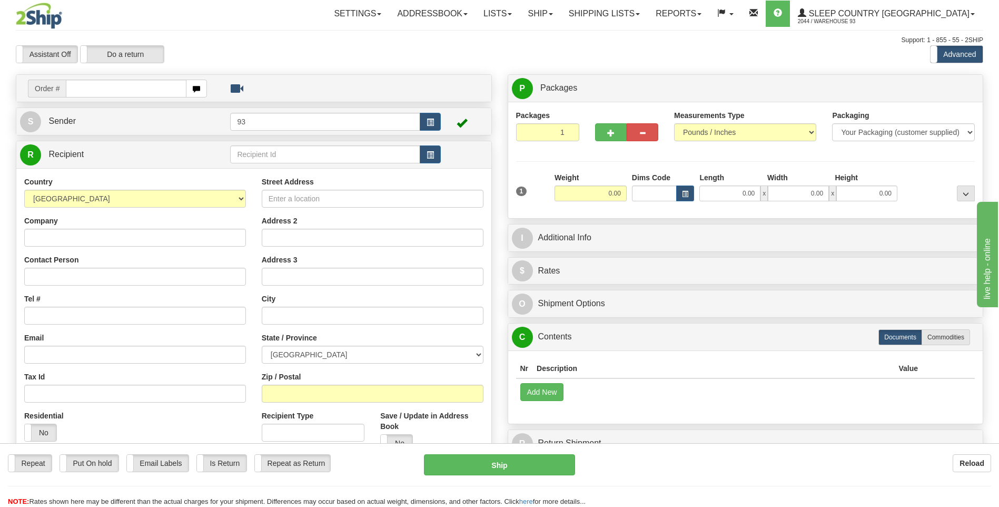
click at [88, 95] on input "text" at bounding box center [126, 89] width 120 height 18
type input "9000I080928"
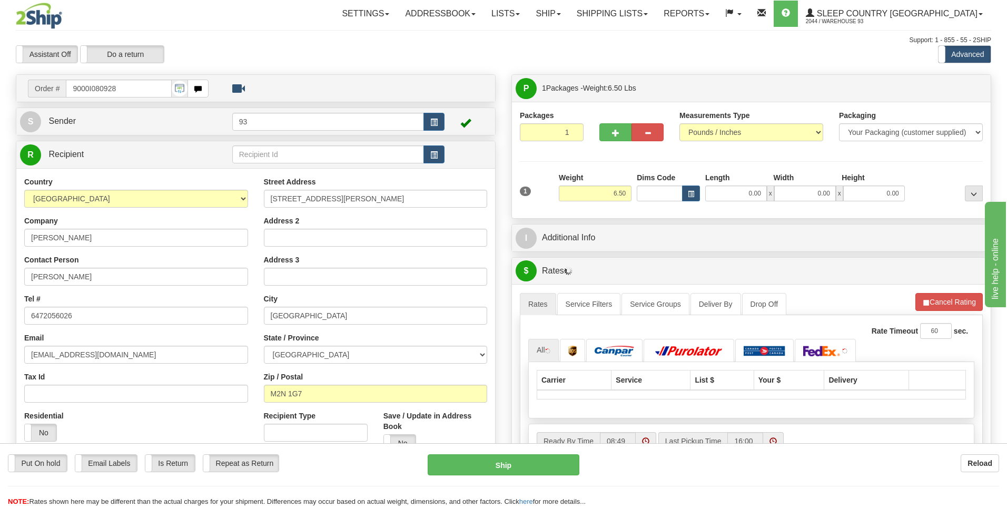
type input "NORTH YORK"
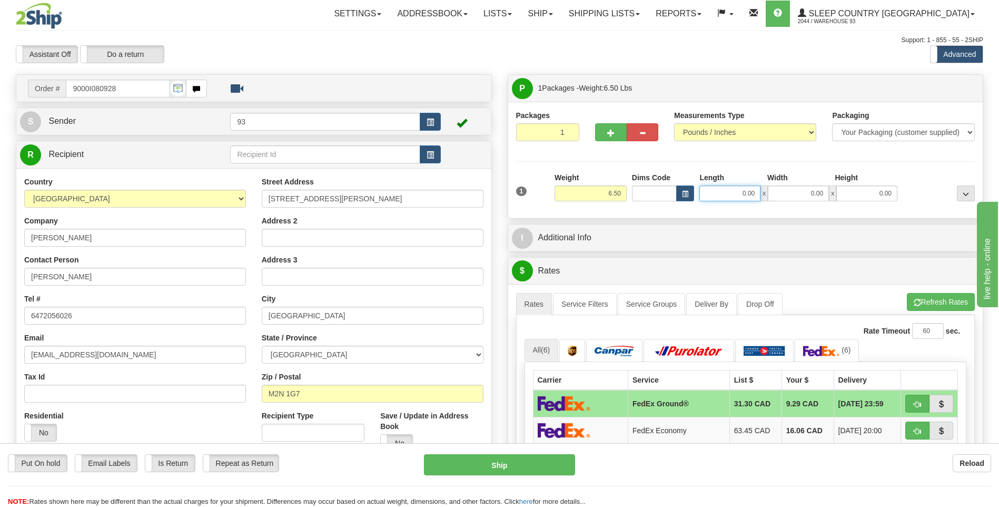
click at [739, 191] on input "0.00" at bounding box center [729, 193] width 61 height 16
type input "25.00"
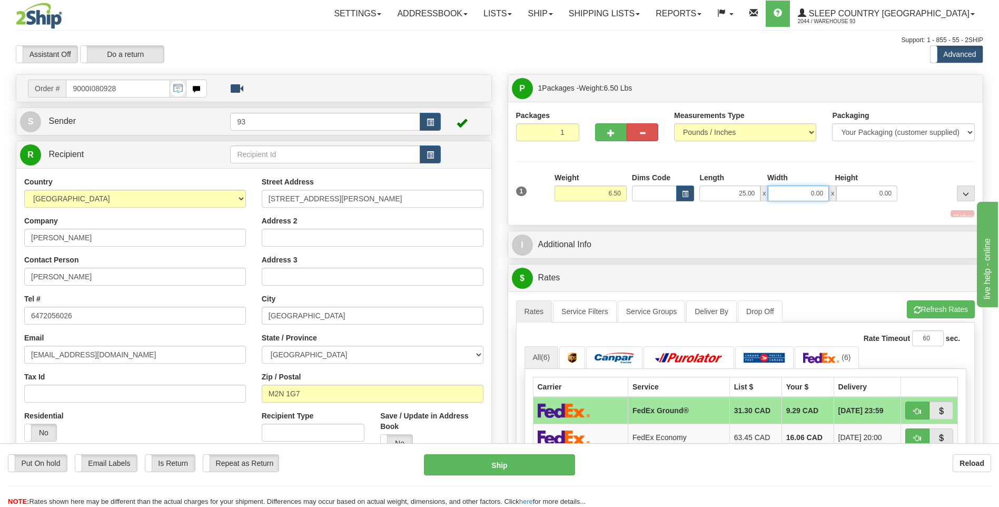
click at [822, 194] on input "0.00" at bounding box center [798, 193] width 61 height 16
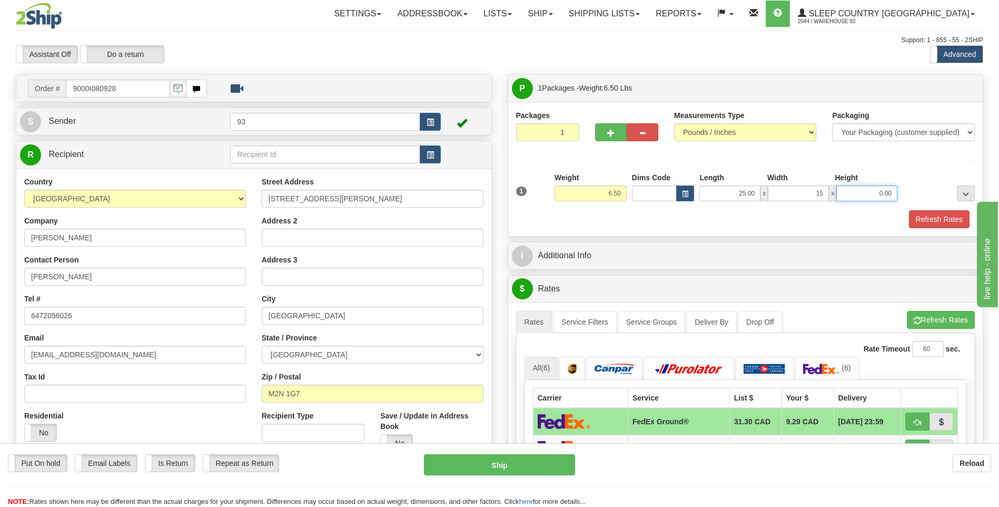
type input "15.00"
click at [873, 193] on input "0.00" at bounding box center [866, 193] width 61 height 16
type input "10.00"
click at [930, 218] on button "Refresh Rates" at bounding box center [939, 219] width 61 height 18
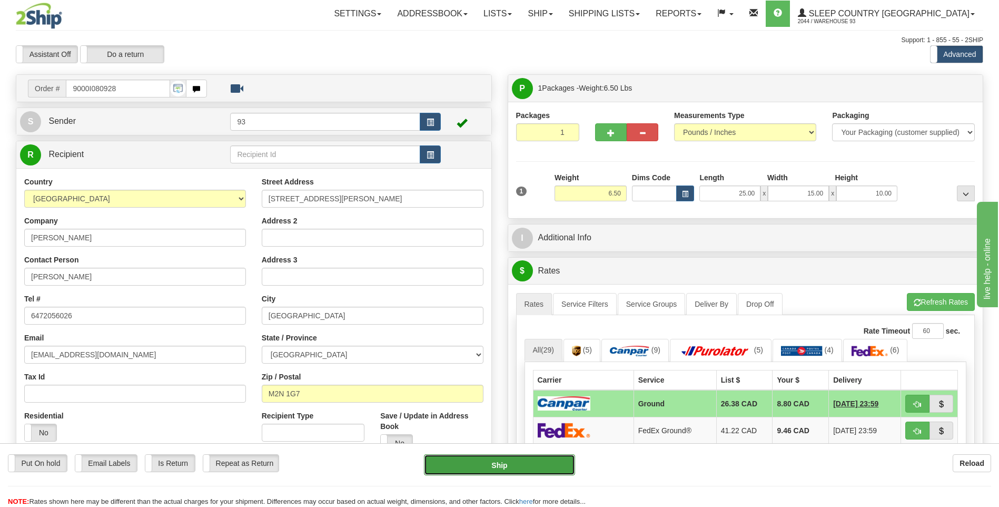
click at [556, 468] on button "Ship" at bounding box center [499, 464] width 151 height 21
type input "1"
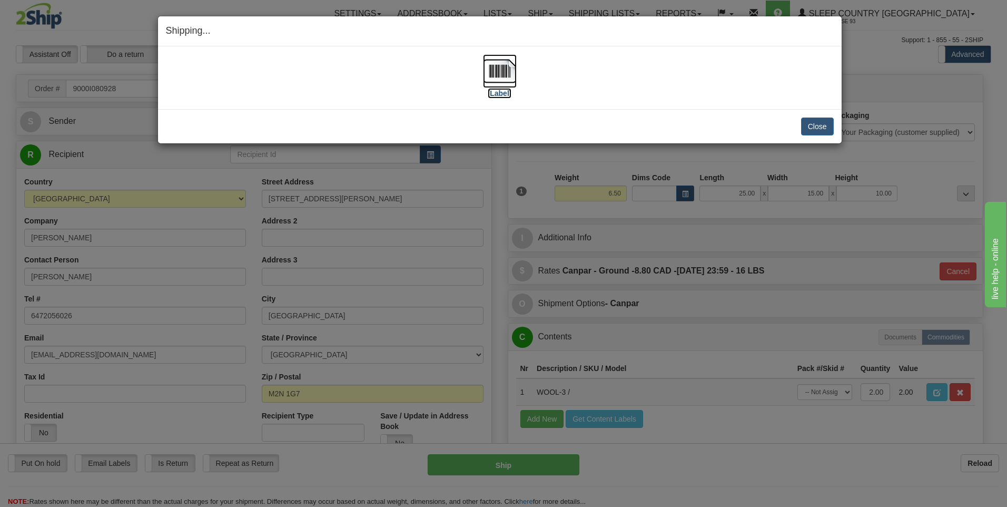
click at [499, 72] on img at bounding box center [500, 71] width 34 height 34
click at [810, 129] on button "Close" at bounding box center [817, 126] width 33 height 18
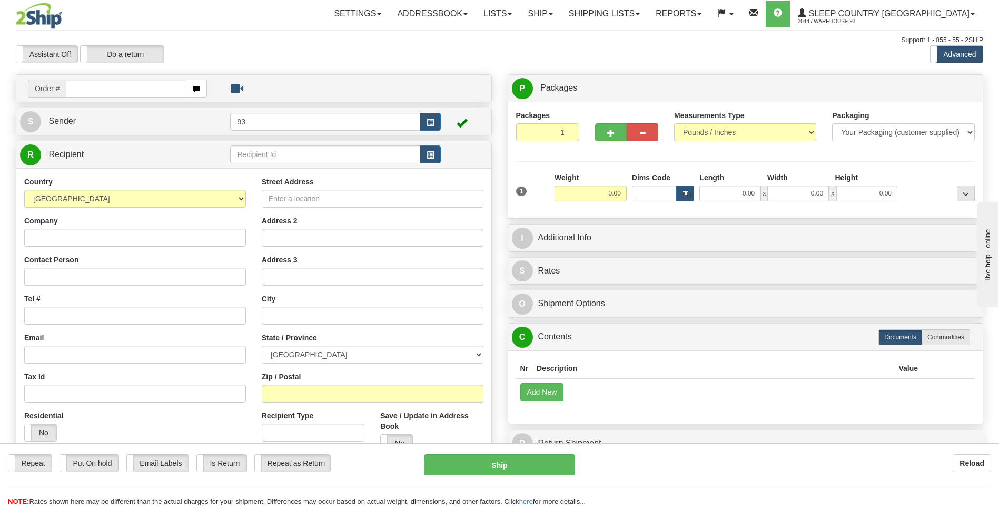
click at [107, 83] on input "text" at bounding box center [126, 89] width 120 height 18
type input "9000I081325"
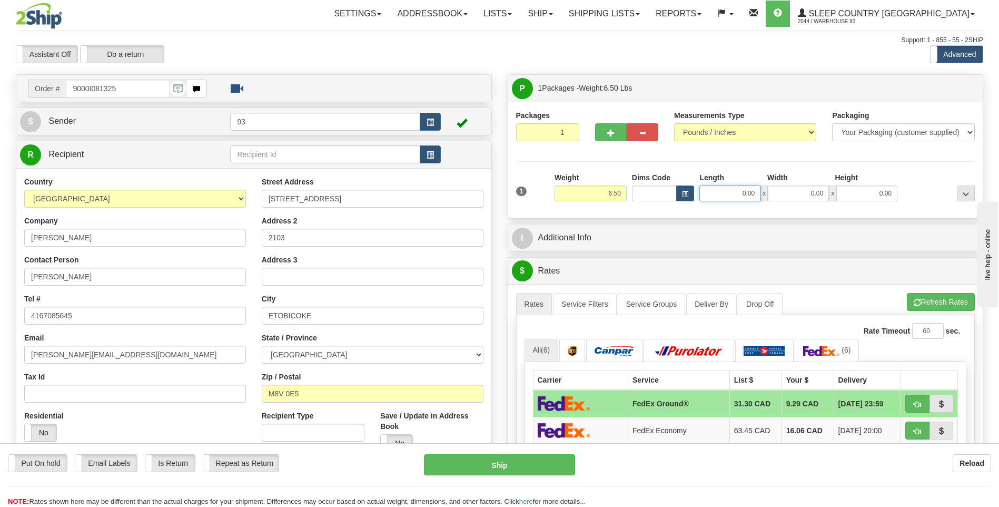
click at [722, 194] on input "0.00" at bounding box center [729, 193] width 61 height 16
type input "40.00"
drag, startPoint x: 605, startPoint y: 10, endPoint x: 601, endPoint y: 15, distance: 6.3
click at [560, 10] on link "Ship" at bounding box center [540, 14] width 41 height 26
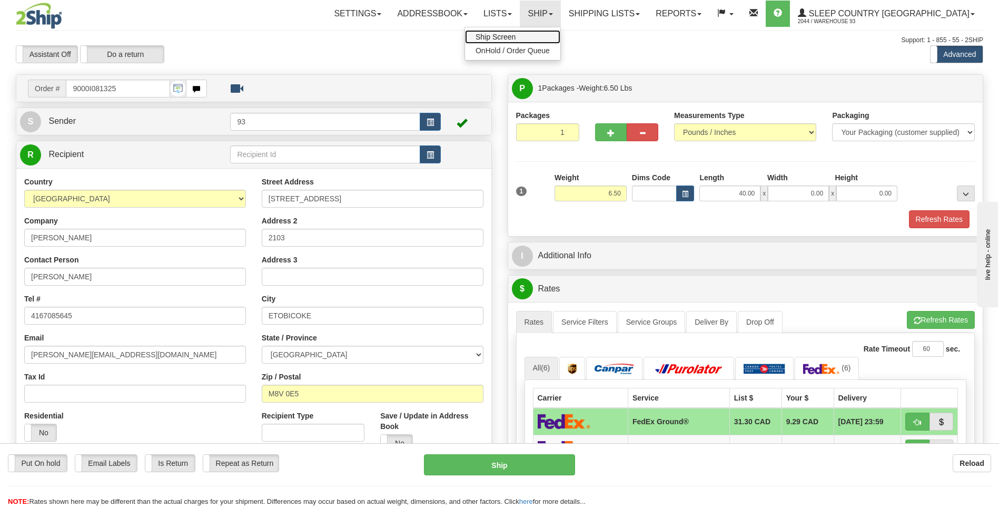
click at [560, 37] on link "Ship Screen" at bounding box center [512, 37] width 95 height 14
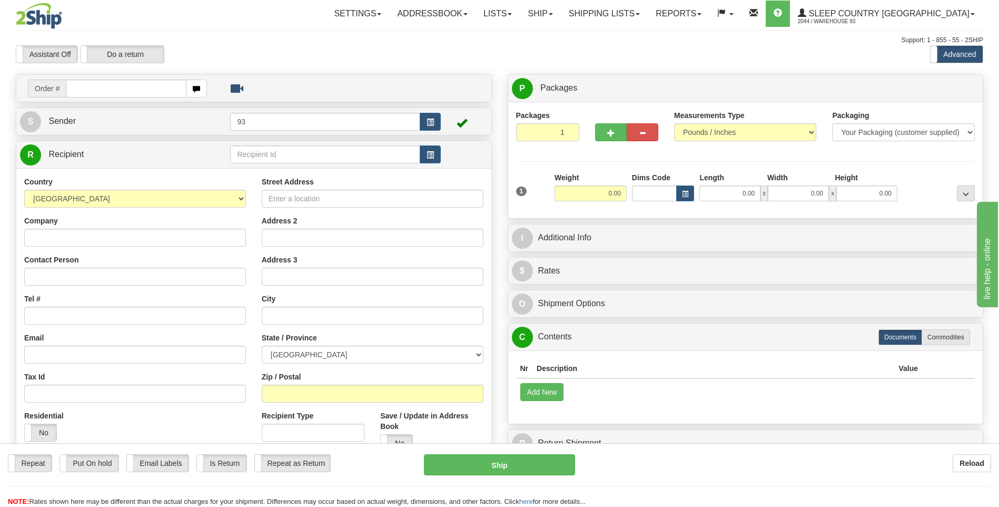
click at [141, 90] on input "text" at bounding box center [126, 89] width 120 height 18
type input "9000I081203"
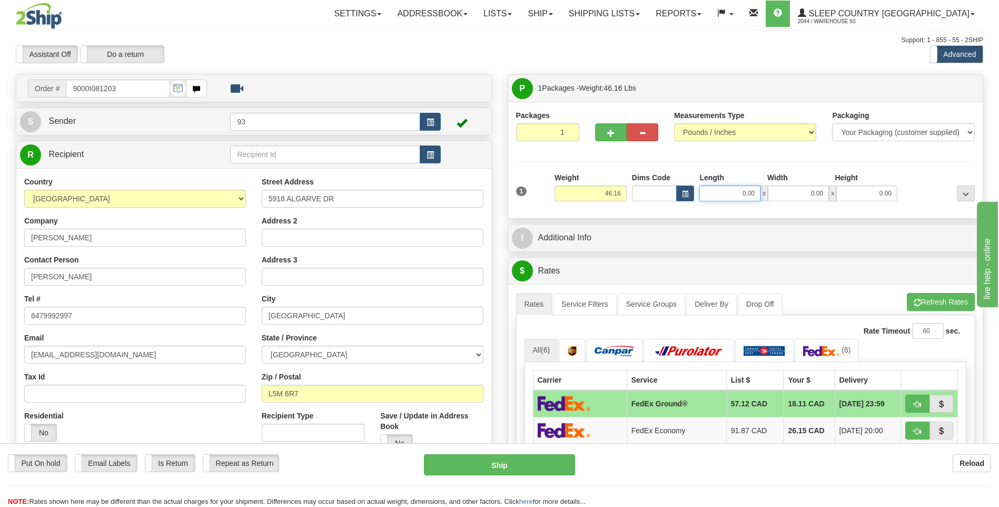
click at [733, 190] on input "0.00" at bounding box center [729, 193] width 61 height 16
type input "40.00"
click at [784, 190] on input "0.00" at bounding box center [798, 193] width 61 height 16
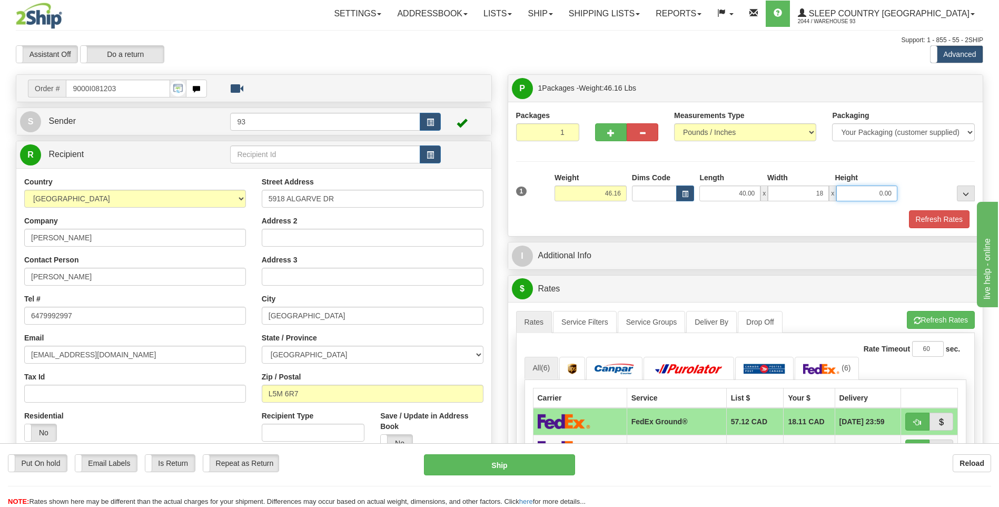
type input "18.00"
click at [866, 196] on input "0.00" at bounding box center [866, 193] width 61 height 16
type input "18.00"
click at [947, 215] on button "Refresh Rates" at bounding box center [939, 219] width 61 height 18
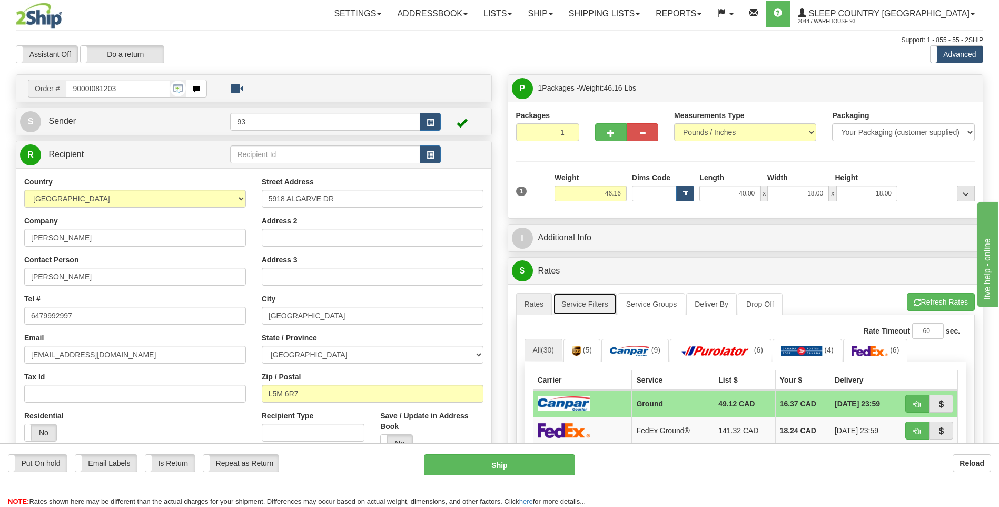
click at [592, 306] on link "Service Filters" at bounding box center [585, 304] width 64 height 22
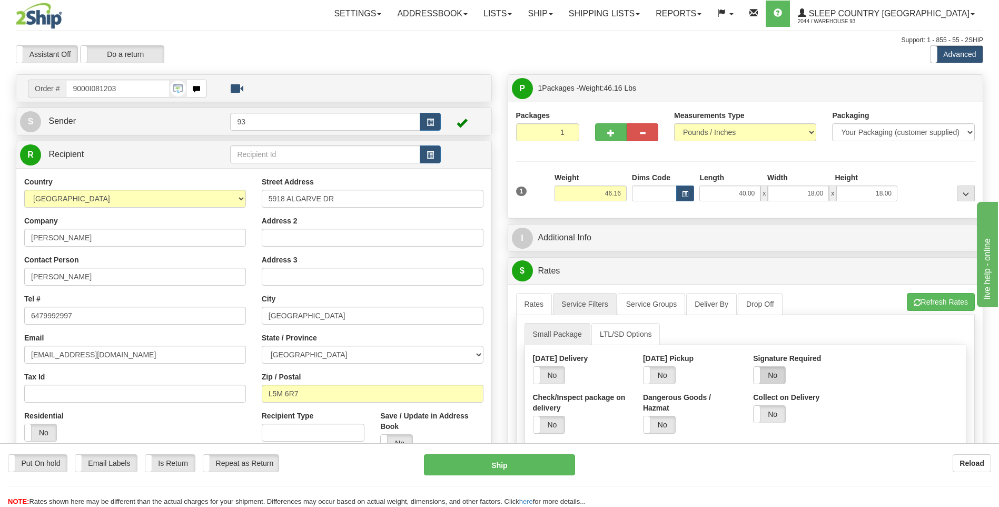
click at [774, 374] on label "No" at bounding box center [770, 375] width 32 height 17
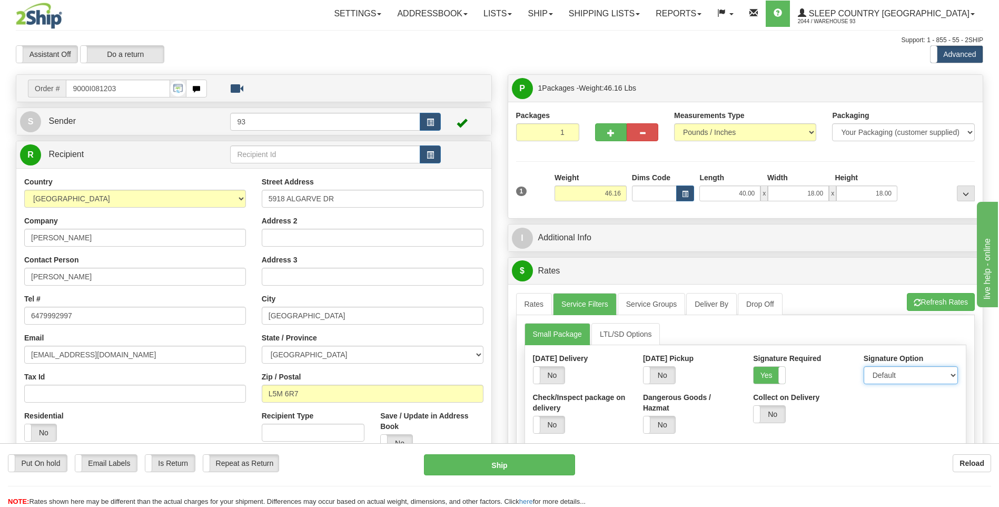
click at [885, 379] on select "Default Adult Direct Indirect No Signature Required" at bounding box center [911, 375] width 94 height 18
select select "1"
click at [864, 366] on select "Default Adult Direct Indirect No Signature Required" at bounding box center [911, 375] width 94 height 18
click at [537, 307] on link "Rates" at bounding box center [534, 304] width 36 height 22
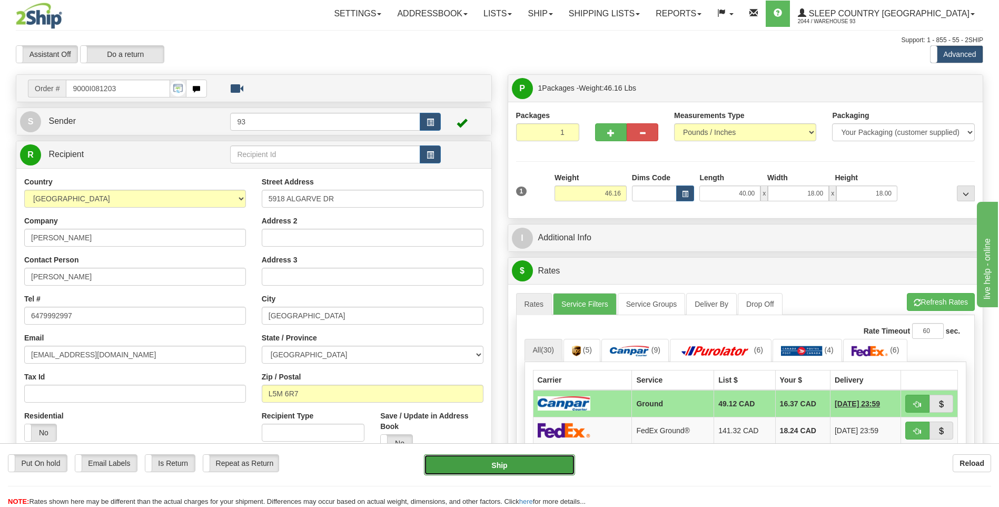
click at [532, 468] on button "Ship" at bounding box center [499, 464] width 151 height 21
type input "1"
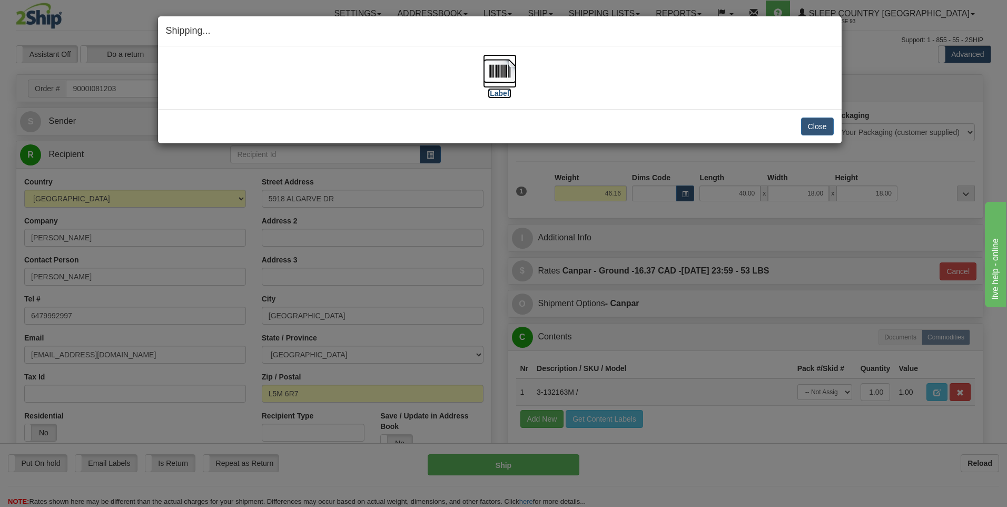
click at [506, 75] on img at bounding box center [500, 71] width 34 height 34
click at [810, 124] on button "Close" at bounding box center [817, 126] width 33 height 18
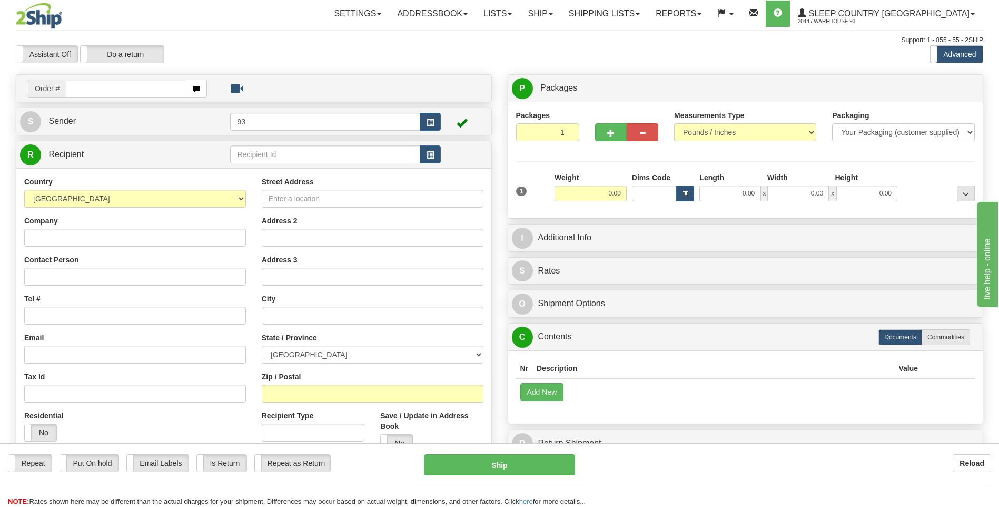
click at [96, 86] on input "text" at bounding box center [126, 89] width 120 height 18
type input "9000I081325"
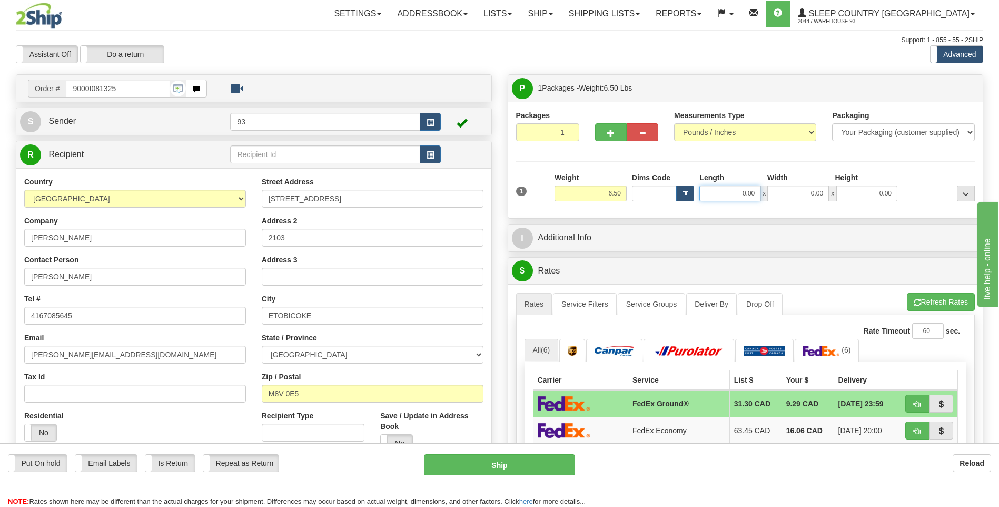
click at [740, 196] on input "0.00" at bounding box center [729, 193] width 61 height 16
type input "25.00"
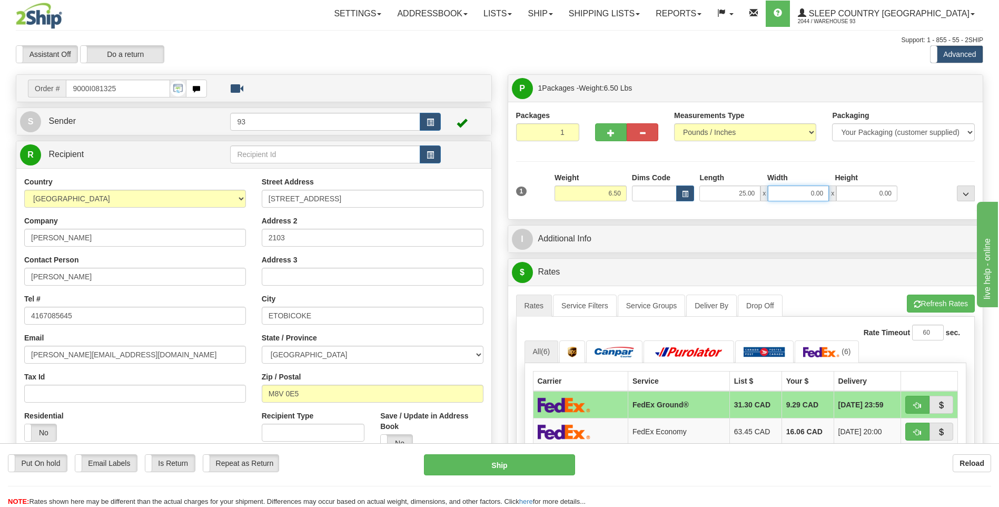
click at [792, 199] on input "0.00" at bounding box center [798, 193] width 61 height 16
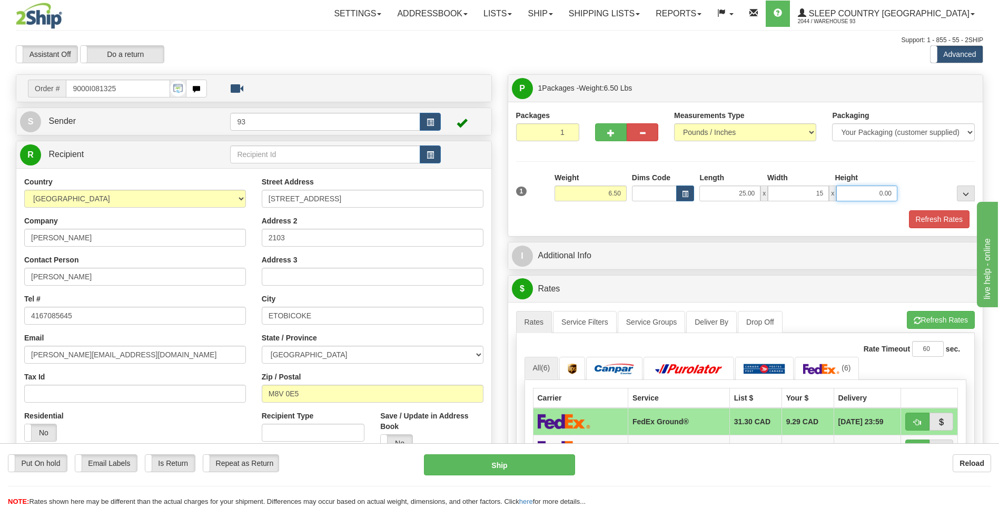
type input "15.00"
click at [861, 196] on input "0.00" at bounding box center [866, 193] width 61 height 16
type input "10.00"
click at [947, 215] on button "Refresh Rates" at bounding box center [939, 219] width 61 height 18
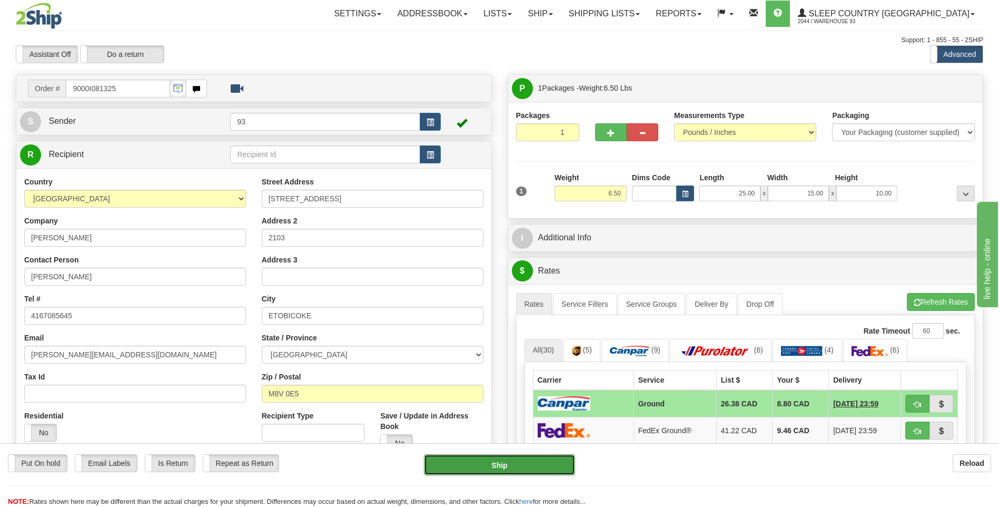
click at [520, 469] on button "Ship" at bounding box center [499, 464] width 151 height 21
type input "1"
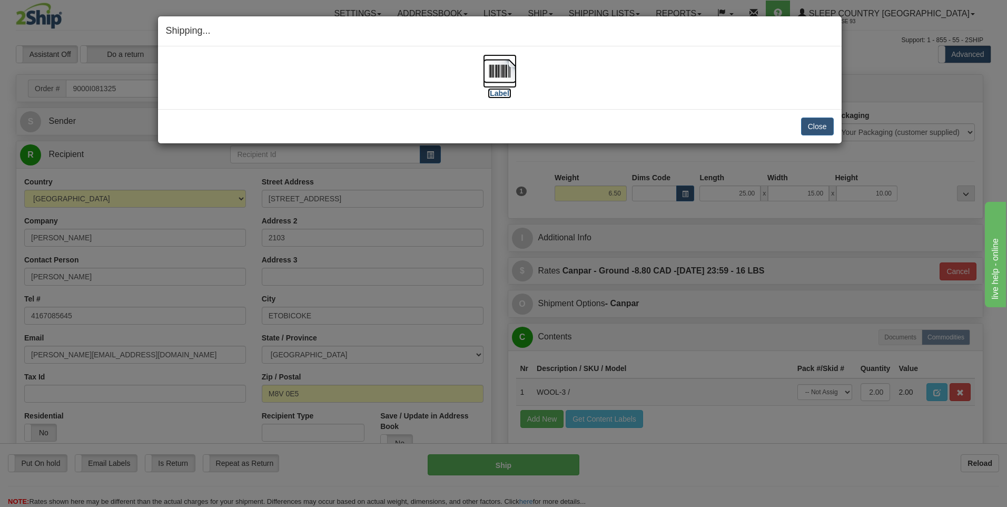
click at [498, 65] on img at bounding box center [500, 71] width 34 height 34
click at [818, 125] on button "Close" at bounding box center [817, 126] width 33 height 18
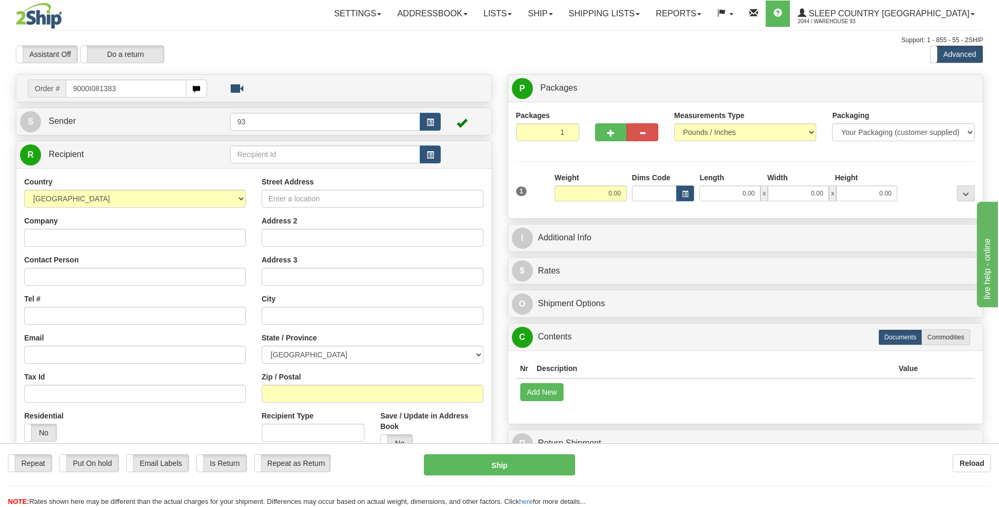
type input "9000I081383"
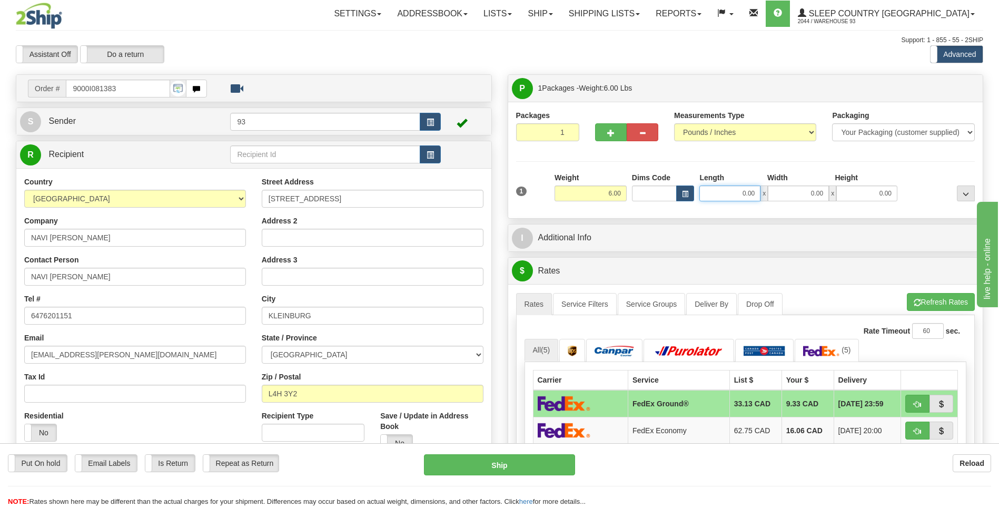
click at [720, 196] on input "0.00" at bounding box center [729, 193] width 61 height 16
type input "16.00"
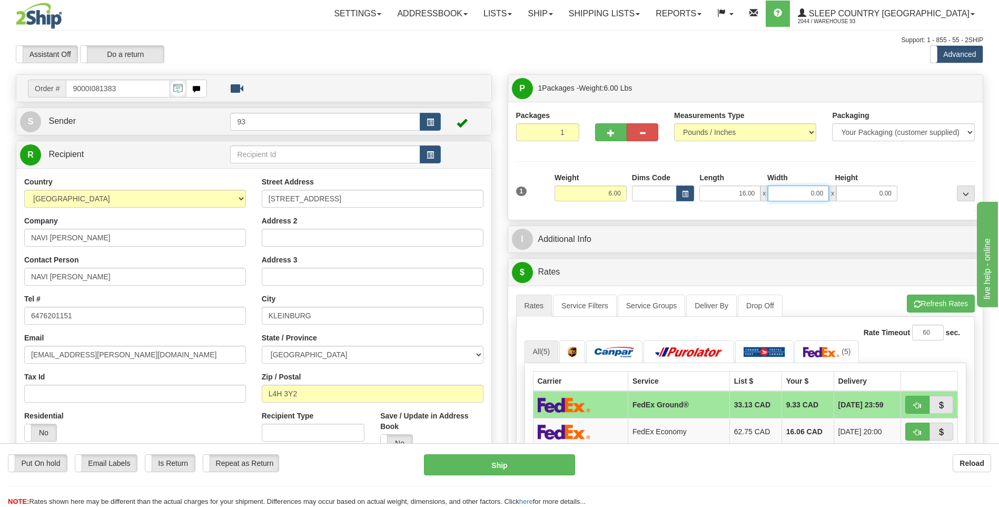
click at [786, 195] on input "0.00" at bounding box center [798, 193] width 61 height 16
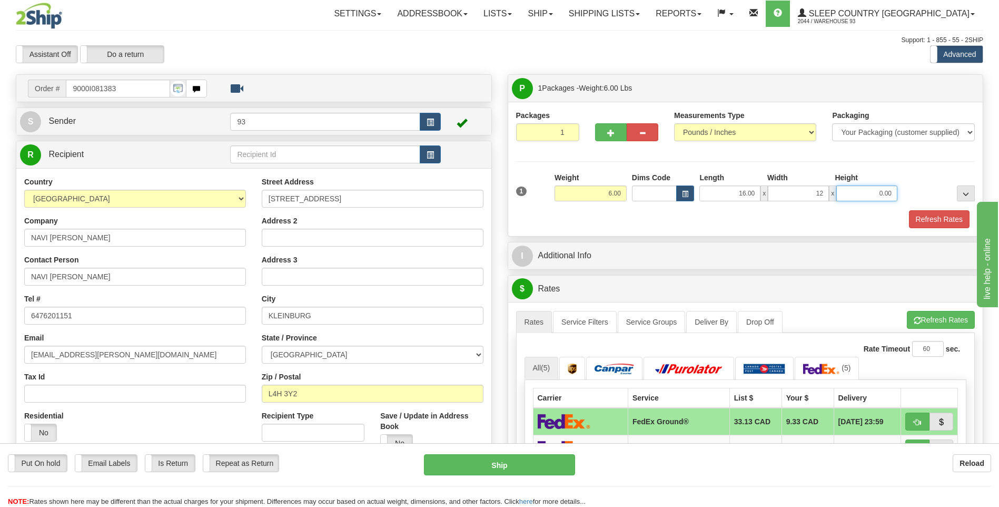
type input "12.00"
click at [883, 191] on input "0.00" at bounding box center [866, 193] width 61 height 16
type input "6.00"
click at [953, 220] on button "Refresh Rates" at bounding box center [939, 219] width 61 height 18
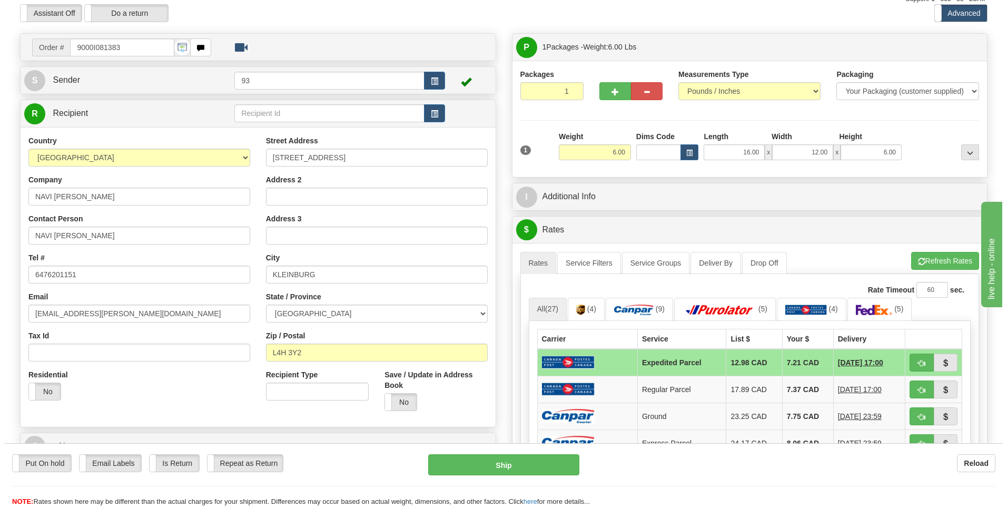
scroll to position [158, 0]
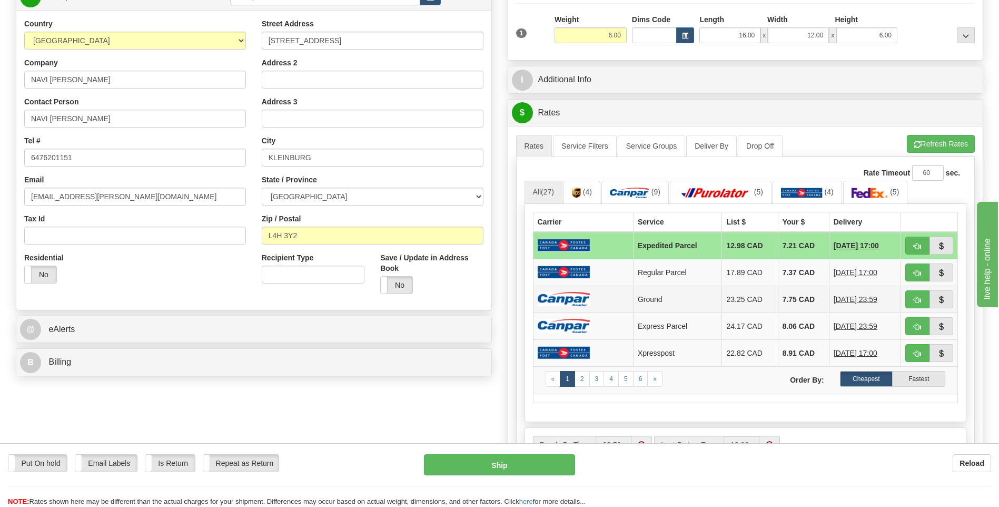
click at [587, 301] on img at bounding box center [564, 299] width 53 height 14
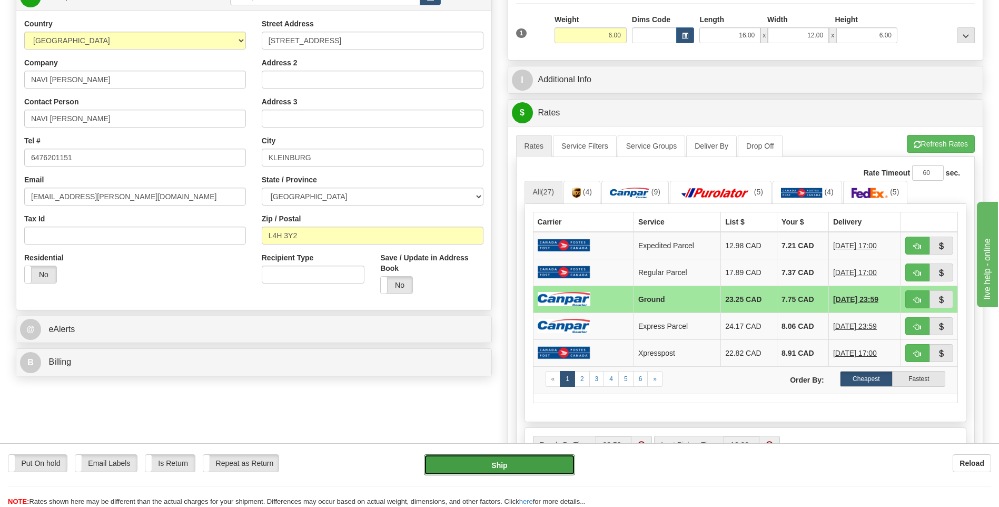
click at [546, 462] on button "Ship" at bounding box center [499, 464] width 151 height 21
type input "1"
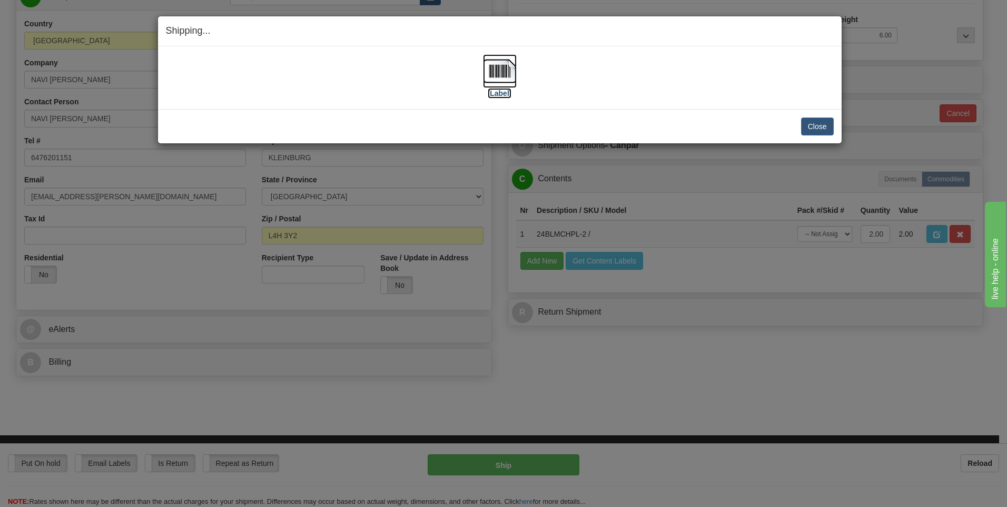
click at [498, 70] on img at bounding box center [500, 71] width 34 height 34
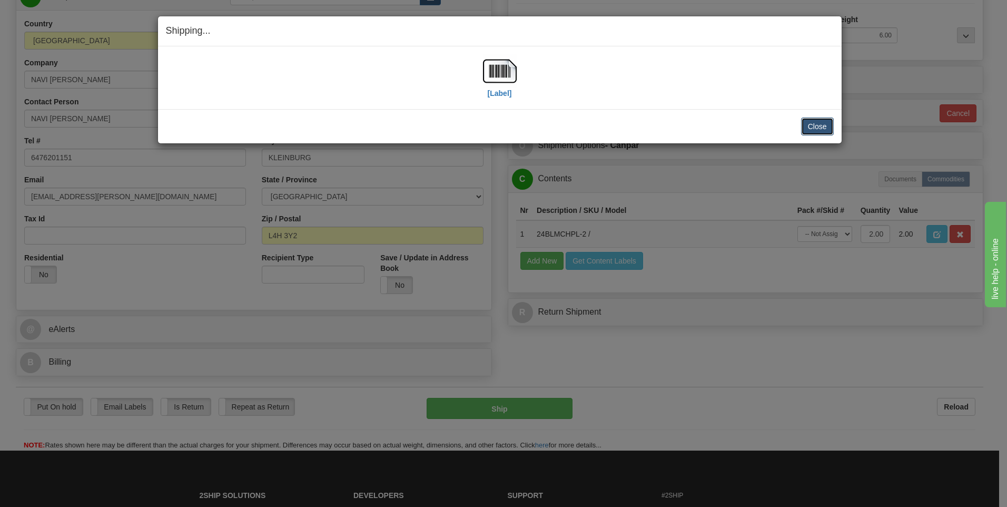
click at [822, 129] on button "Close" at bounding box center [817, 126] width 33 height 18
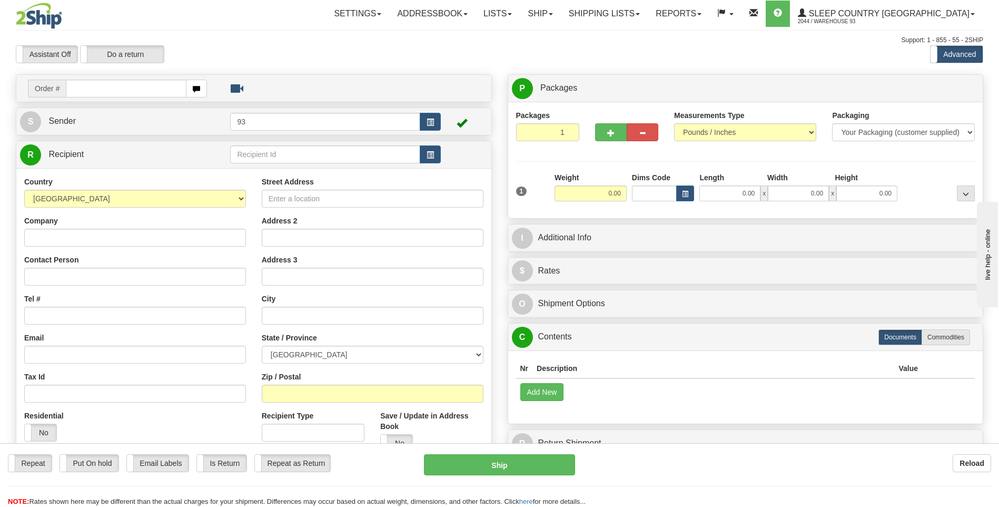
click at [99, 91] on input "text" at bounding box center [126, 89] width 120 height 18
type input "9000I081625"
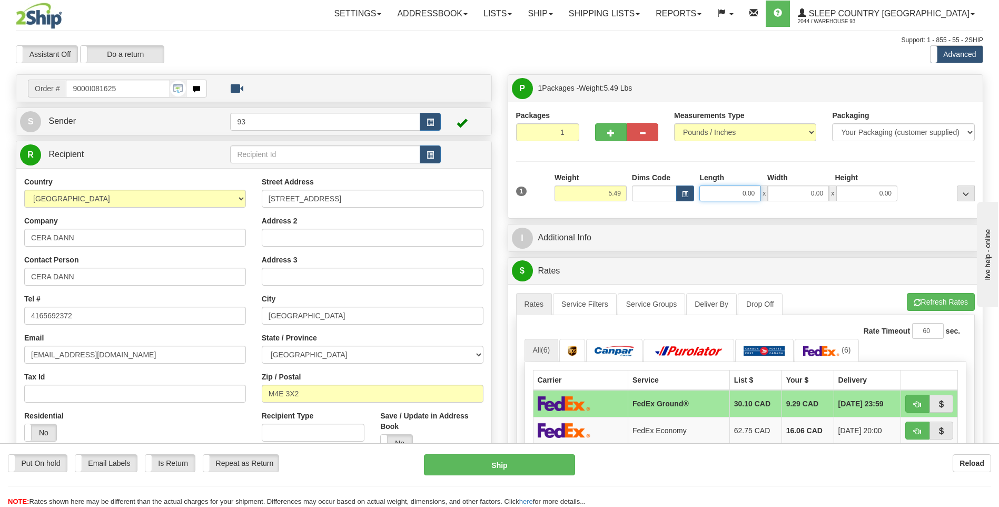
click at [730, 195] on input "0.00" at bounding box center [729, 193] width 61 height 16
type input "18.00"
click at [815, 193] on input "0.00" at bounding box center [798, 193] width 61 height 16
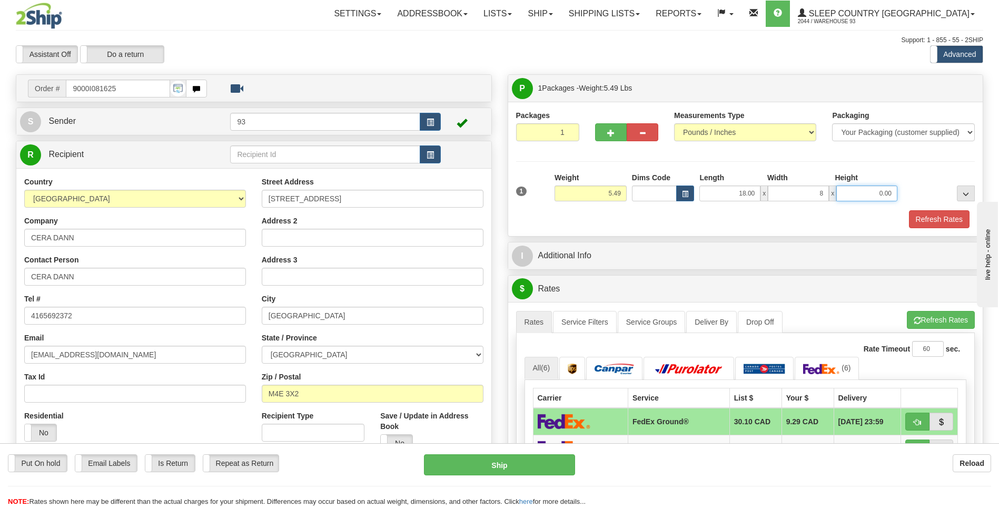
type input "8.00"
click at [864, 189] on input "0.00" at bounding box center [866, 193] width 61 height 16
type input "8.00"
click at [925, 222] on button "Refresh Rates" at bounding box center [939, 219] width 61 height 18
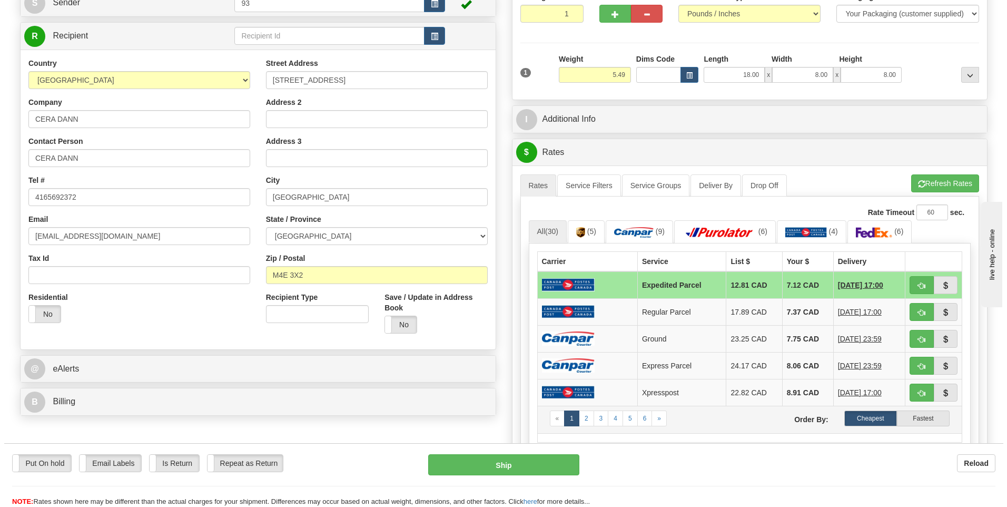
scroll to position [158, 0]
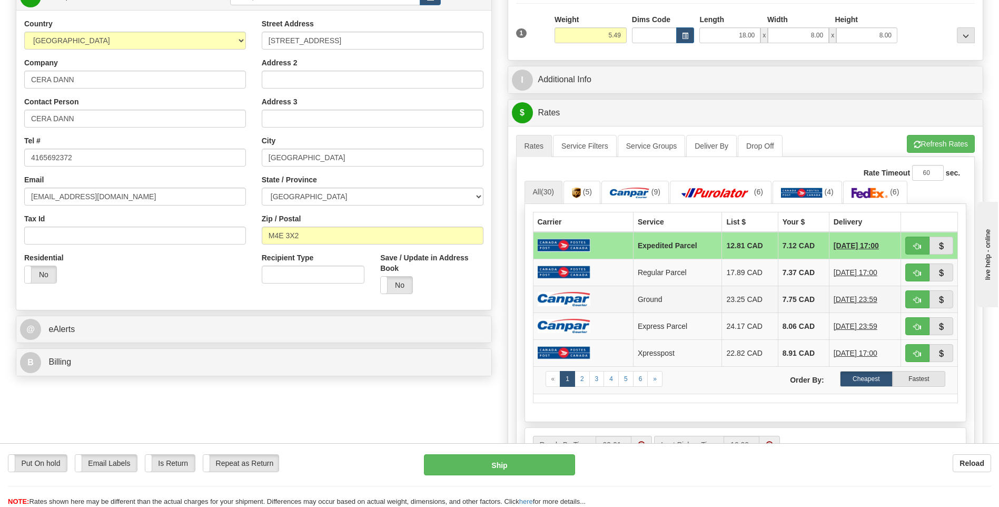
click at [582, 297] on img at bounding box center [564, 299] width 53 height 14
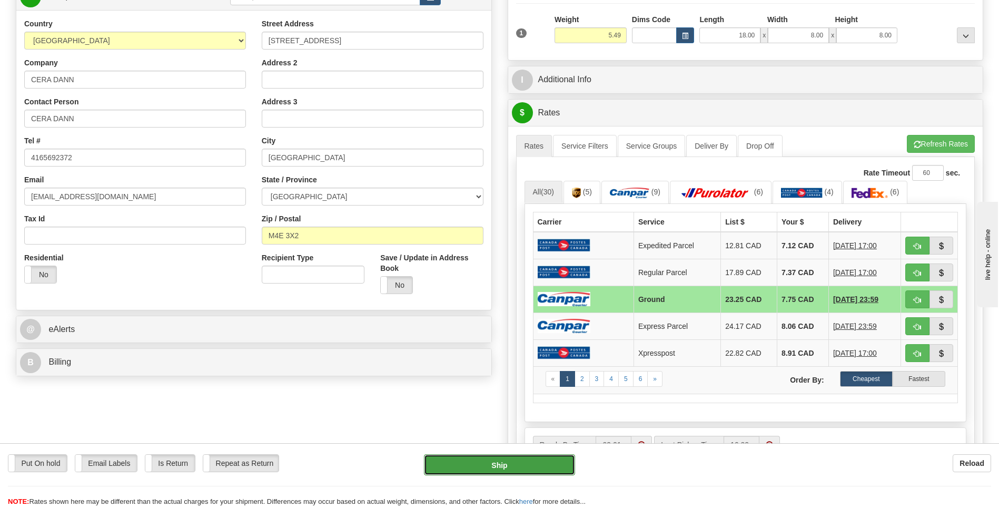
click at [513, 460] on button "Ship" at bounding box center [499, 464] width 151 height 21
type input "1"
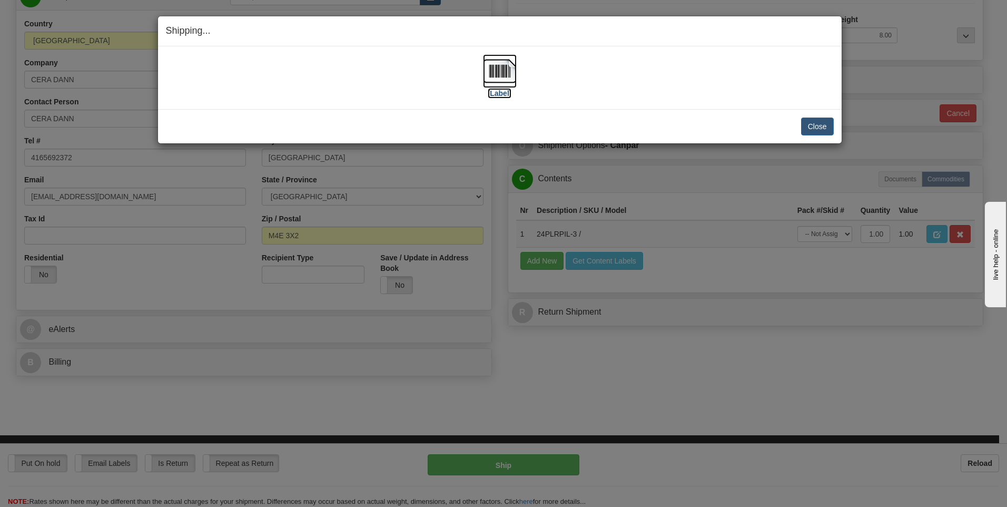
click at [497, 74] on img at bounding box center [500, 71] width 34 height 34
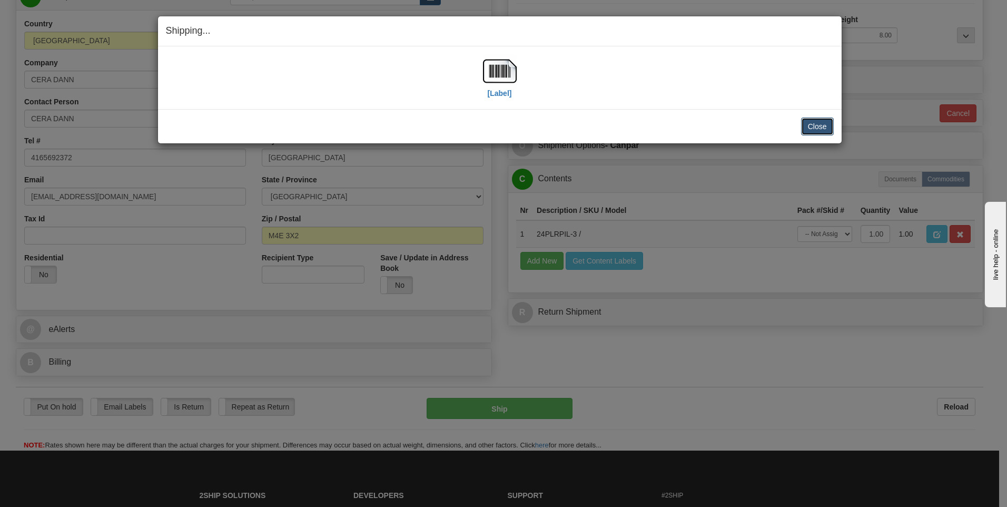
click at [822, 127] on button "Close" at bounding box center [817, 126] width 33 height 18
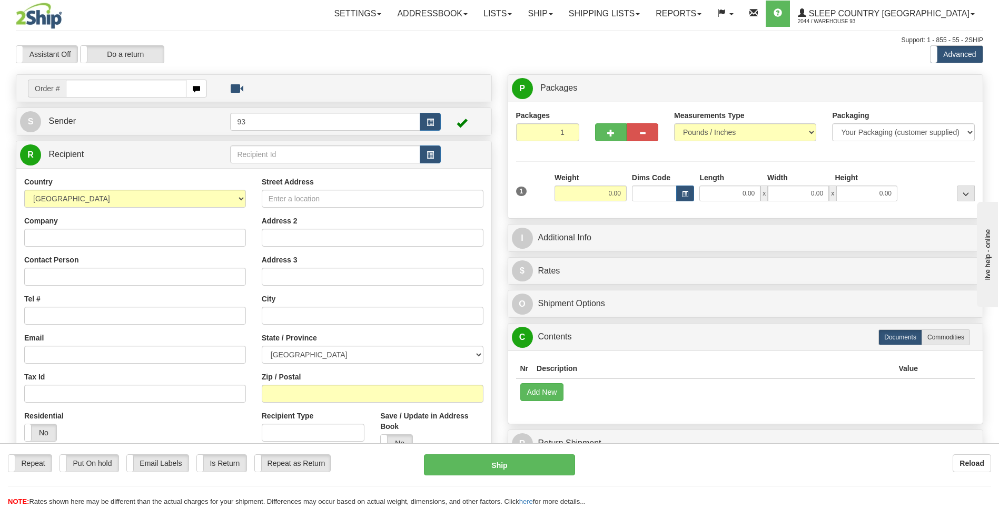
click at [106, 93] on input "text" at bounding box center [126, 89] width 120 height 18
type input "9000I082236"
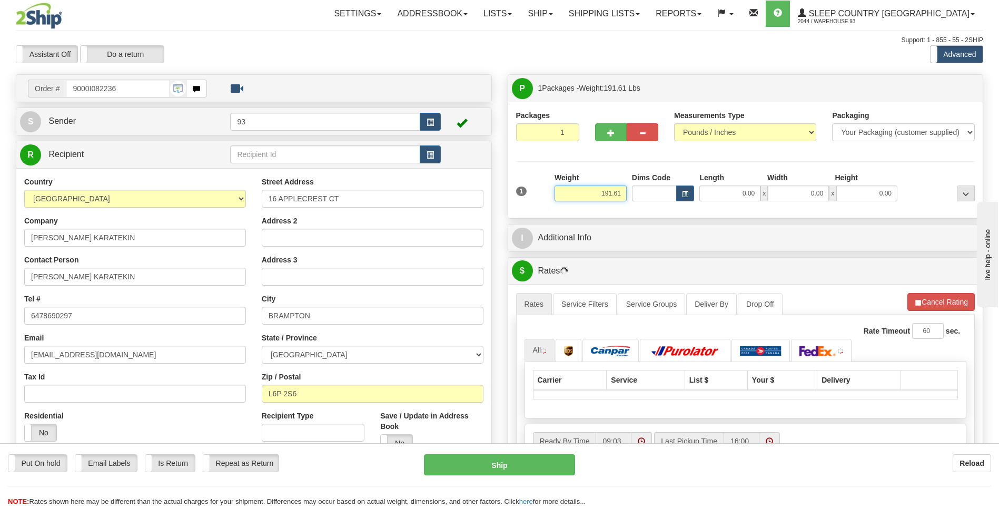
click at [625, 194] on input "191.61" at bounding box center [591, 193] width 72 height 16
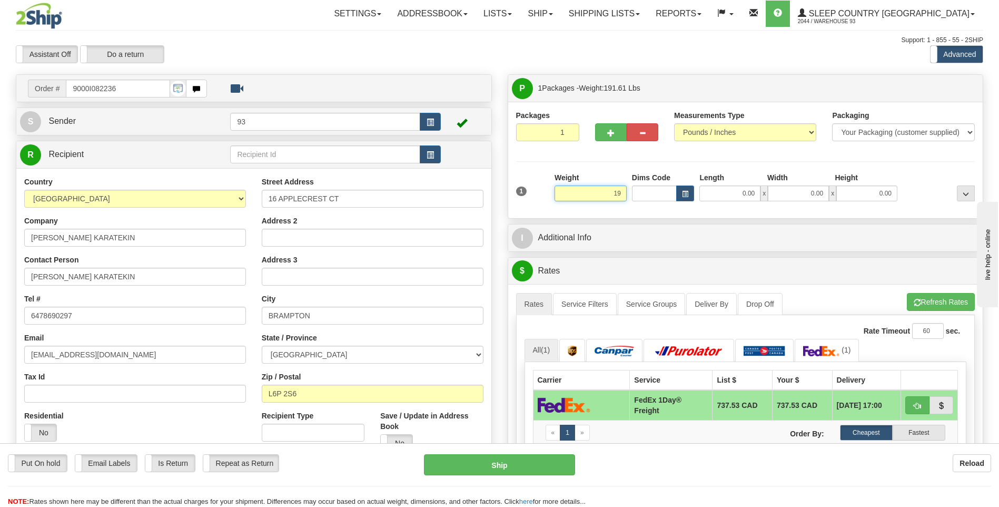
type input "1"
type input "64.00"
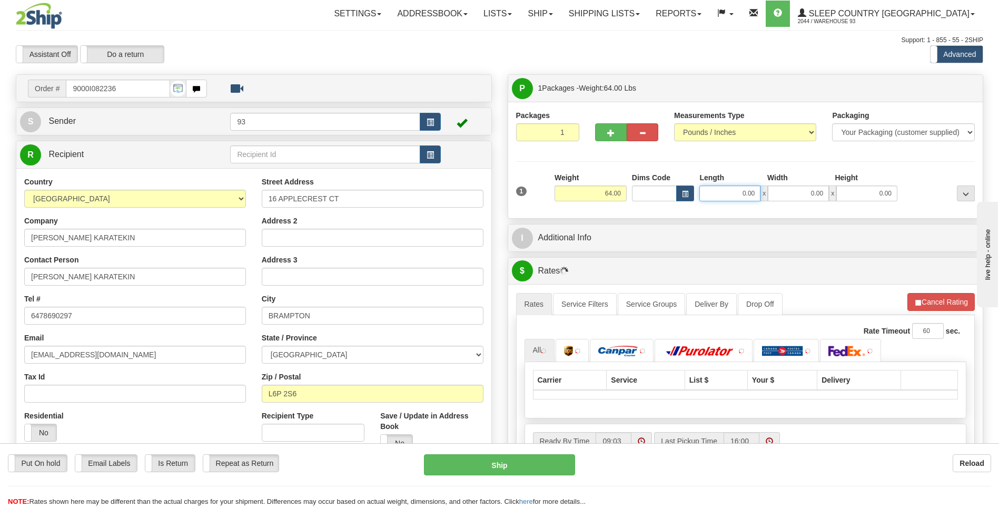
click at [735, 192] on input "0.00" at bounding box center [729, 193] width 61 height 16
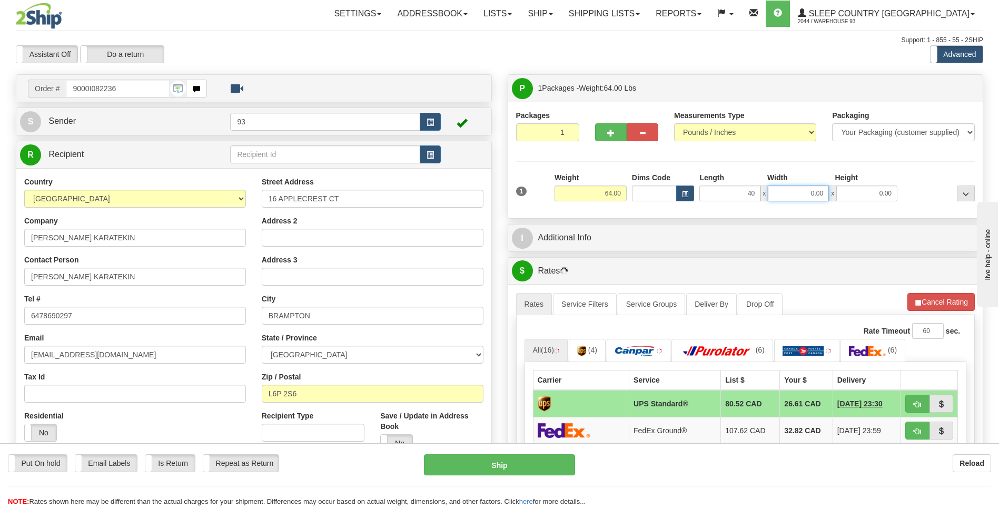
type input "40.00"
click at [811, 193] on input "0.00" at bounding box center [798, 193] width 61 height 16
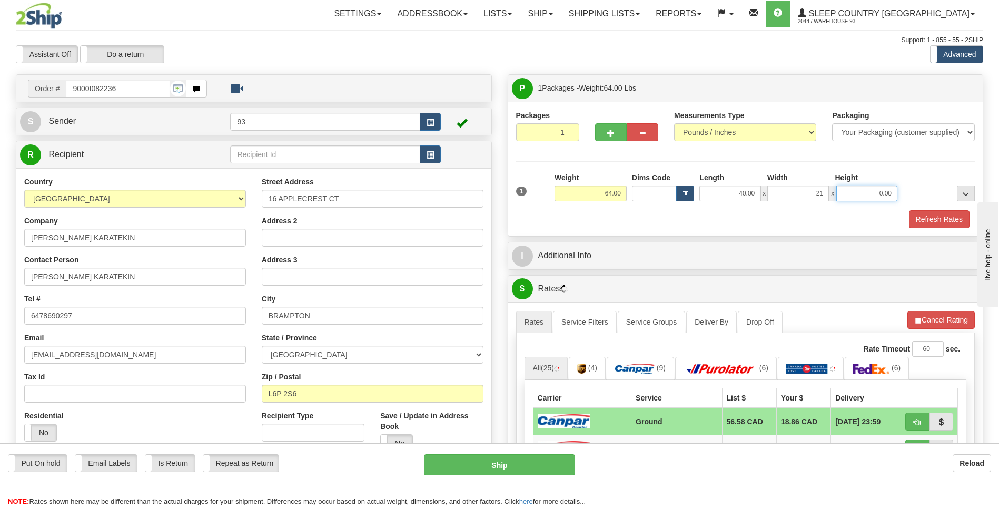
type input "21.00"
click at [891, 191] on input "0.00" at bounding box center [866, 193] width 61 height 16
type input "21.00"
click at [607, 130] on span "button" at bounding box center [610, 133] width 7 height 7
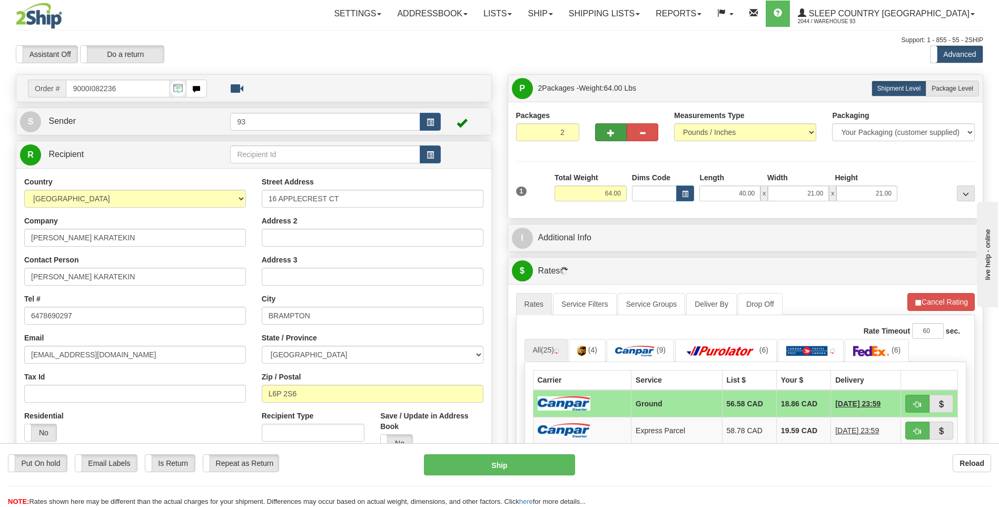
click at [607, 130] on div "Packages 2 1 Measurements Type" at bounding box center [745, 160] width 459 height 100
click at [599, 137] on button "button" at bounding box center [611, 132] width 32 height 18
type input "3"
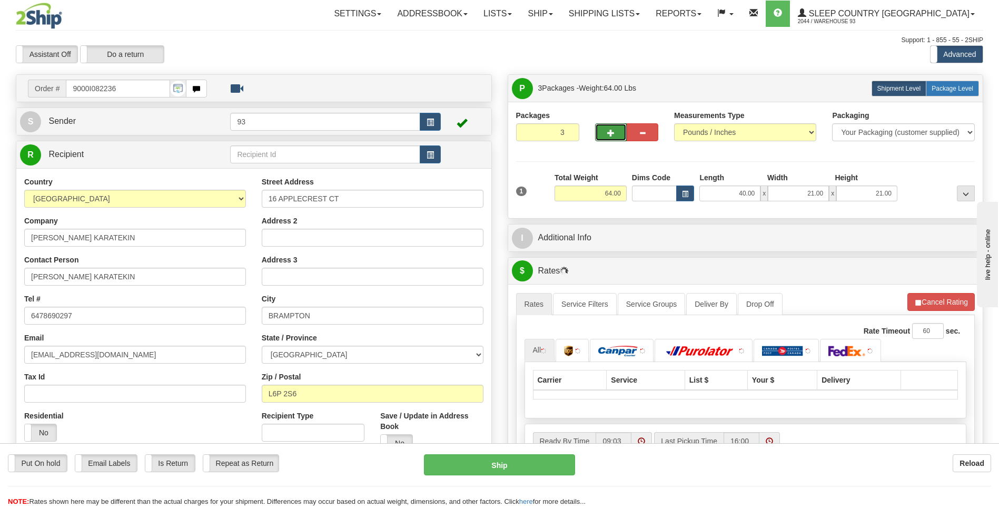
click at [955, 84] on label "Package Level Pack.." at bounding box center [952, 89] width 53 height 16
radio input "true"
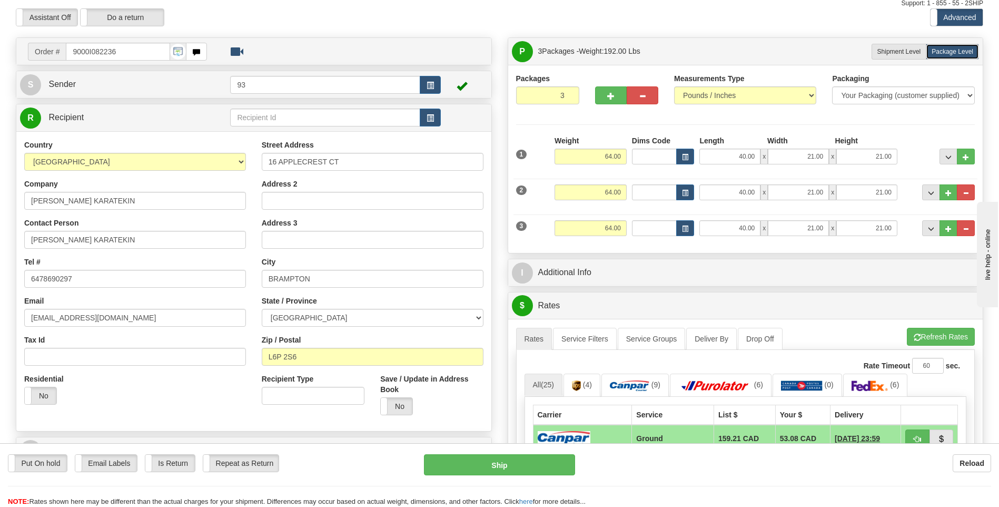
scroll to position [158, 0]
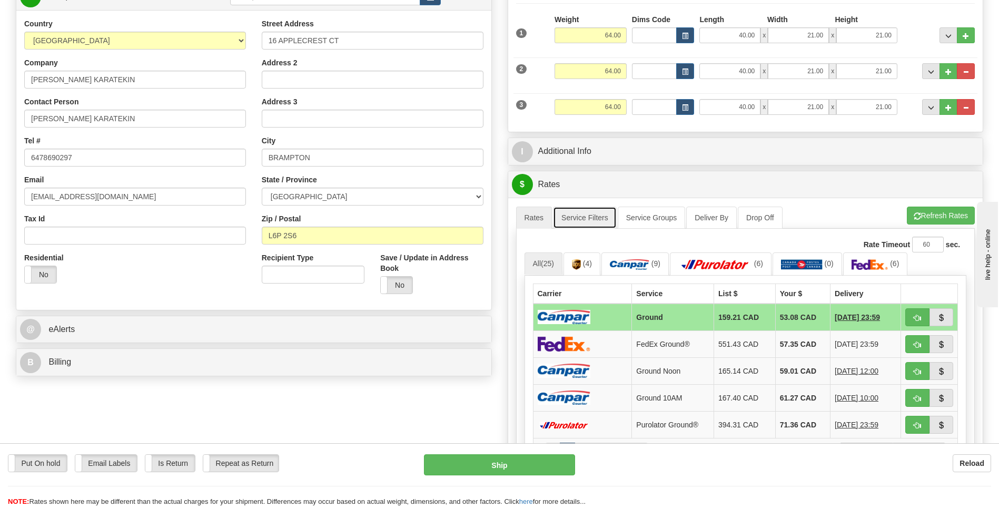
click at [601, 214] on link "Service Filters" at bounding box center [585, 217] width 64 height 22
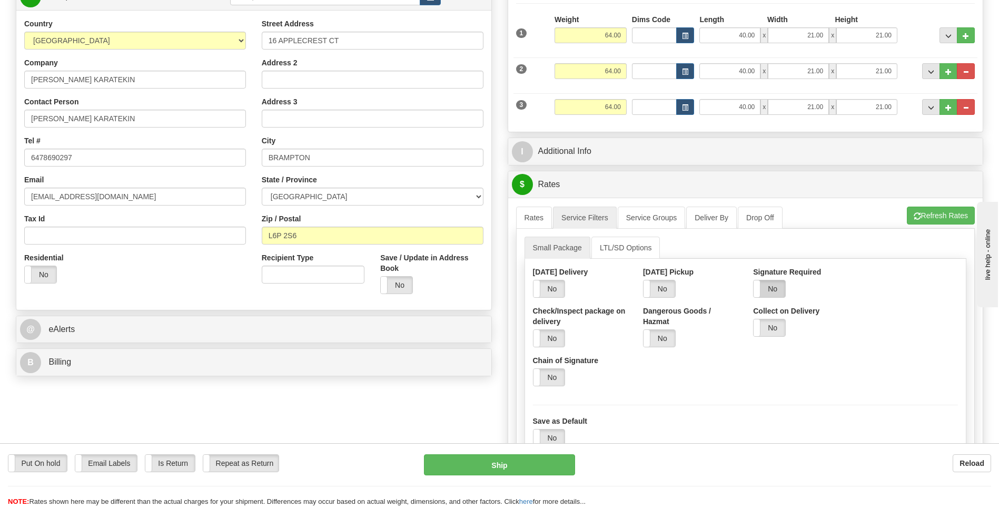
click at [769, 291] on label "No" at bounding box center [770, 288] width 32 height 17
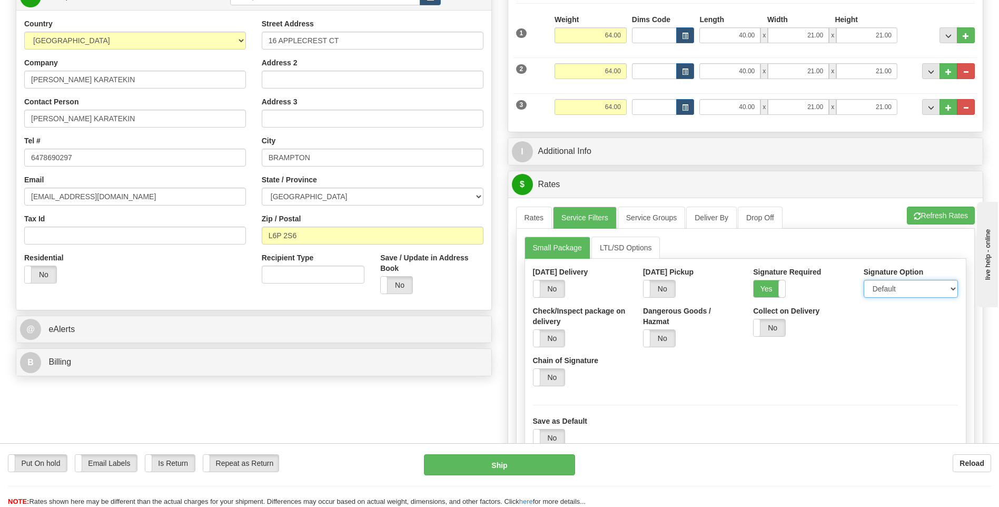
drag, startPoint x: 908, startPoint y: 284, endPoint x: 904, endPoint y: 290, distance: 7.2
click at [908, 284] on select "Default Adult Direct Indirect No Signature Required" at bounding box center [911, 289] width 94 height 18
select select "1"
click at [864, 280] on select "Default Adult Direct Indirect No Signature Required" at bounding box center [911, 289] width 94 height 18
click at [534, 217] on link "Rates" at bounding box center [534, 217] width 36 height 22
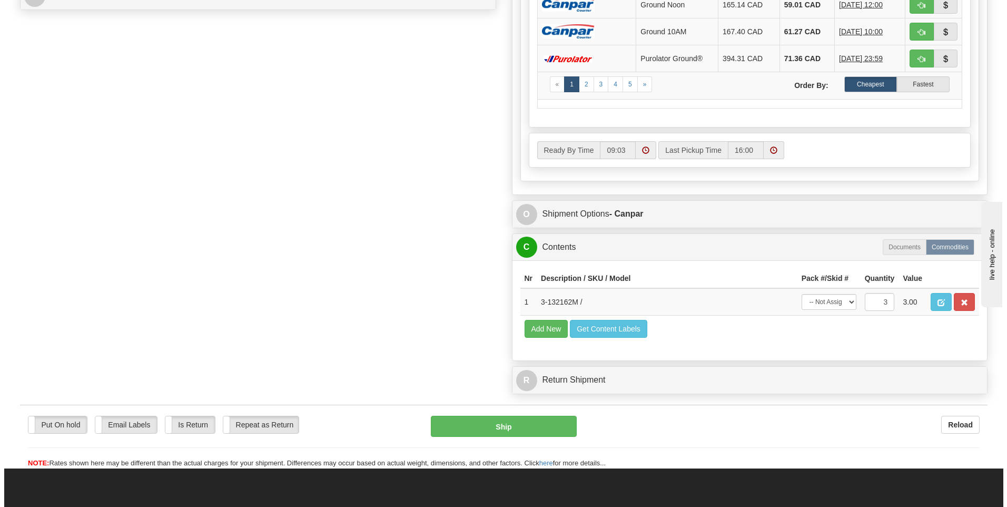
scroll to position [527, 0]
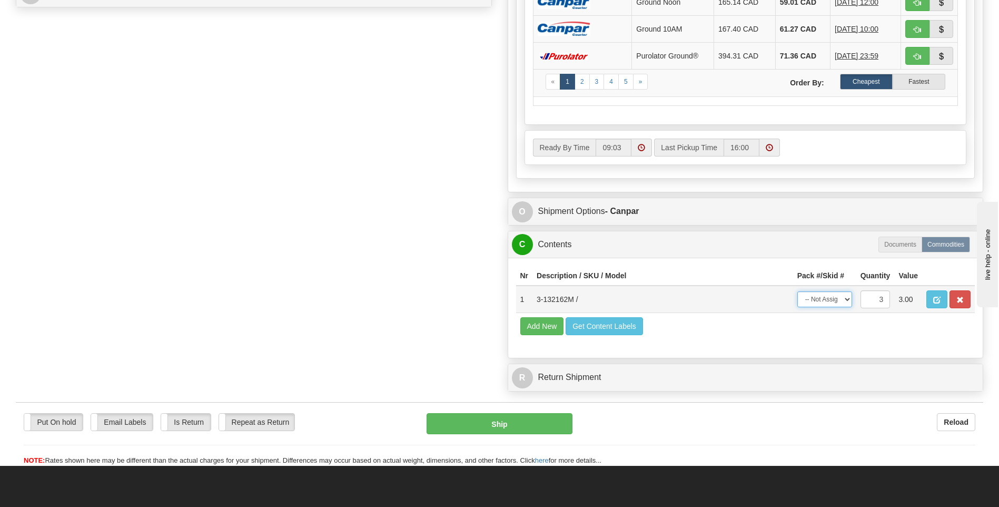
drag, startPoint x: 843, startPoint y: 299, endPoint x: 839, endPoint y: 305, distance: 7.6
click at [843, 299] on select "-- Not Assigned -- Package 1 Package 2 Package 3 Split" at bounding box center [824, 299] width 55 height 16
select select "SPLIT"
click at [797, 291] on select "-- Not Assigned -- Package 1 Package 2 Package 3 Split" at bounding box center [824, 299] width 55 height 16
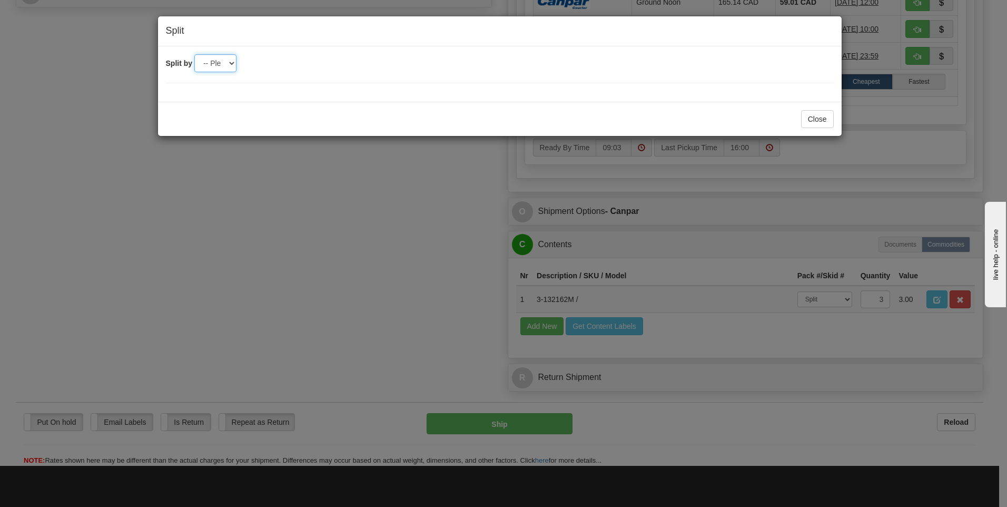
drag, startPoint x: 208, startPoint y: 65, endPoint x: 213, endPoint y: 73, distance: 9.5
click at [208, 65] on select "-- Please select -- 2 3" at bounding box center [215, 63] width 42 height 18
select select "3"
click at [194, 54] on select "-- Please select -- 2 3" at bounding box center [215, 63] width 42 height 18
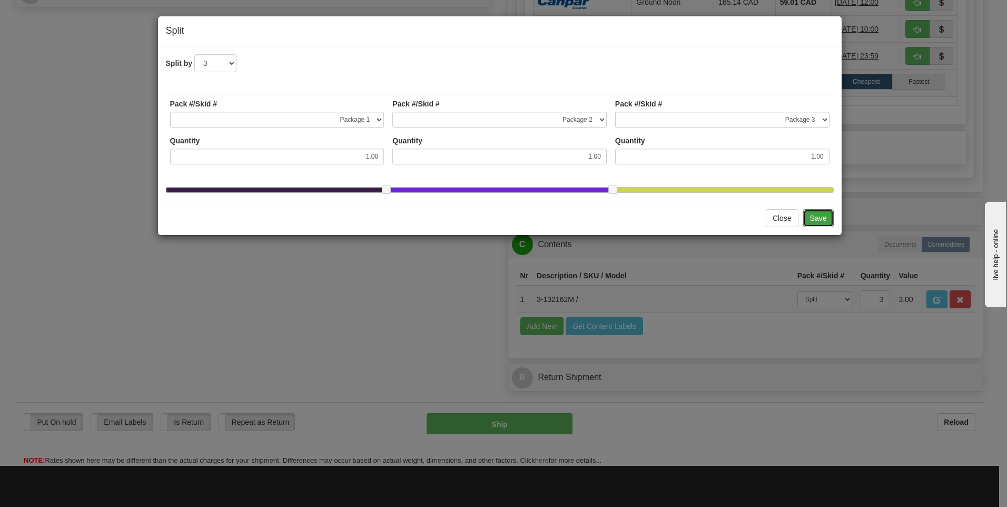
click at [819, 225] on button "Save" at bounding box center [818, 218] width 31 height 18
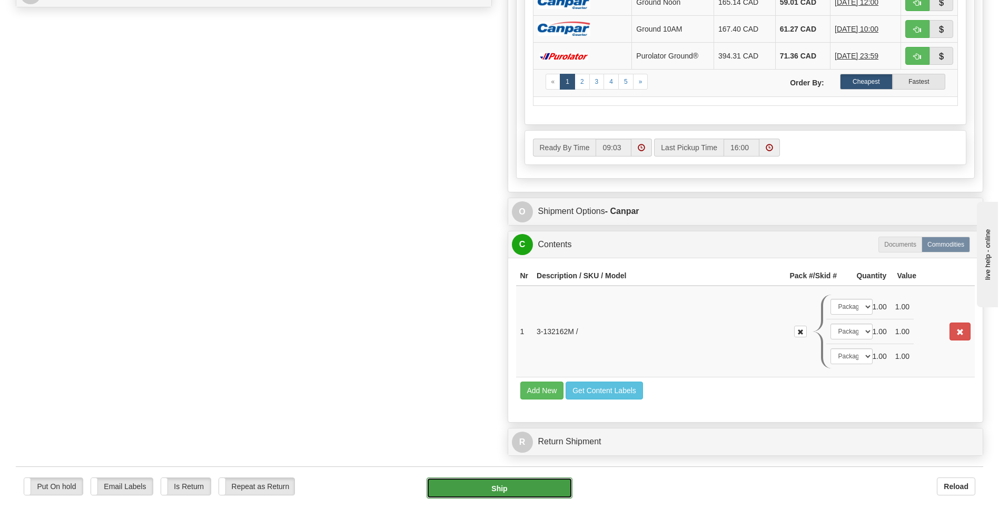
click at [548, 488] on button "Ship" at bounding box center [499, 487] width 145 height 21
type input "1"
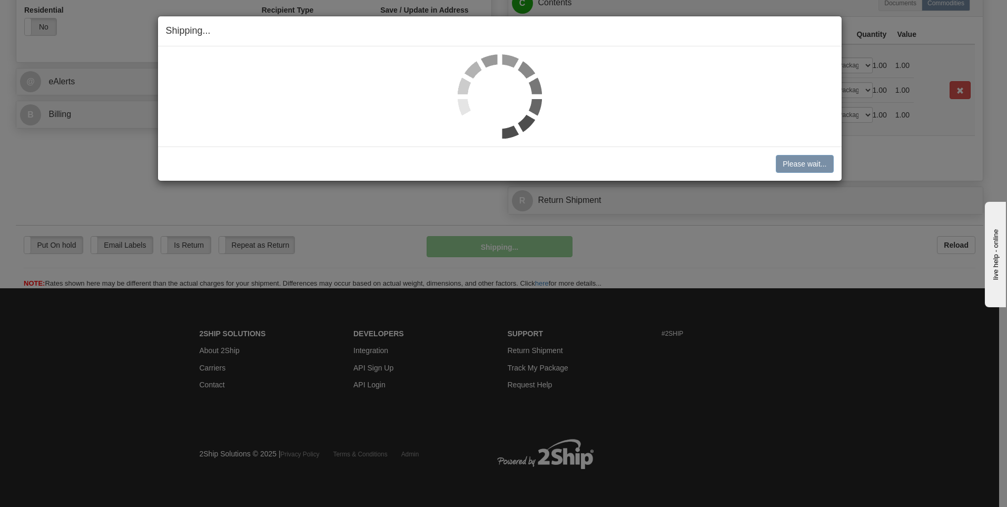
scroll to position [406, 0]
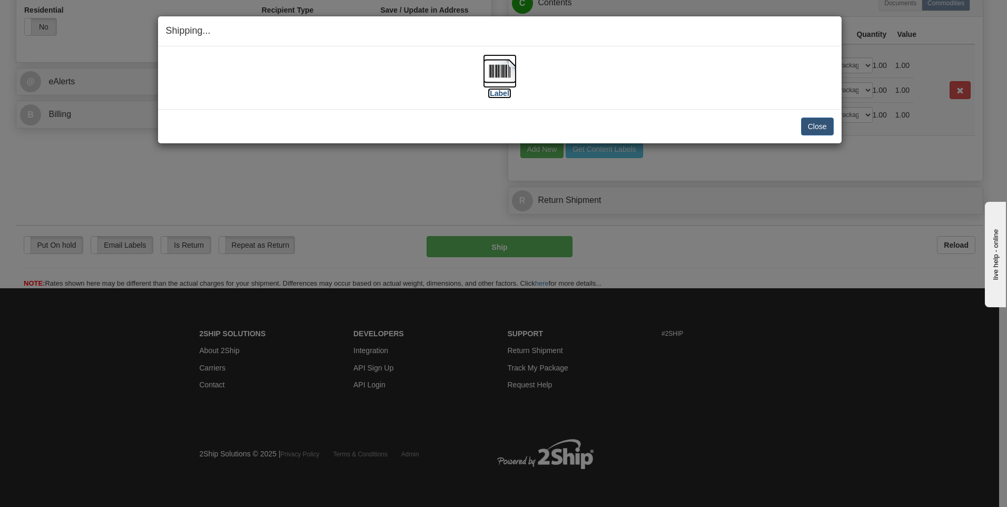
click at [506, 68] on img at bounding box center [500, 71] width 34 height 34
click at [826, 131] on button "Close" at bounding box center [817, 126] width 33 height 18
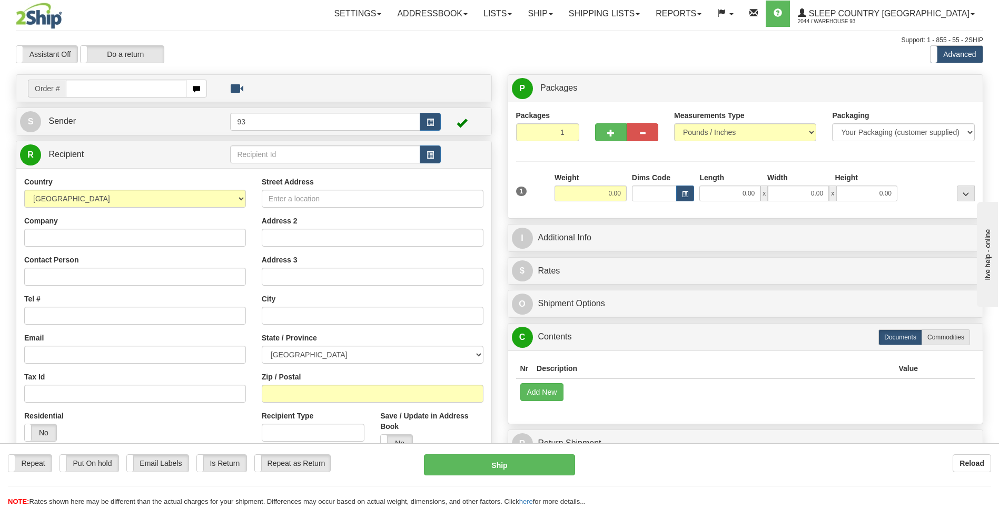
click at [92, 87] on input "text" at bounding box center [126, 89] width 120 height 18
type input "9000I082255"
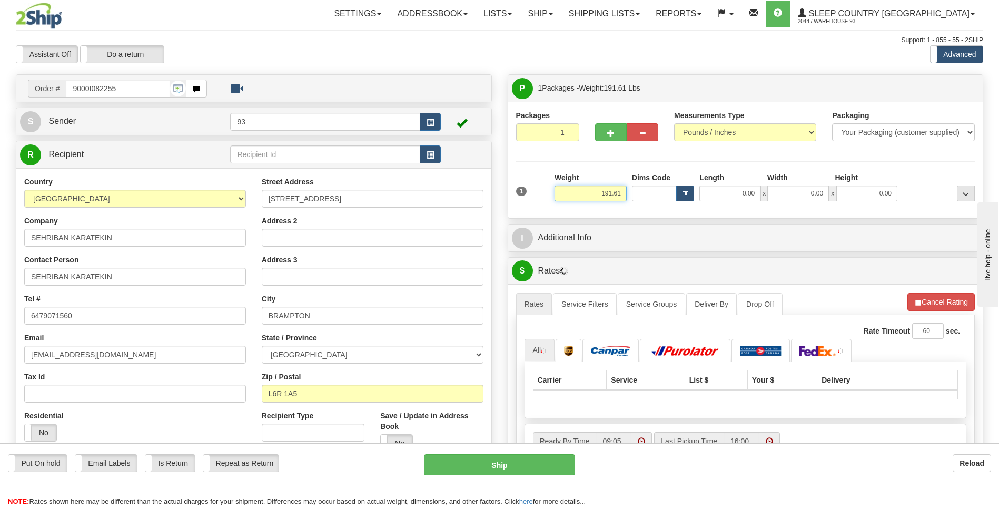
click at [626, 193] on input "191.61" at bounding box center [591, 193] width 72 height 16
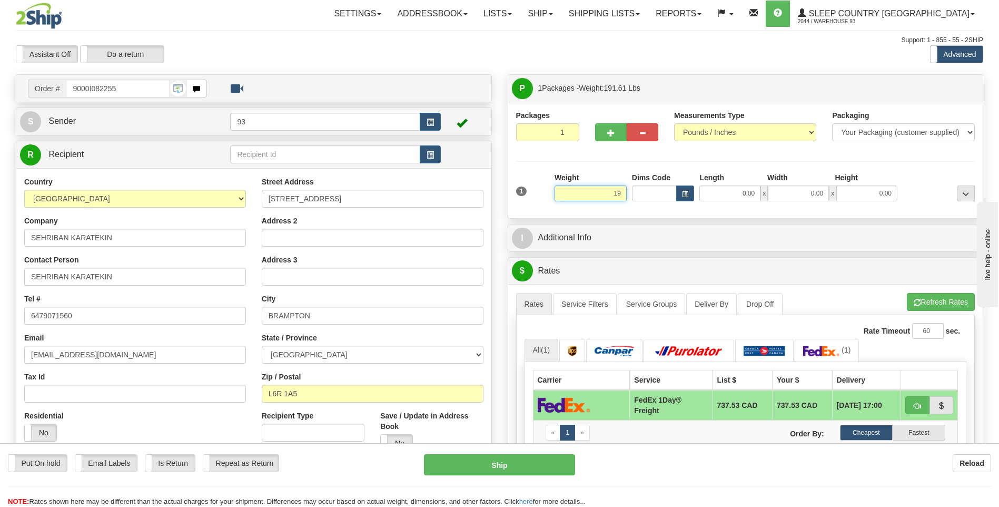
type input "1"
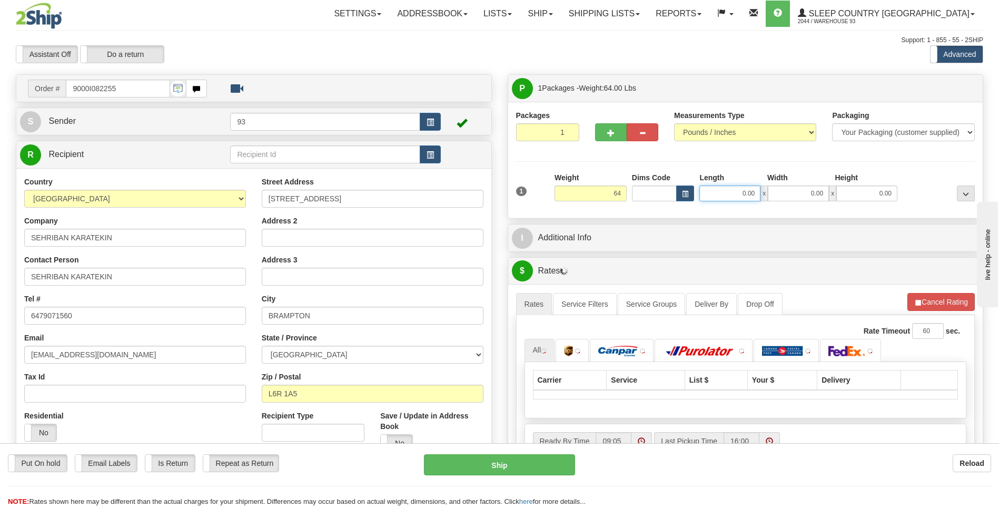
type input "64.00"
click at [743, 194] on input "0.00" at bounding box center [729, 193] width 61 height 16
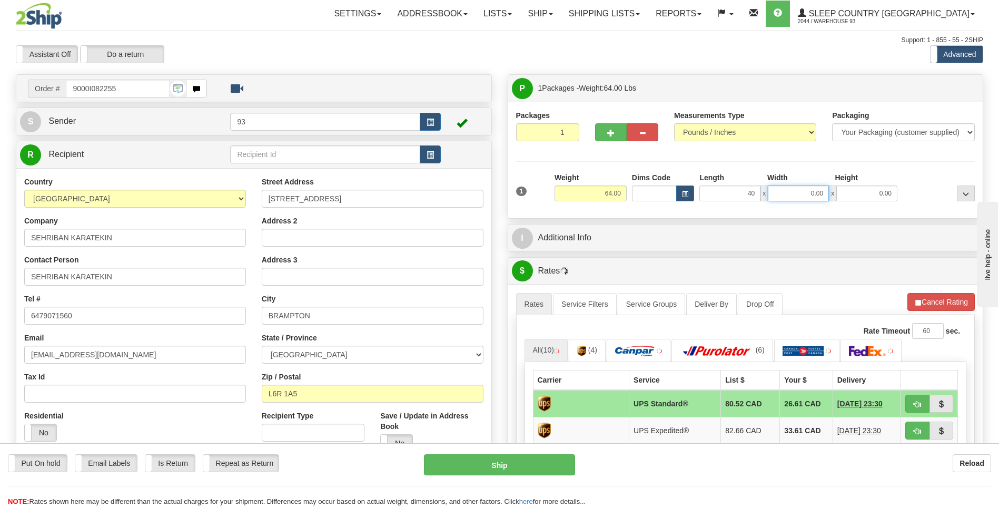
type input "40.00"
click at [813, 199] on input "0.00" at bounding box center [798, 193] width 61 height 16
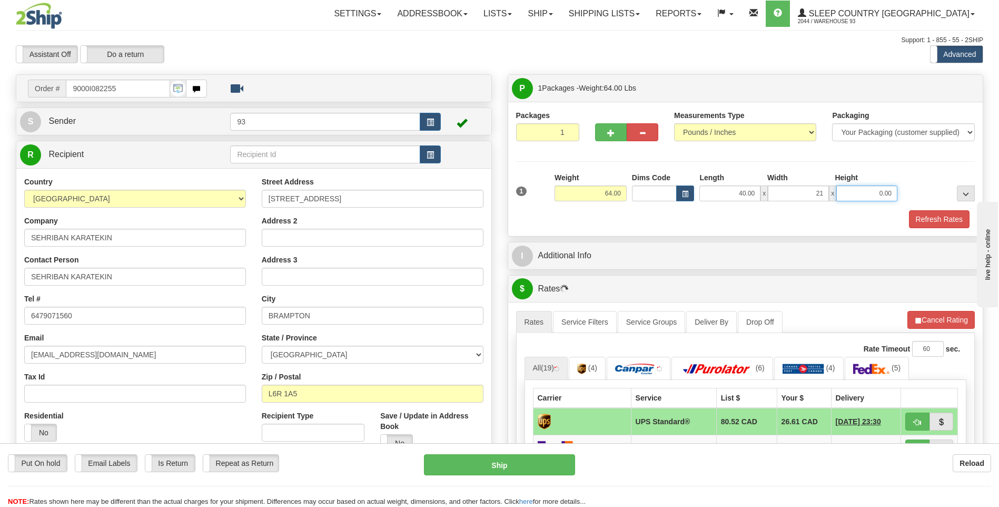
type input "21.00"
click at [877, 195] on input "0.00" at bounding box center [866, 193] width 61 height 16
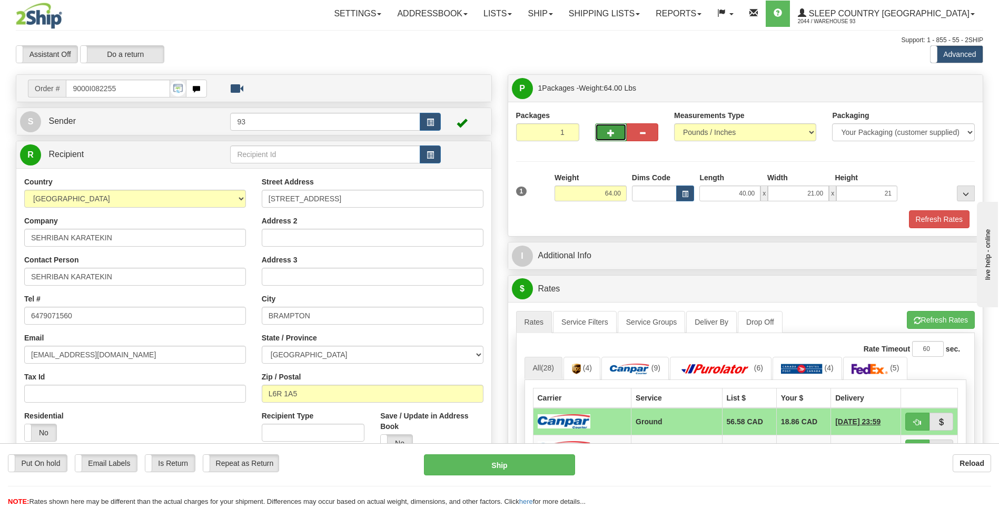
type input "21.00"
click at [617, 136] on button "button" at bounding box center [611, 132] width 32 height 18
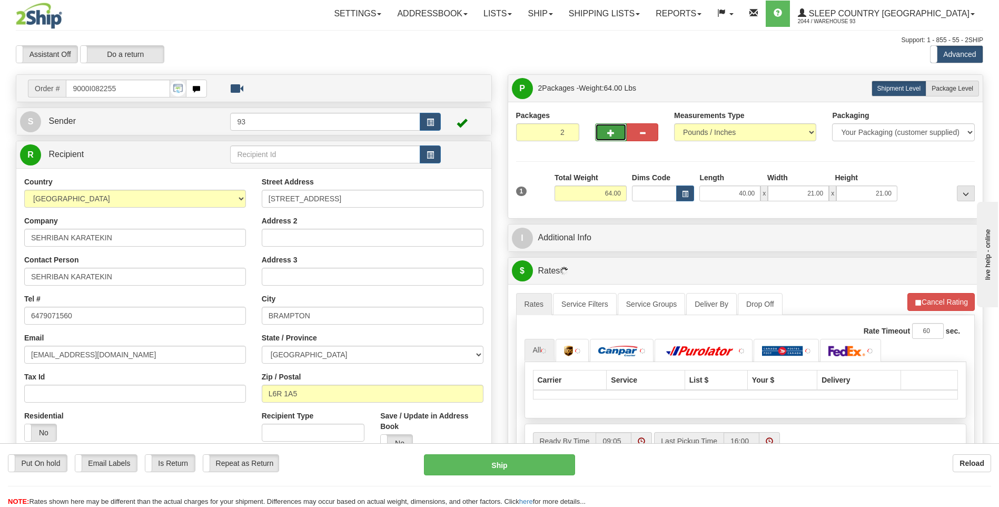
click at [617, 136] on button "button" at bounding box center [611, 132] width 32 height 18
type input "3"
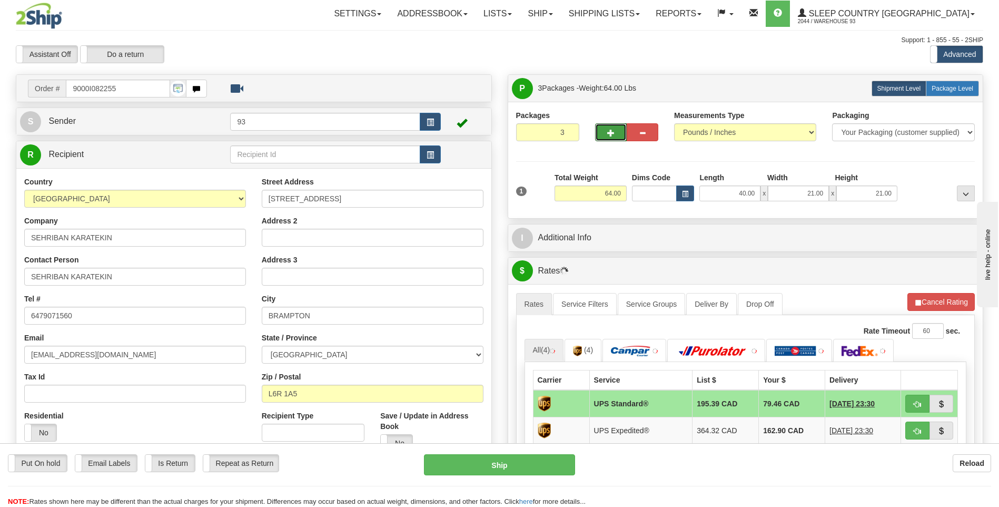
click at [945, 92] on span "Package Level" at bounding box center [953, 88] width 42 height 7
radio input "true"
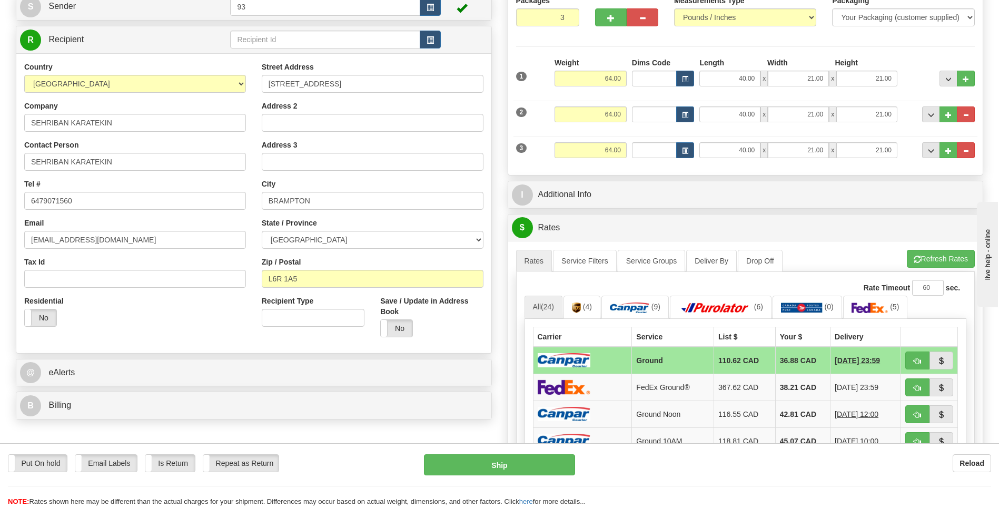
scroll to position [211, 0]
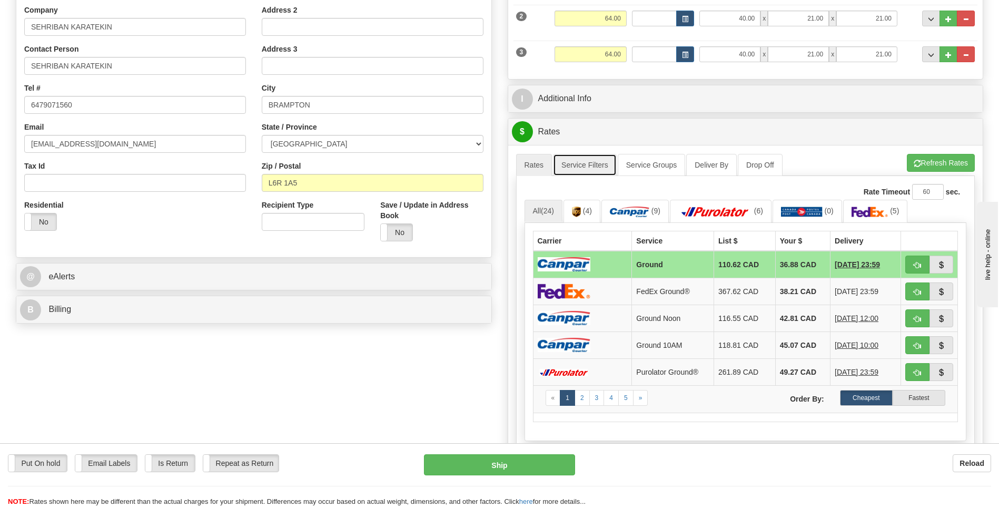
click at [589, 164] on link "Service Filters" at bounding box center [585, 165] width 64 height 22
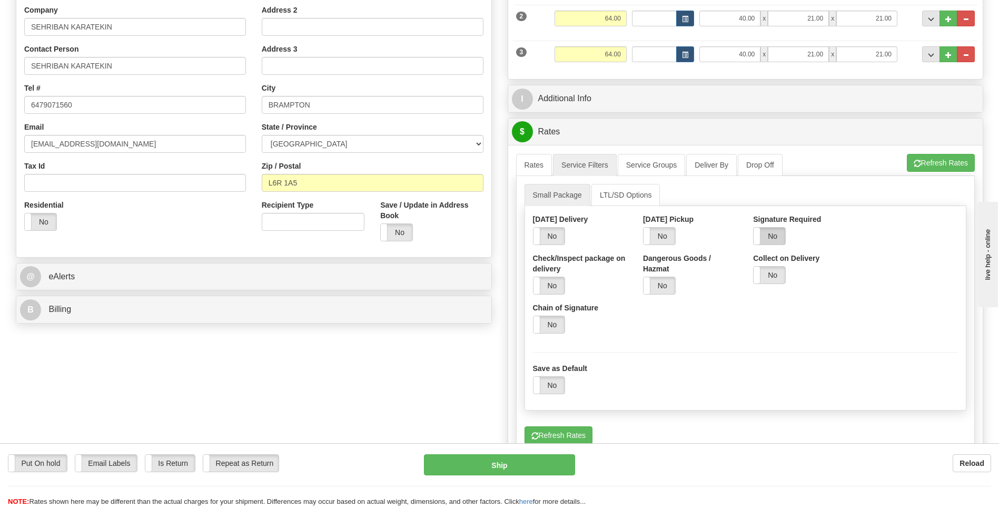
click at [769, 231] on label "No" at bounding box center [770, 236] width 32 height 17
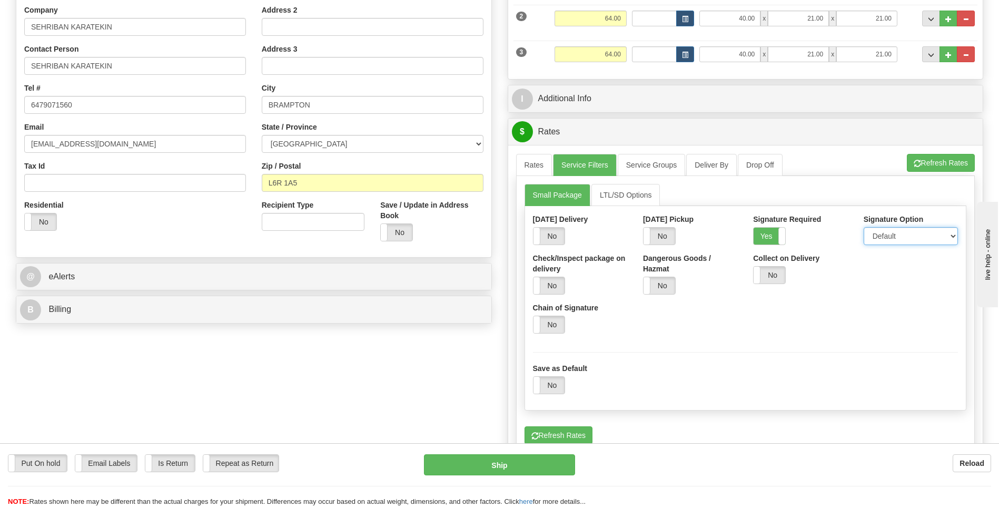
click at [900, 243] on select "Default Adult Direct Indirect No Signature Required" at bounding box center [911, 236] width 94 height 18
select select "1"
click at [864, 227] on select "Default Adult Direct Indirect No Signature Required" at bounding box center [911, 236] width 94 height 18
click at [528, 164] on link "Rates" at bounding box center [534, 165] width 36 height 22
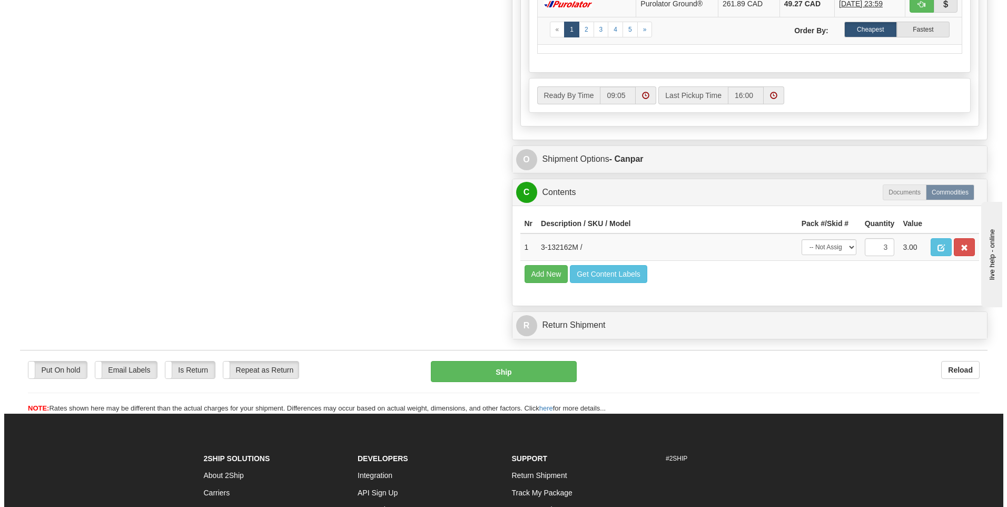
scroll to position [579, 0]
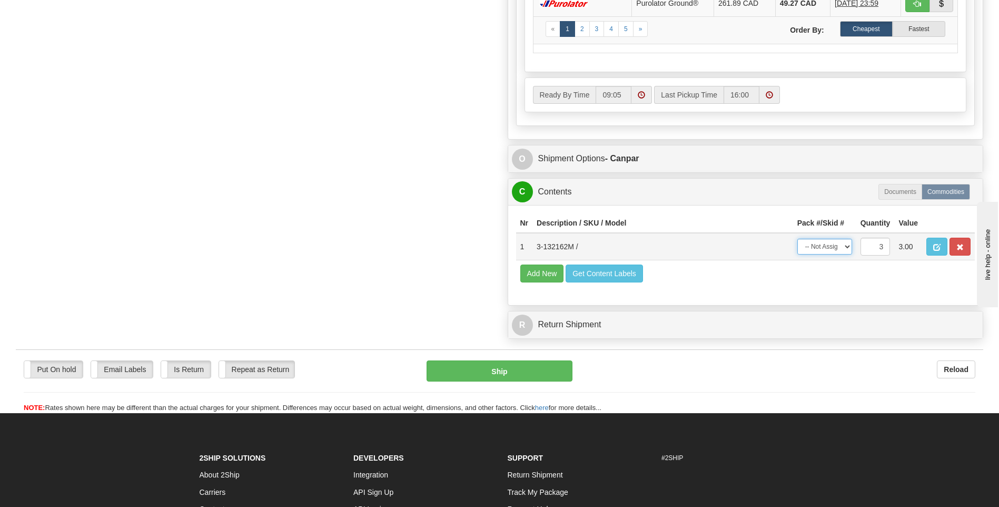
click at [836, 242] on select "-- Not Assigned -- Package 1 Package 2 Package 3 Split" at bounding box center [824, 247] width 55 height 16
select select "SPLIT"
click at [797, 239] on select "-- Not Assigned -- Package 1 Package 2 Package 3 Split" at bounding box center [824, 247] width 55 height 16
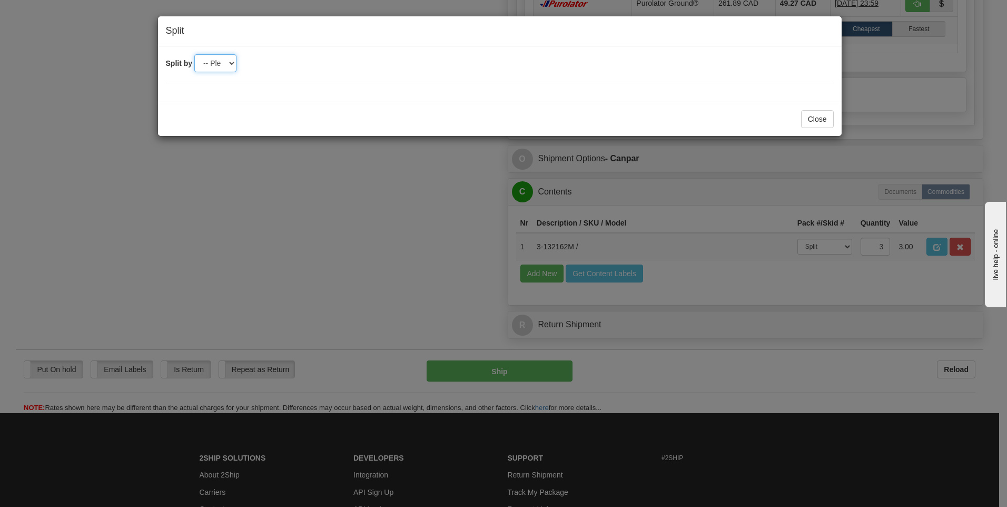
click at [214, 64] on select "-- Please select -- 2 3" at bounding box center [215, 63] width 42 height 18
click at [194, 54] on select "-- Please select -- 2 3" at bounding box center [215, 63] width 42 height 18
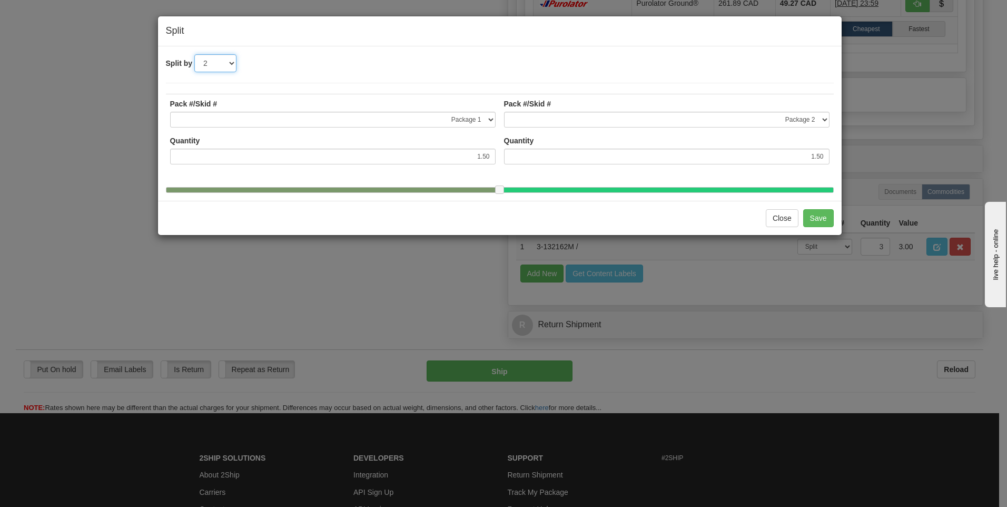
click at [230, 58] on select "-- Please select -- 2 3" at bounding box center [215, 63] width 42 height 18
select select "3"
click at [194, 54] on select "-- Please select -- 2 3" at bounding box center [215, 63] width 42 height 18
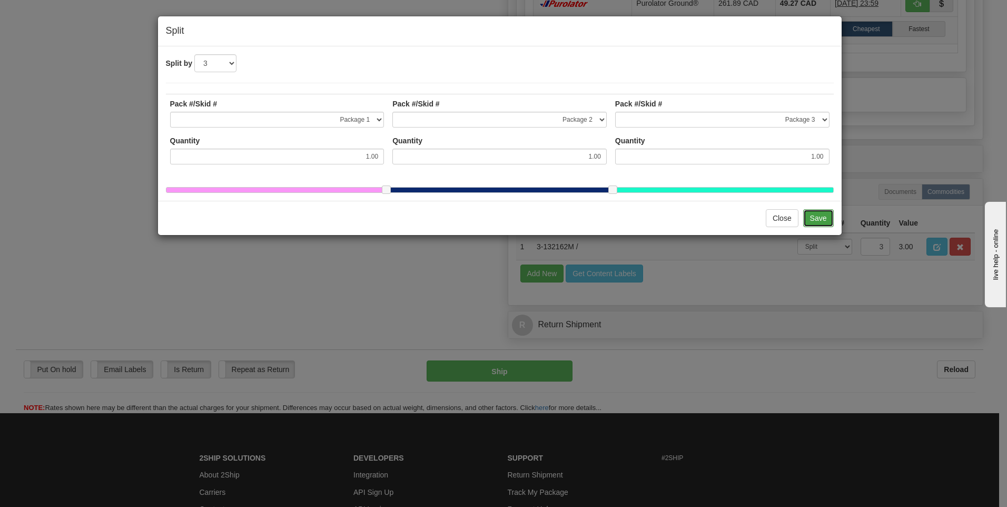
click at [809, 227] on button "Save" at bounding box center [818, 218] width 31 height 18
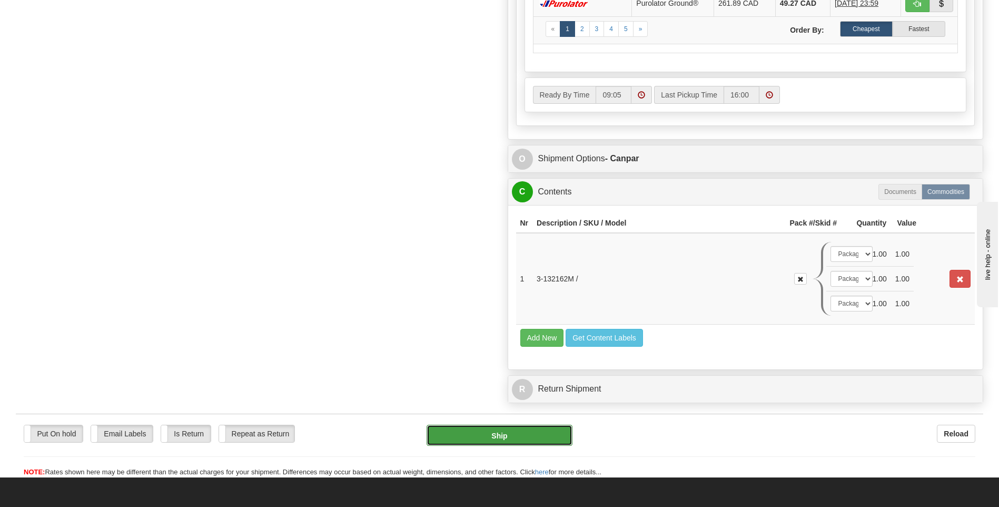
click at [537, 435] on button "Ship" at bounding box center [499, 434] width 145 height 21
type input "1"
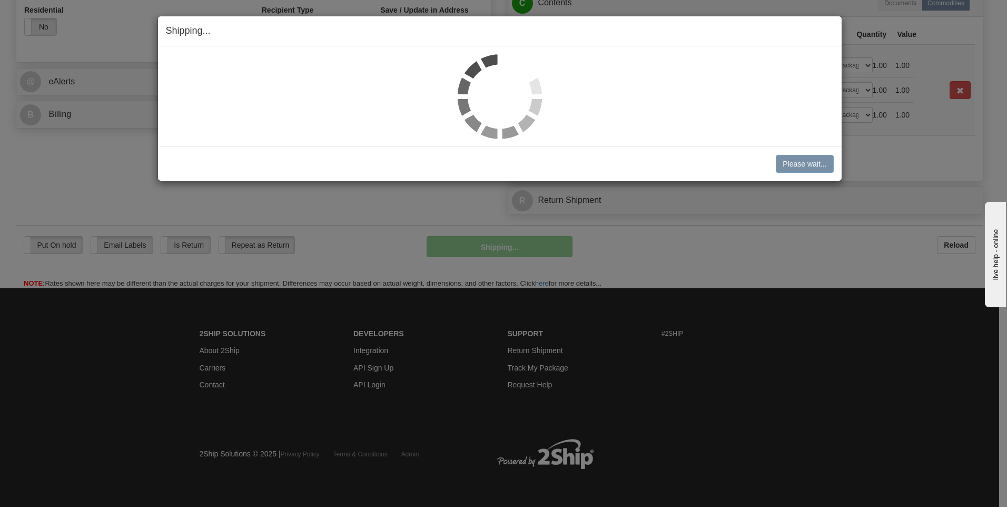
scroll to position [406, 0]
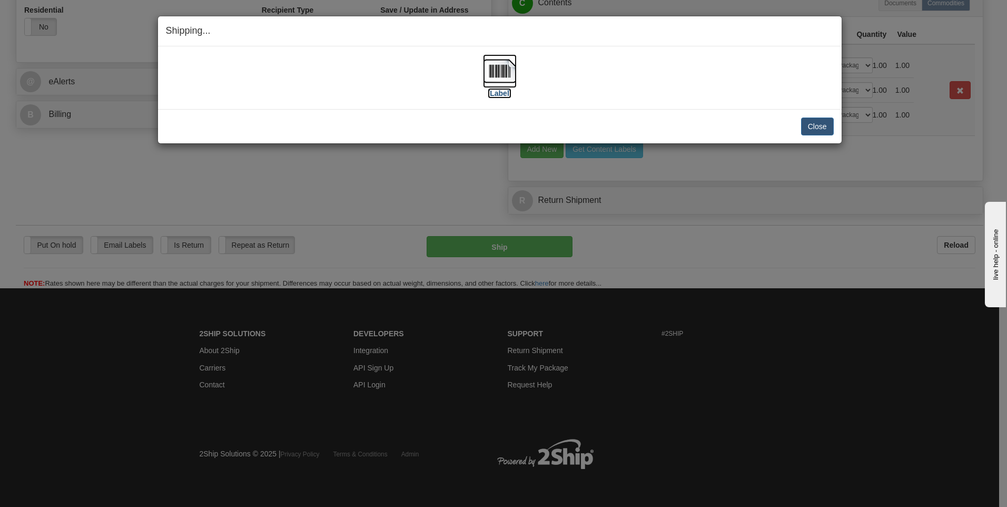
click at [504, 63] on img at bounding box center [500, 71] width 34 height 34
click at [822, 125] on button "Close" at bounding box center [817, 126] width 33 height 18
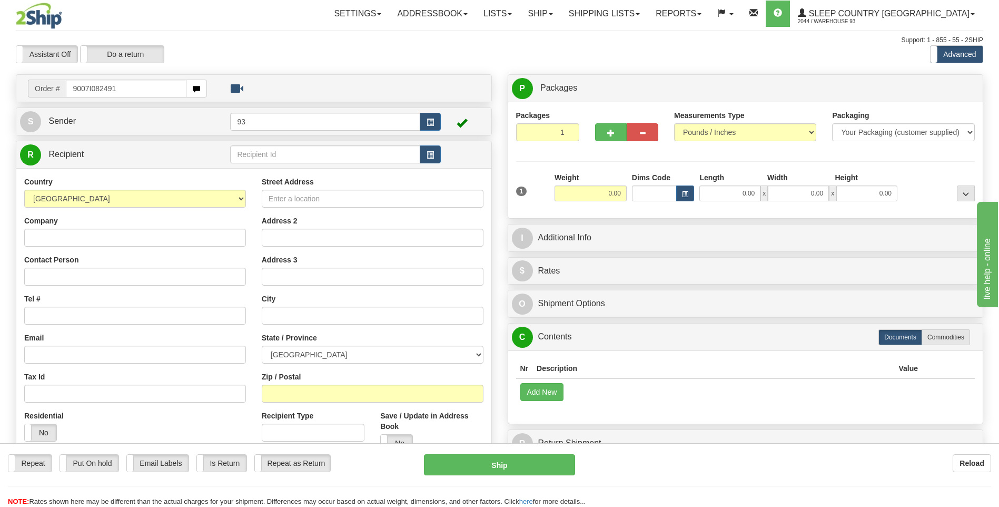
type input "9007I082491"
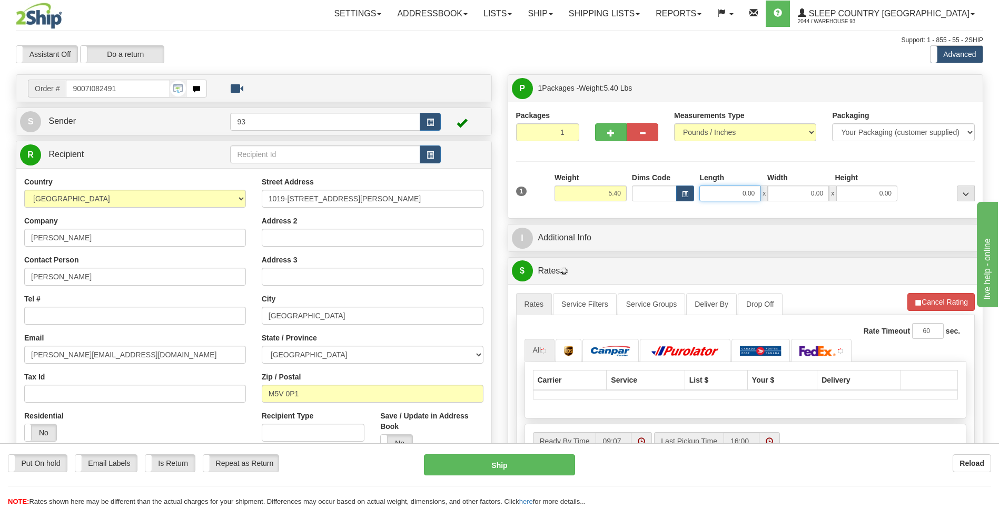
click at [726, 193] on input "0.00" at bounding box center [729, 193] width 61 height 16
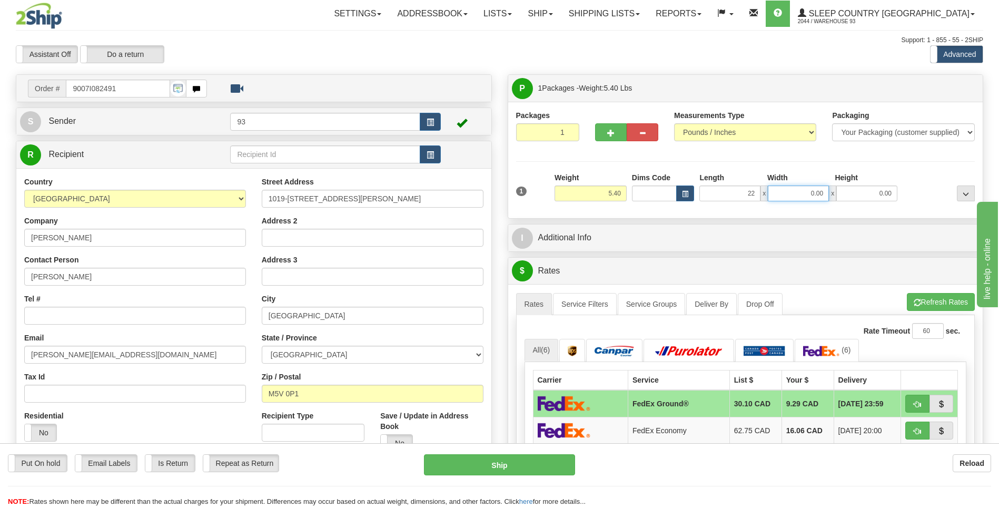
type input "22.00"
click at [785, 192] on input "0.00" at bounding box center [798, 193] width 61 height 16
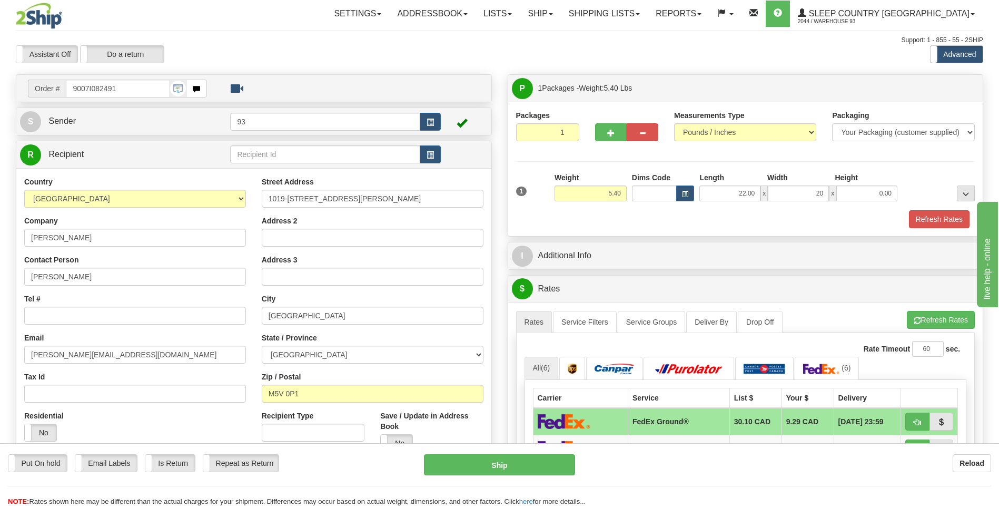
type input "20.00"
click at [856, 176] on label "Height" at bounding box center [846, 177] width 23 height 11
click at [856, 185] on input "0.00" at bounding box center [866, 193] width 61 height 16
type input "10.00"
click at [944, 218] on button "Refresh Rates" at bounding box center [939, 219] width 61 height 18
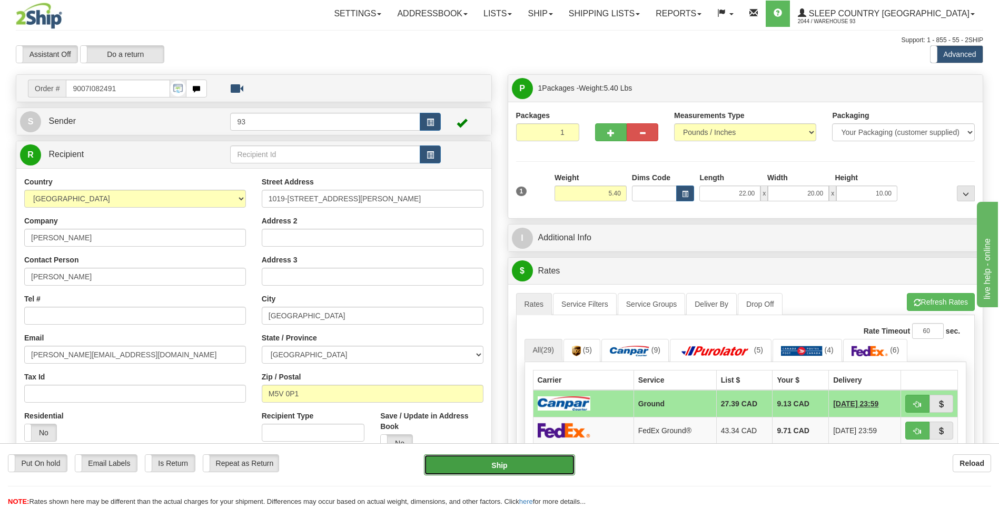
click at [538, 464] on button "Ship" at bounding box center [499, 464] width 151 height 21
type input "1"
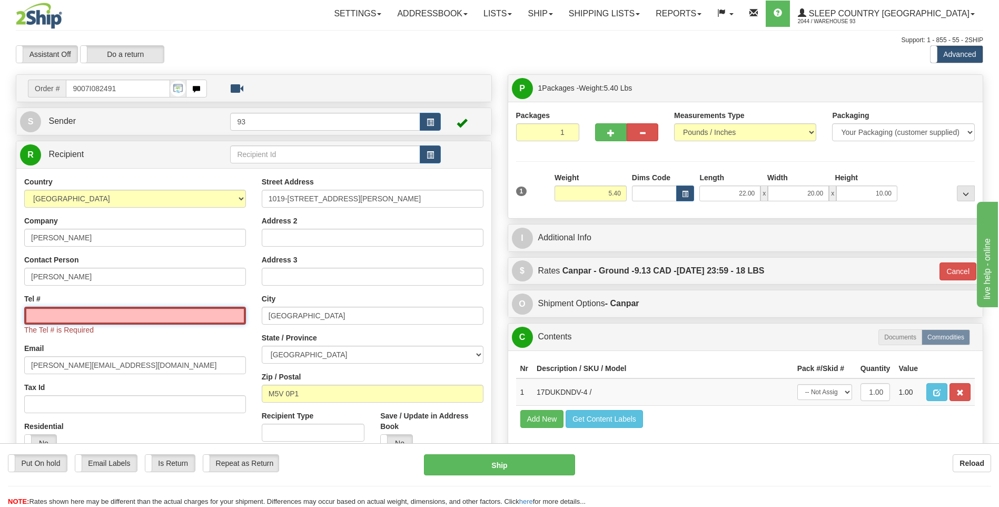
click at [88, 318] on input "Tel #" at bounding box center [135, 316] width 222 height 18
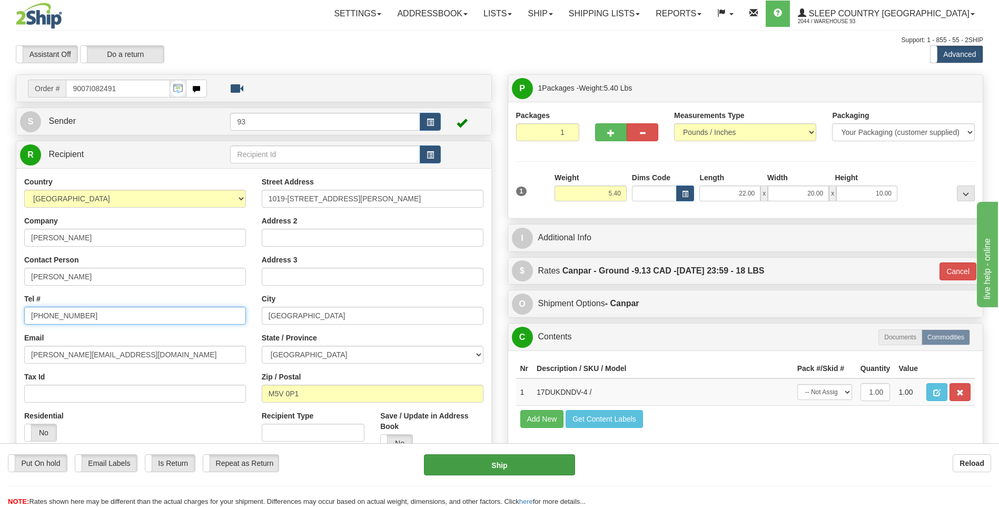
type input "289-442-5860"
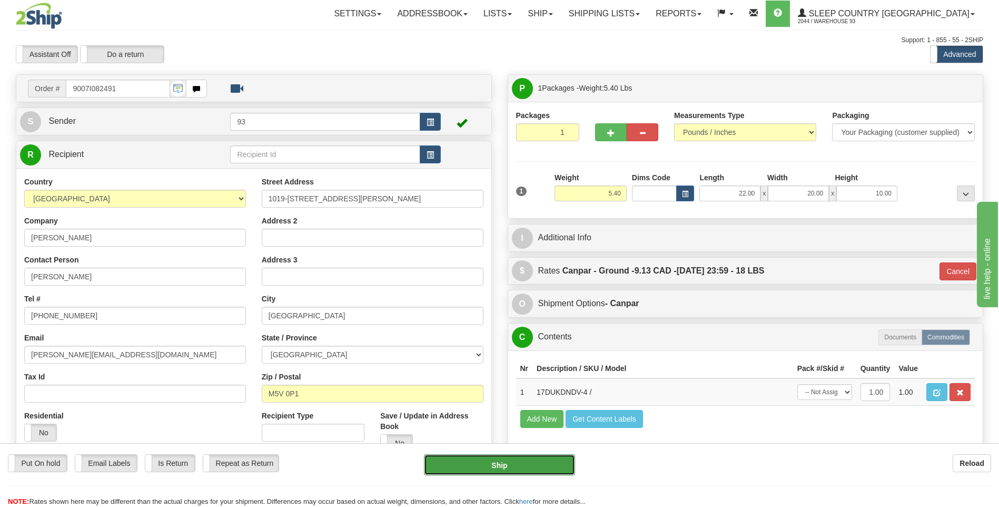
click at [493, 470] on button "Ship" at bounding box center [499, 464] width 151 height 21
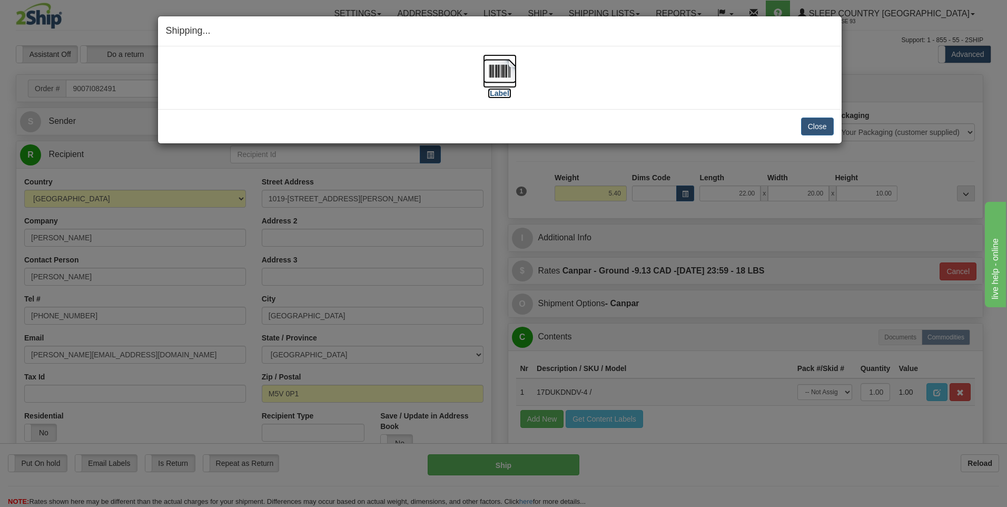
click at [497, 72] on img at bounding box center [500, 71] width 34 height 34
click at [811, 122] on button "Close" at bounding box center [817, 126] width 33 height 18
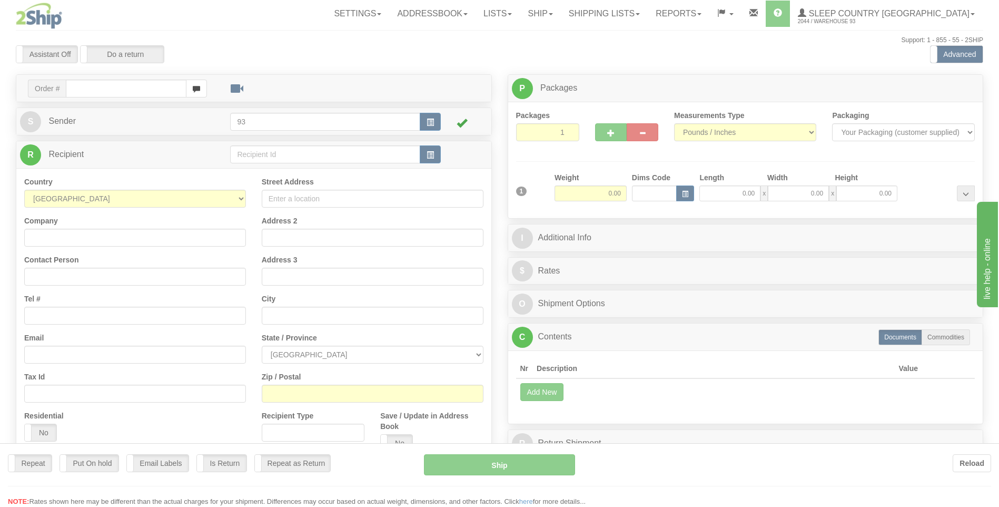
click at [88, 86] on div at bounding box center [499, 253] width 999 height 507
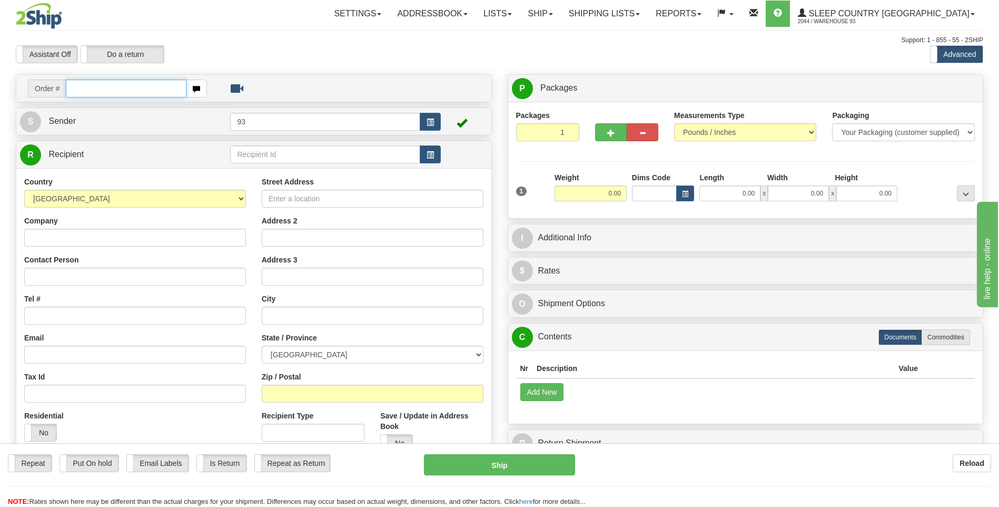
click at [88, 86] on input "text" at bounding box center [126, 89] width 120 height 18
type input "9000I082606"
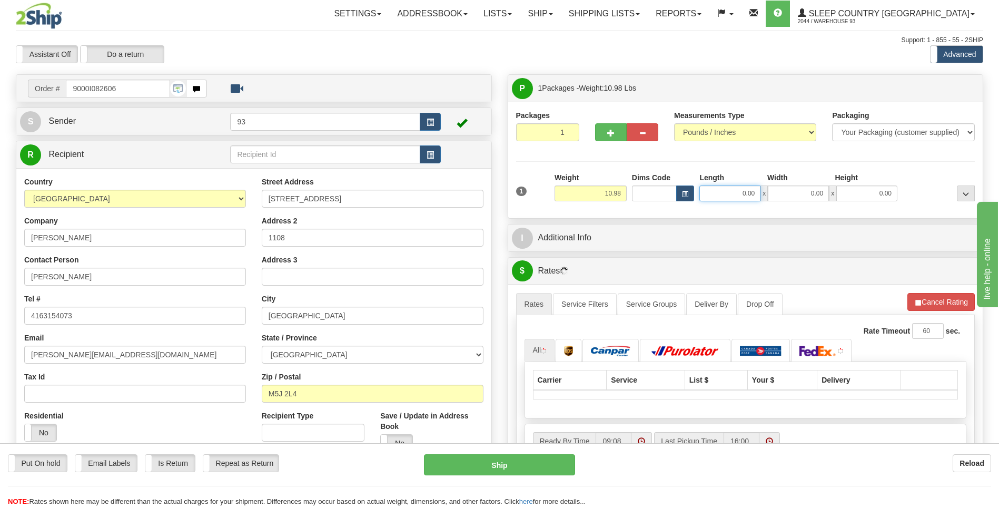
click at [741, 194] on input "0.00" at bounding box center [729, 193] width 61 height 16
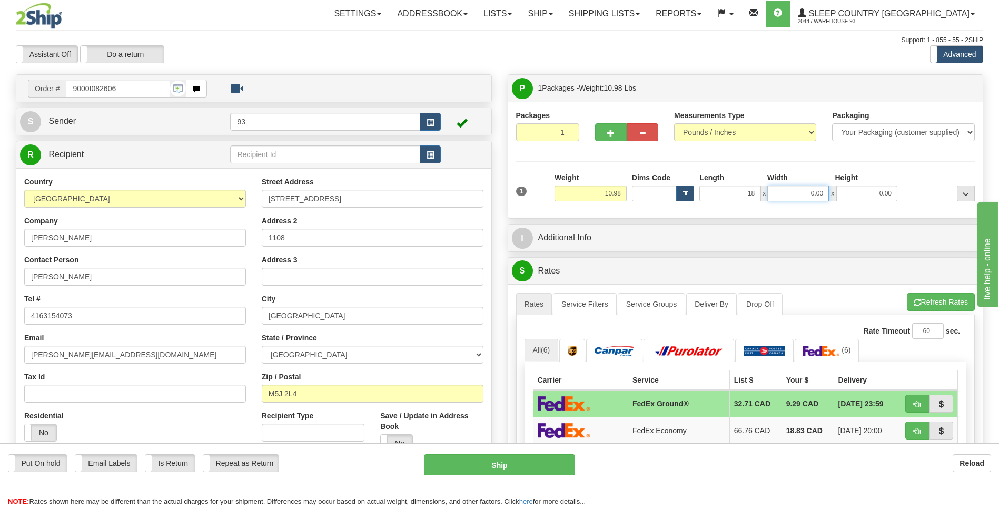
type input "18.00"
click at [804, 194] on input "0.00" at bounding box center [798, 193] width 61 height 16
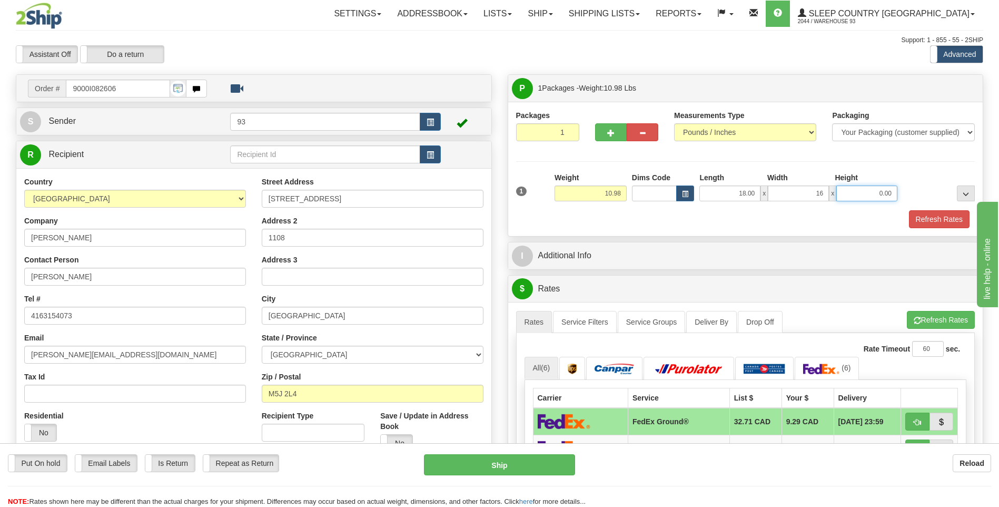
type input "16.00"
click at [868, 192] on input "0.00" at bounding box center [866, 193] width 61 height 16
type input "8.00"
click at [926, 215] on button "Refresh Rates" at bounding box center [939, 219] width 61 height 18
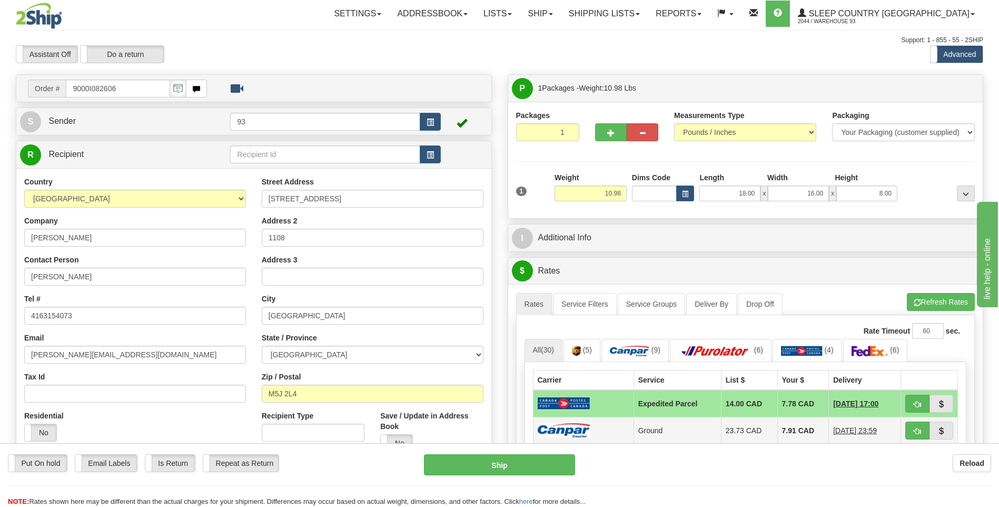
click at [601, 430] on td at bounding box center [583, 430] width 101 height 27
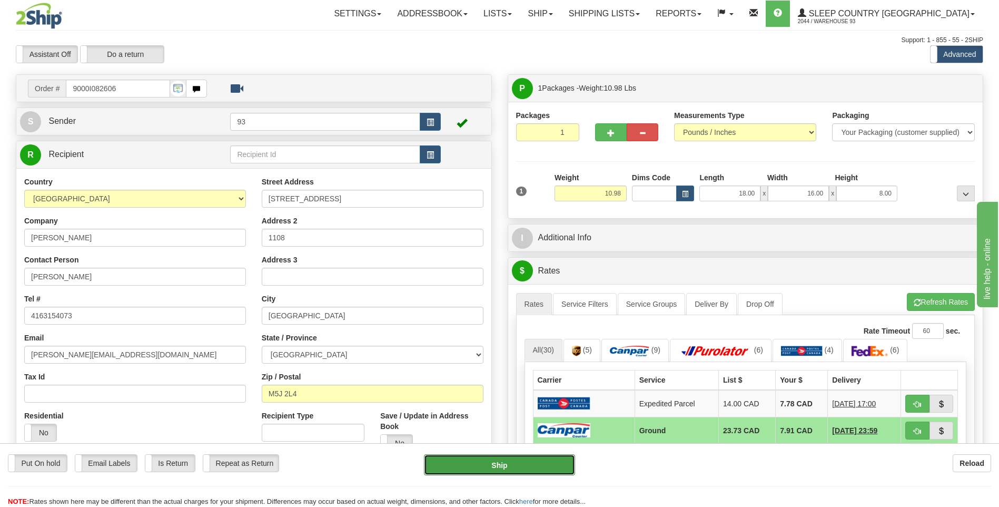
click at [535, 462] on button "Ship" at bounding box center [499, 464] width 151 height 21
type input "1"
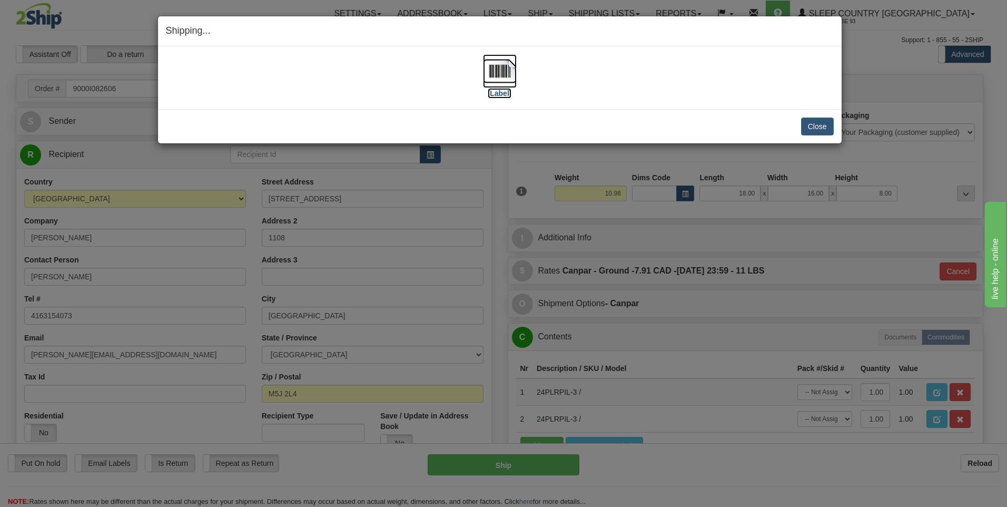
click at [487, 69] on img at bounding box center [500, 71] width 34 height 34
click at [824, 123] on button "Close" at bounding box center [817, 126] width 33 height 18
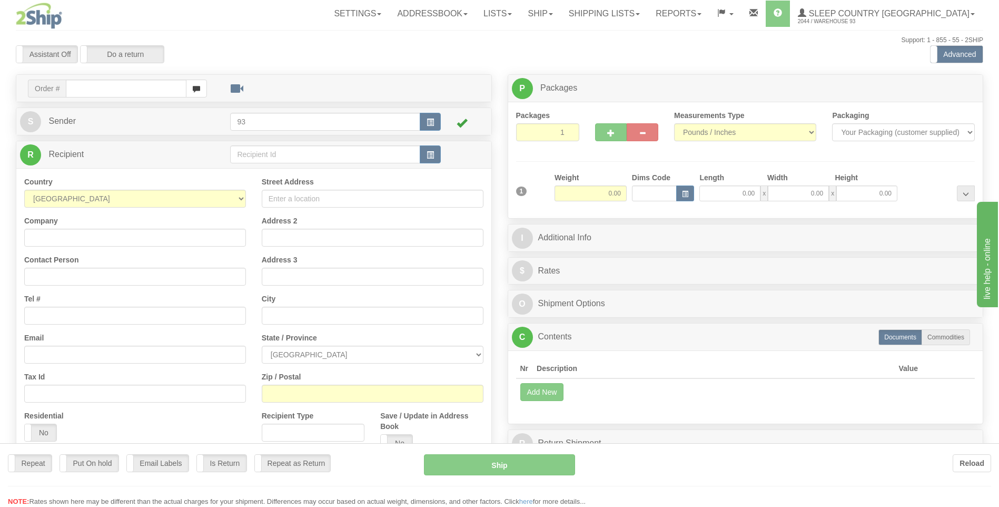
click at [133, 87] on div at bounding box center [499, 253] width 999 height 507
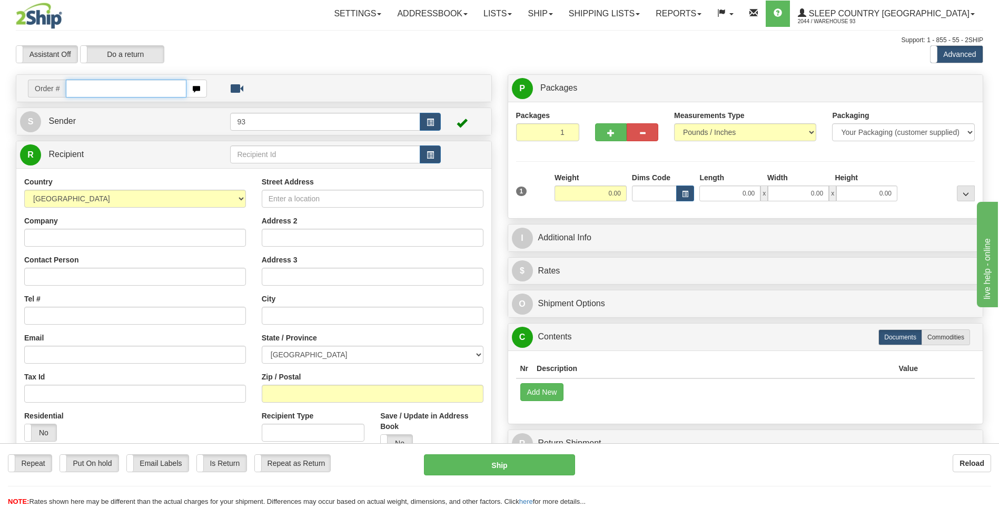
click at [120, 94] on input "text" at bounding box center [126, 89] width 120 height 18
type input "9000I082693"
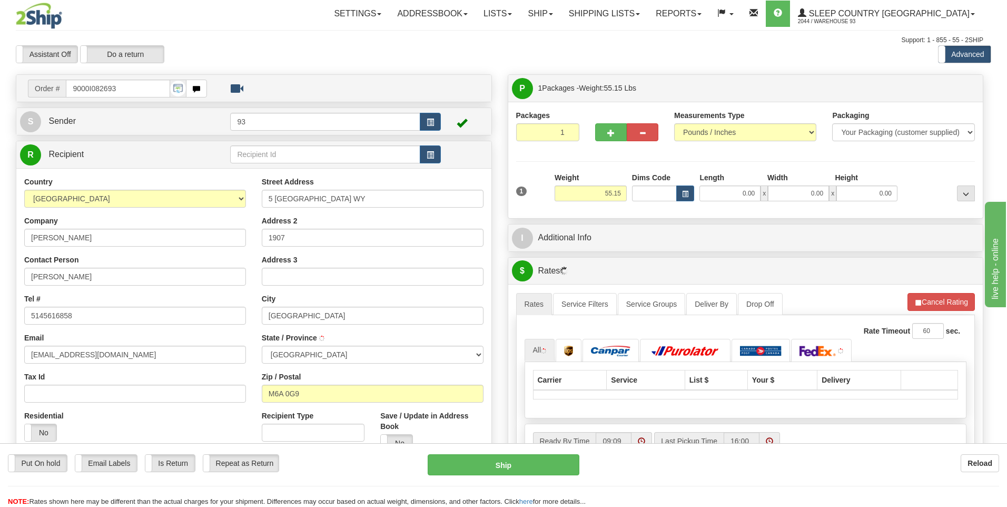
type input "NORTH YORK"
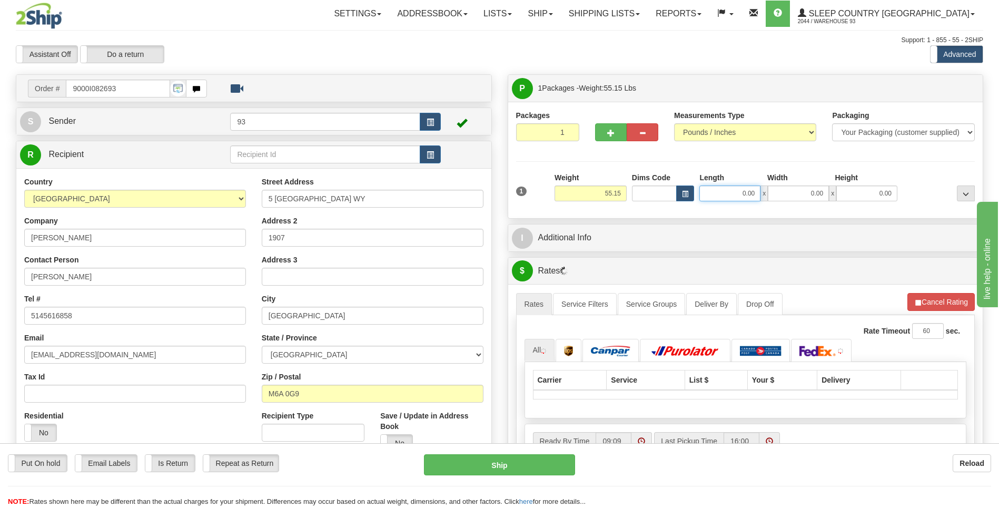
click at [718, 194] on input "0.00" at bounding box center [729, 193] width 61 height 16
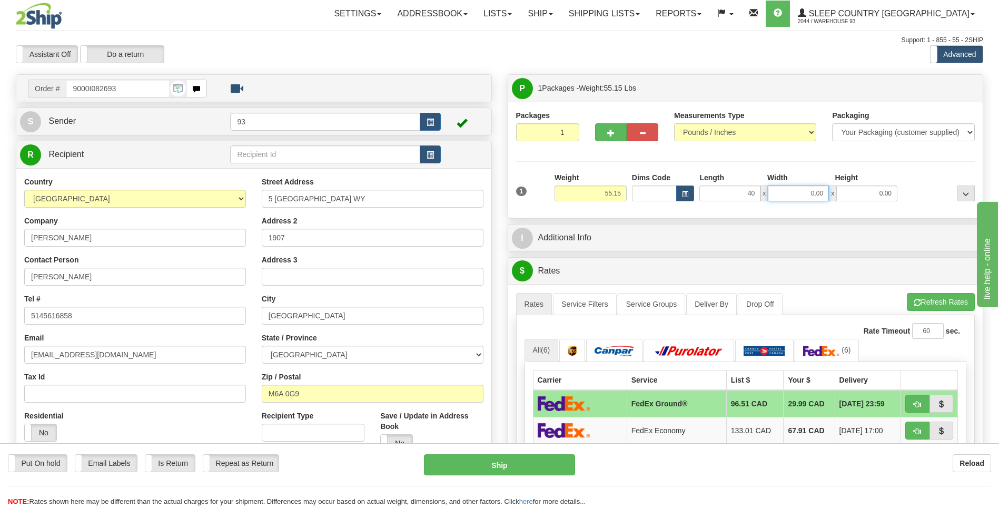
type input "40.00"
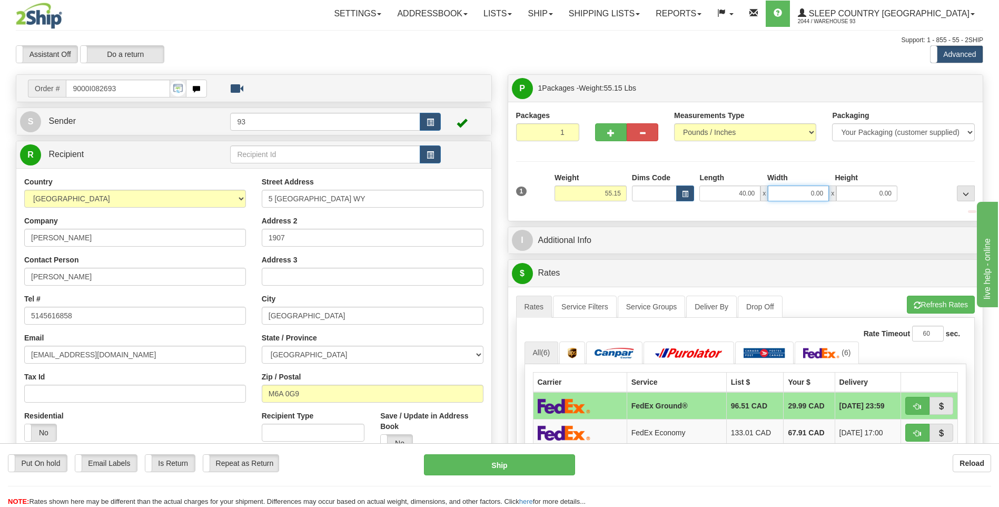
click at [792, 195] on input "0.00" at bounding box center [798, 193] width 61 height 16
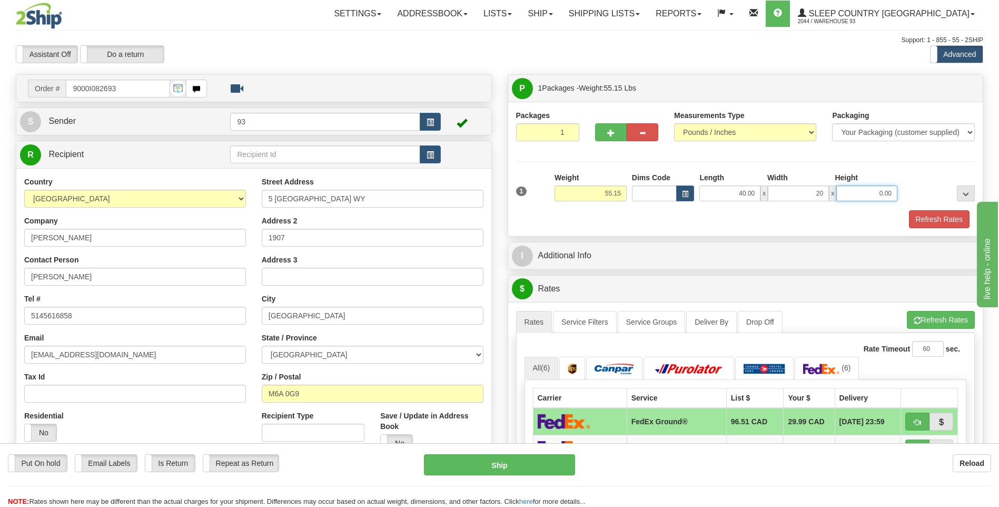
type input "20.00"
click at [870, 196] on input "0.00" at bounding box center [866, 193] width 61 height 16
type input "20.00"
click at [944, 212] on button "Refresh Rates" at bounding box center [939, 219] width 61 height 18
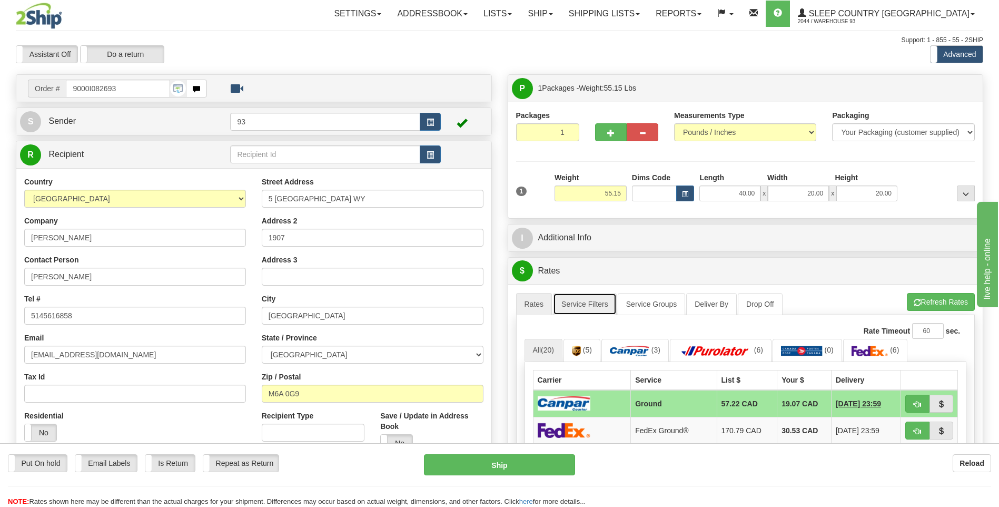
click at [605, 300] on link "Service Filters" at bounding box center [585, 304] width 64 height 22
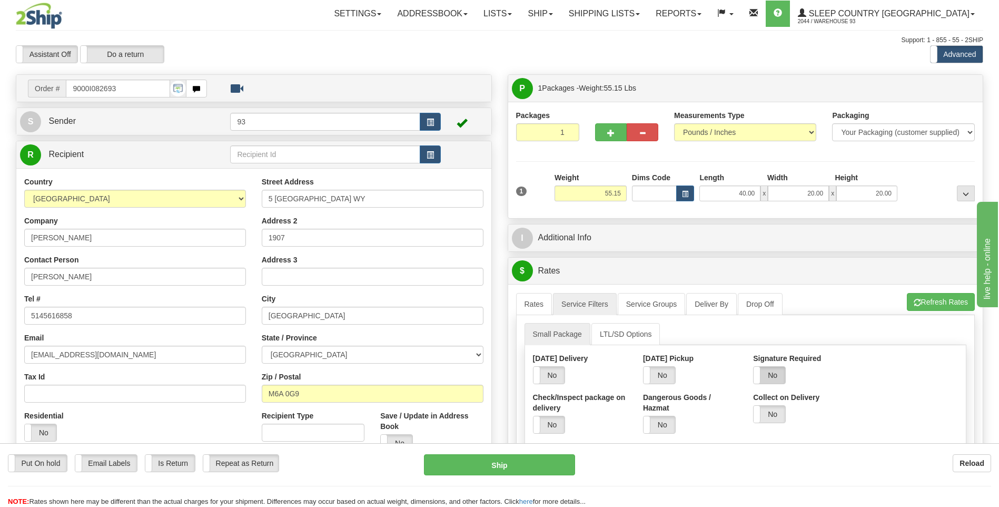
click at [774, 379] on label "No" at bounding box center [770, 375] width 32 height 17
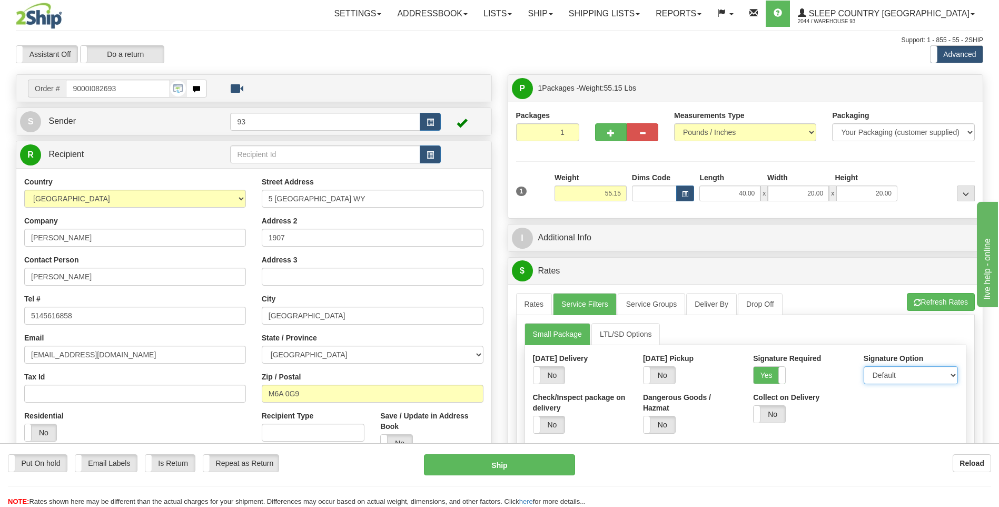
click at [883, 374] on select "Default Adult Direct Indirect No Signature Required" at bounding box center [911, 375] width 94 height 18
select select "1"
click at [864, 366] on select "Default Adult Direct Indirect No Signature Required" at bounding box center [911, 375] width 94 height 18
click at [538, 297] on link "Rates" at bounding box center [534, 304] width 36 height 22
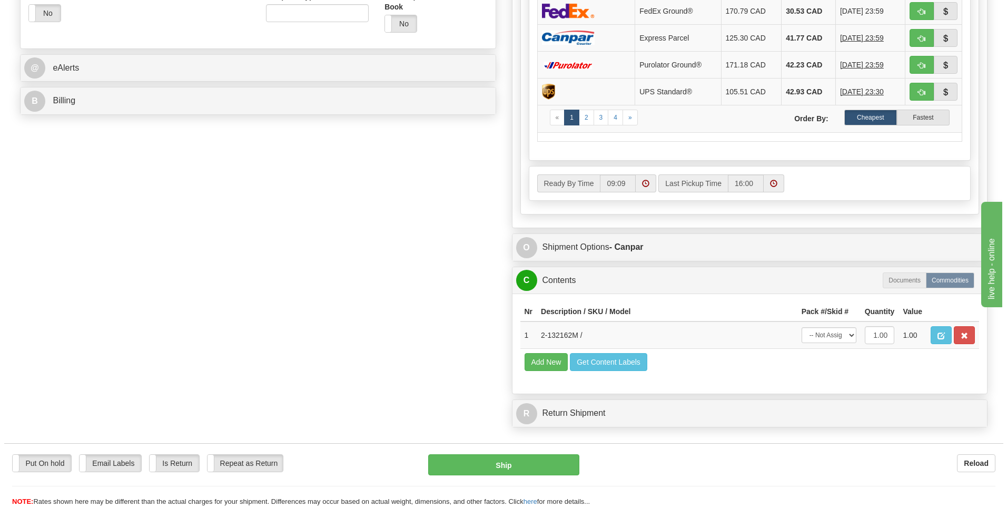
scroll to position [421, 0]
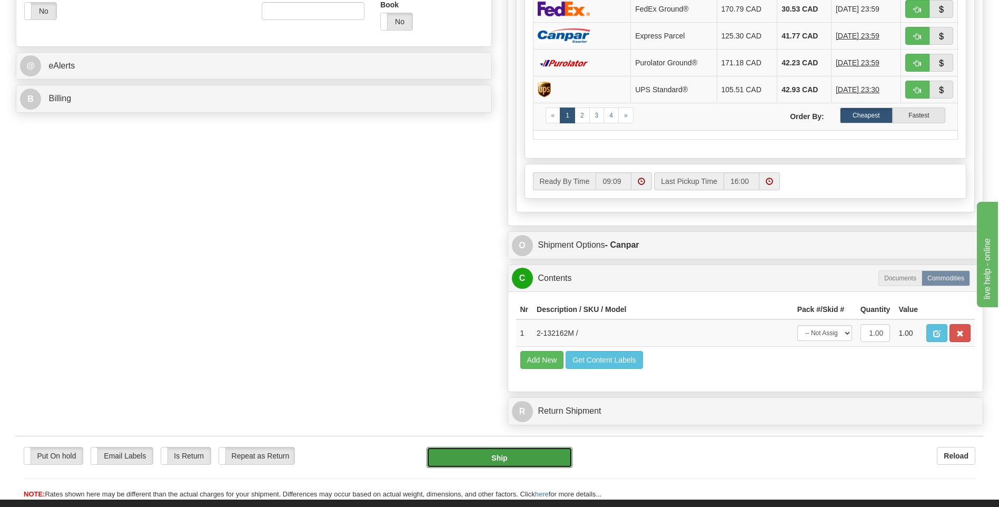
click at [560, 466] on button "Ship" at bounding box center [499, 457] width 145 height 21
type input "1"
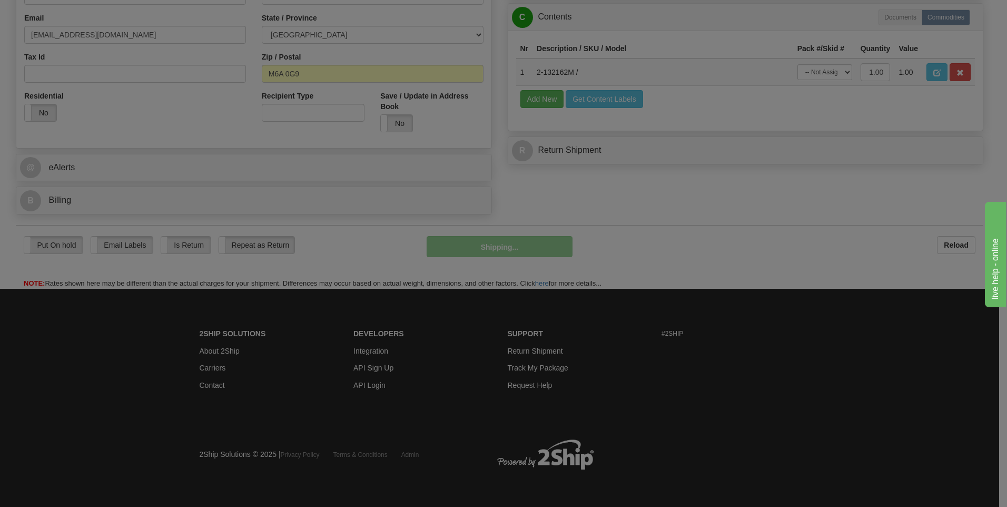
scroll to position [320, 0]
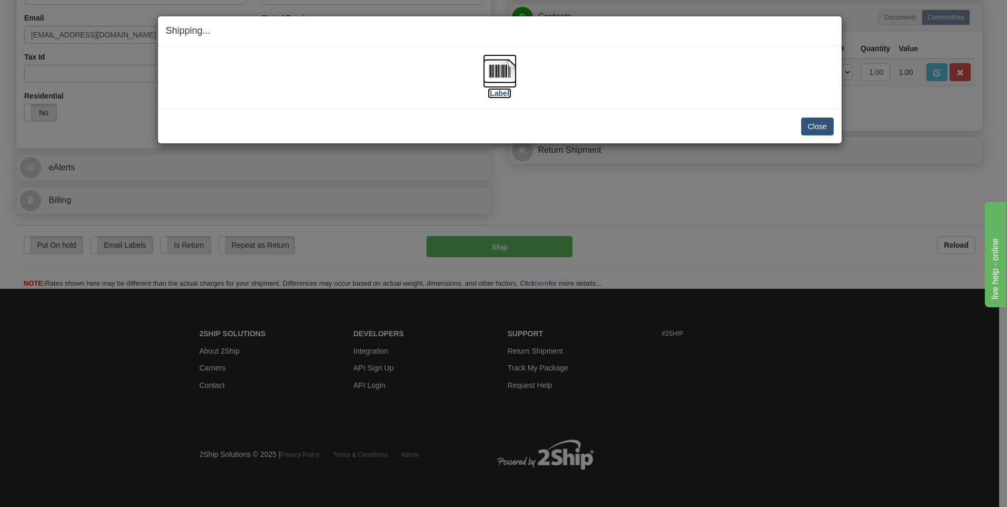
click at [505, 74] on img at bounding box center [500, 71] width 34 height 34
click at [823, 131] on button "Close" at bounding box center [817, 126] width 33 height 18
